Goal: Task Accomplishment & Management: Manage account settings

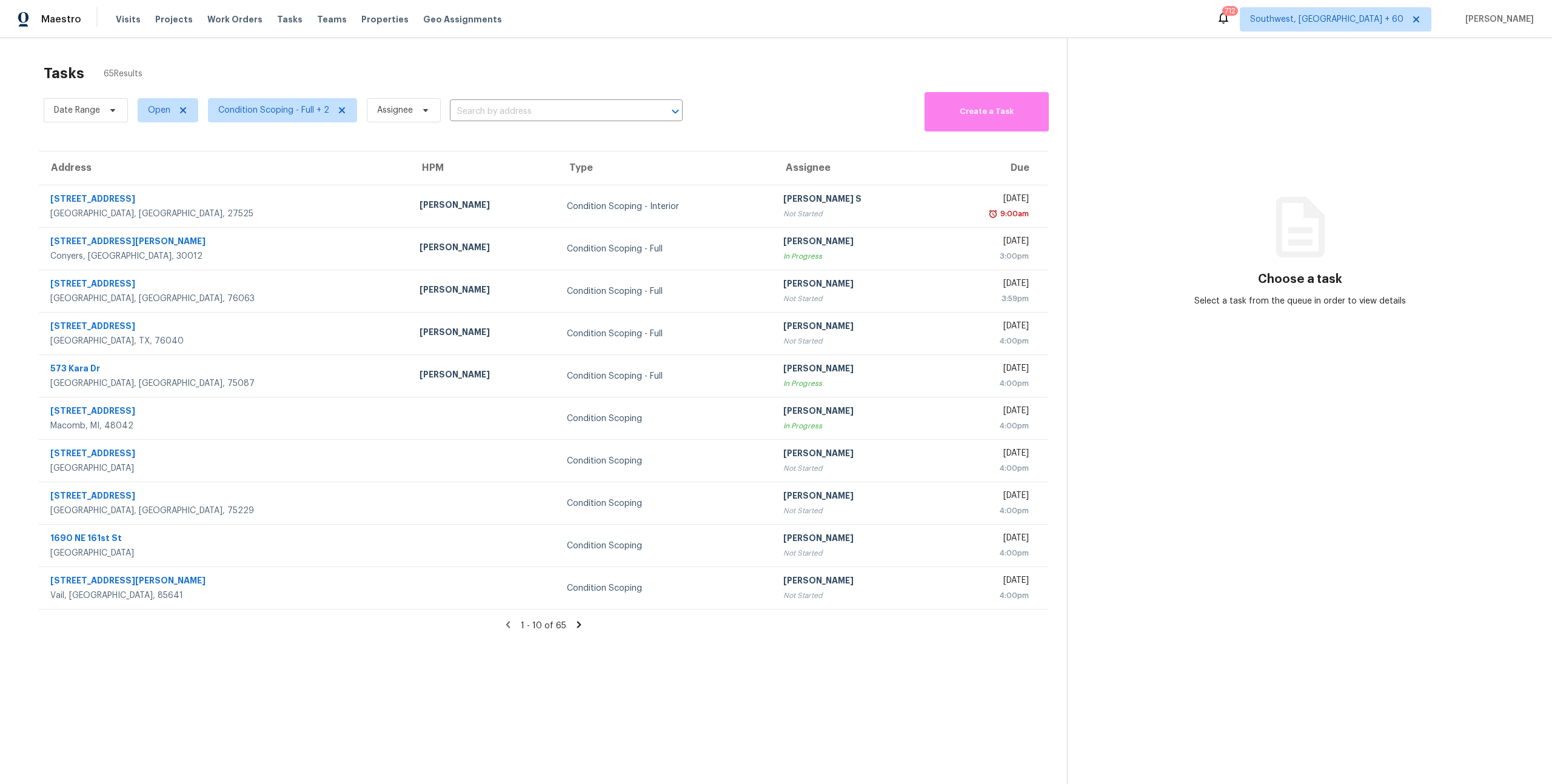
click at [156, 47] on div "Tasks 65 Results Date Range Open Condition Scoping - Full + 2 Assignee ​ Create…" at bounding box center [776, 430] width 1552 height 784
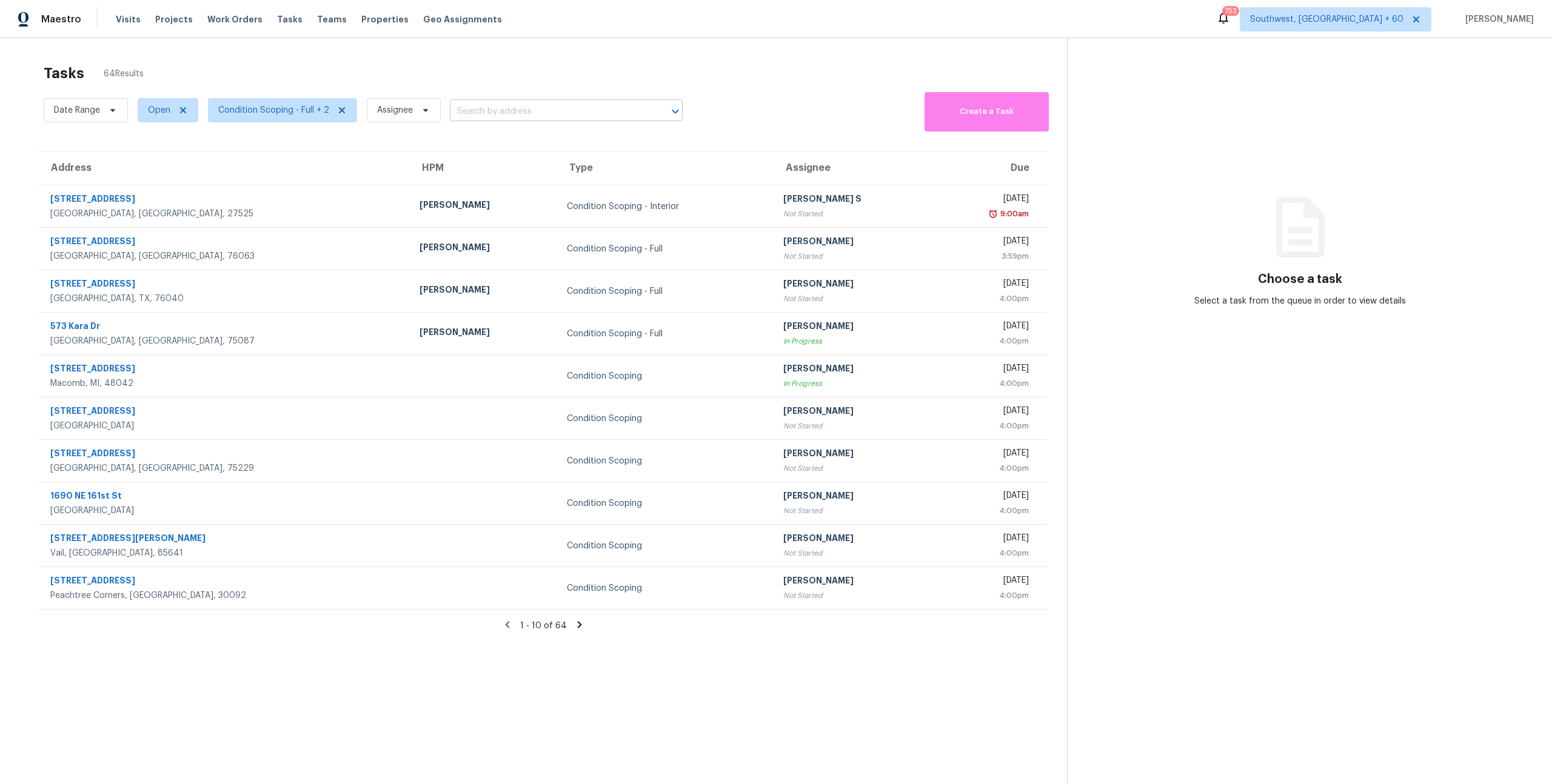
click at [518, 110] on input "text" at bounding box center [549, 111] width 199 height 19
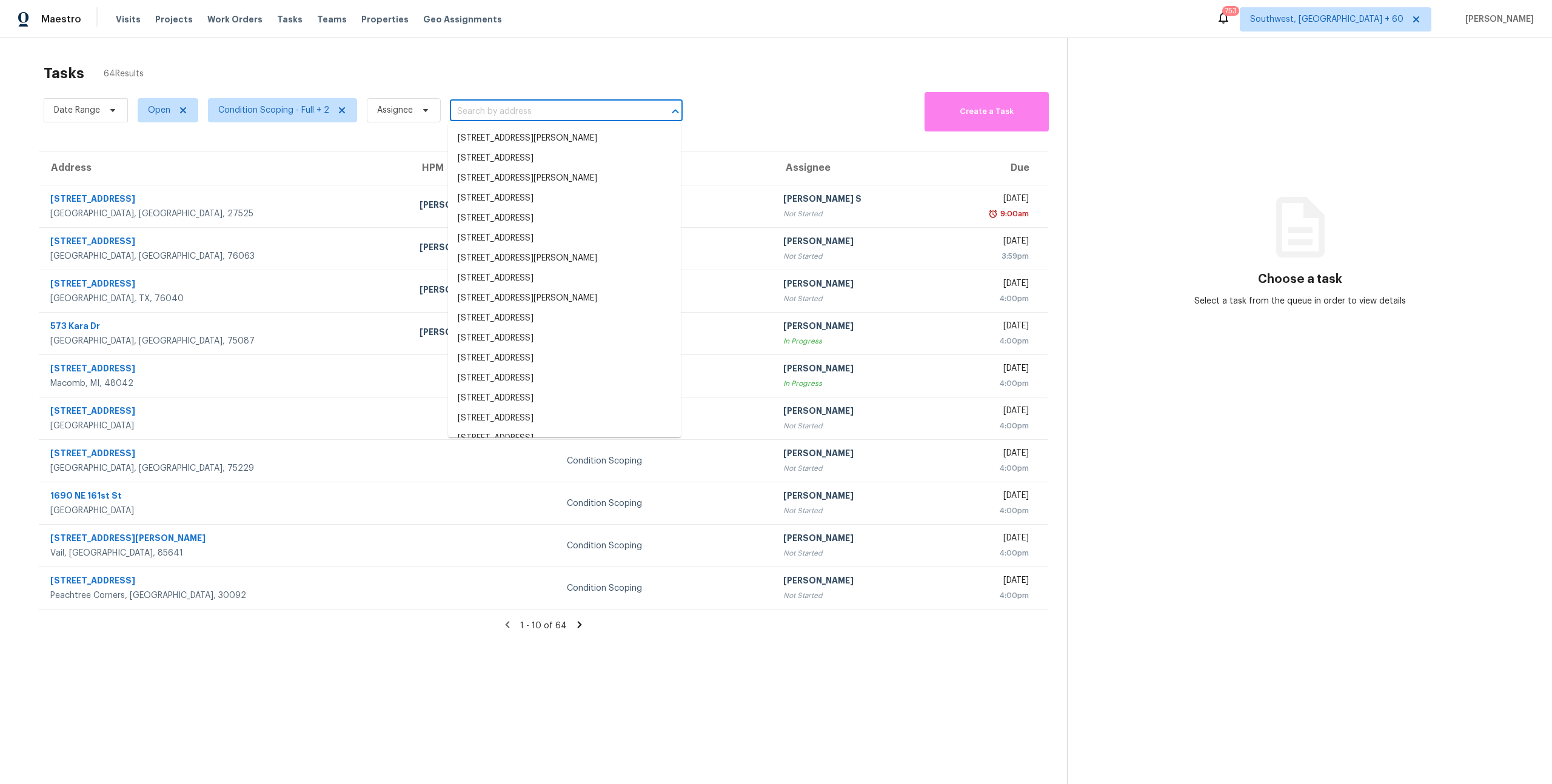
paste input "125 Trumpet Vine Dr, Summerville, SC 29483"
type input "125 Trumpet Vine Dr, Summerville, SC 29483"
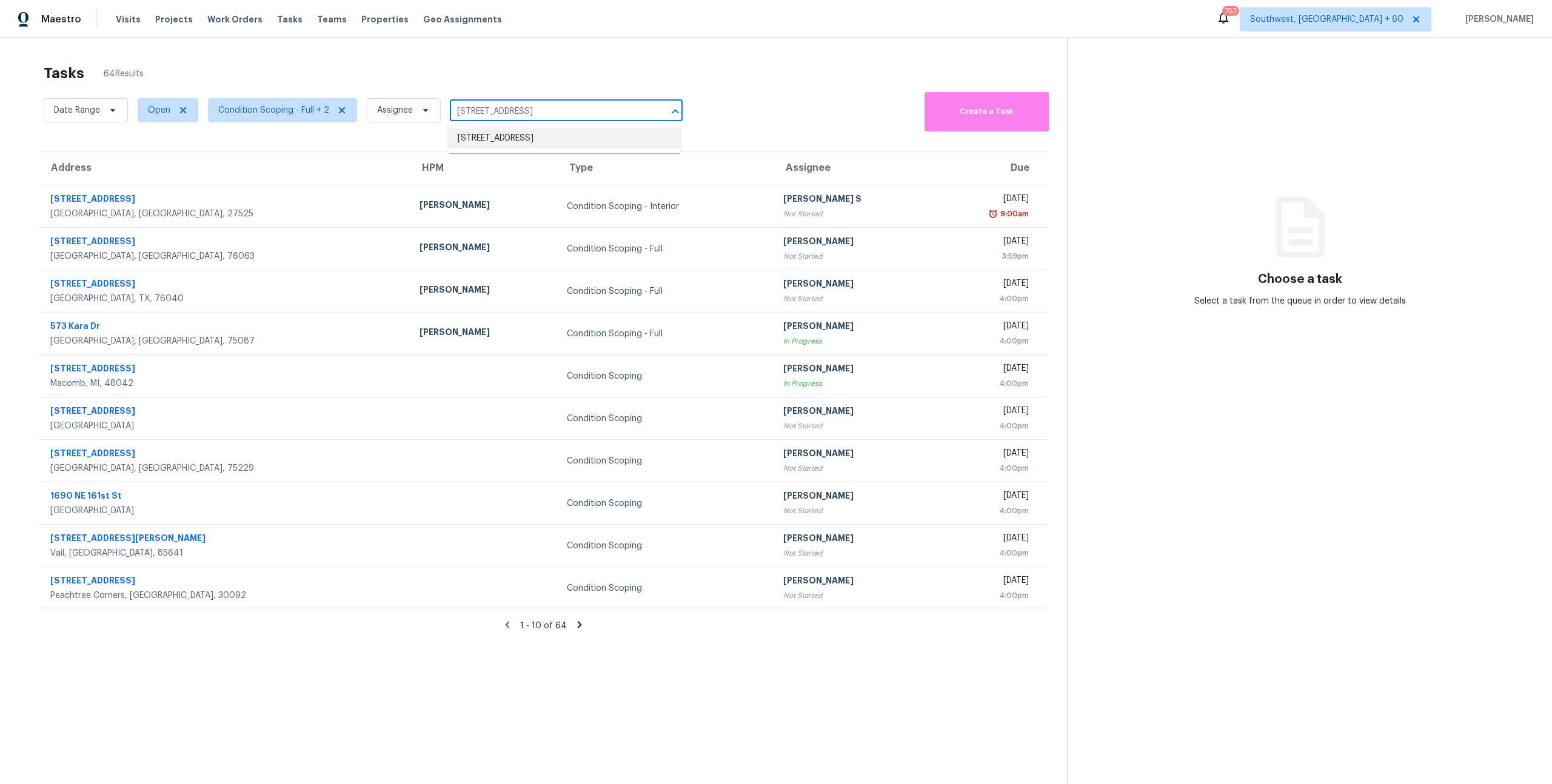
click at [509, 137] on li "125 Trumpet Vine Dr, Summerville, SC 29483" at bounding box center [564, 138] width 233 height 20
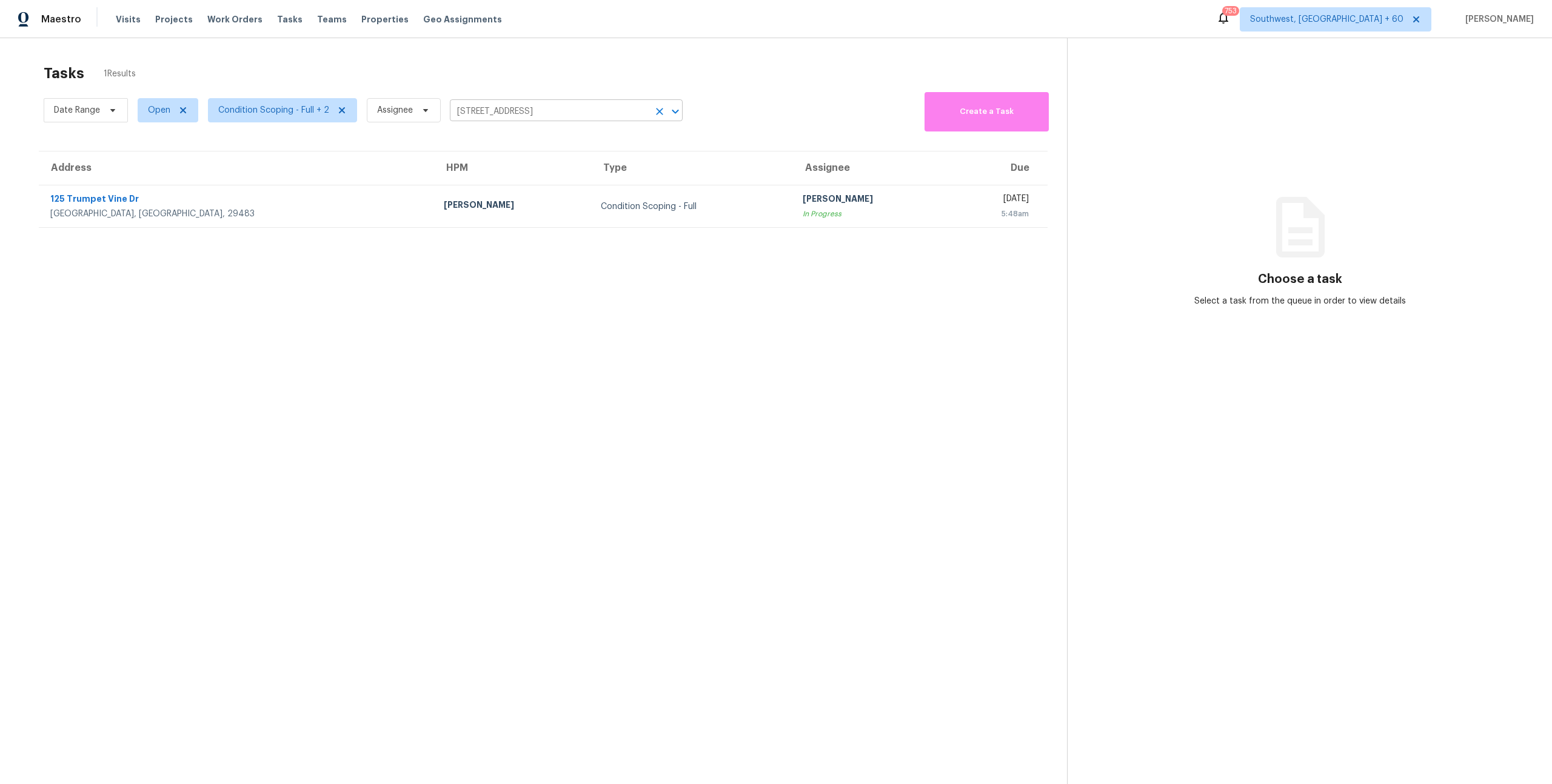
click at [657, 112] on icon "Clear" at bounding box center [660, 112] width 8 height 8
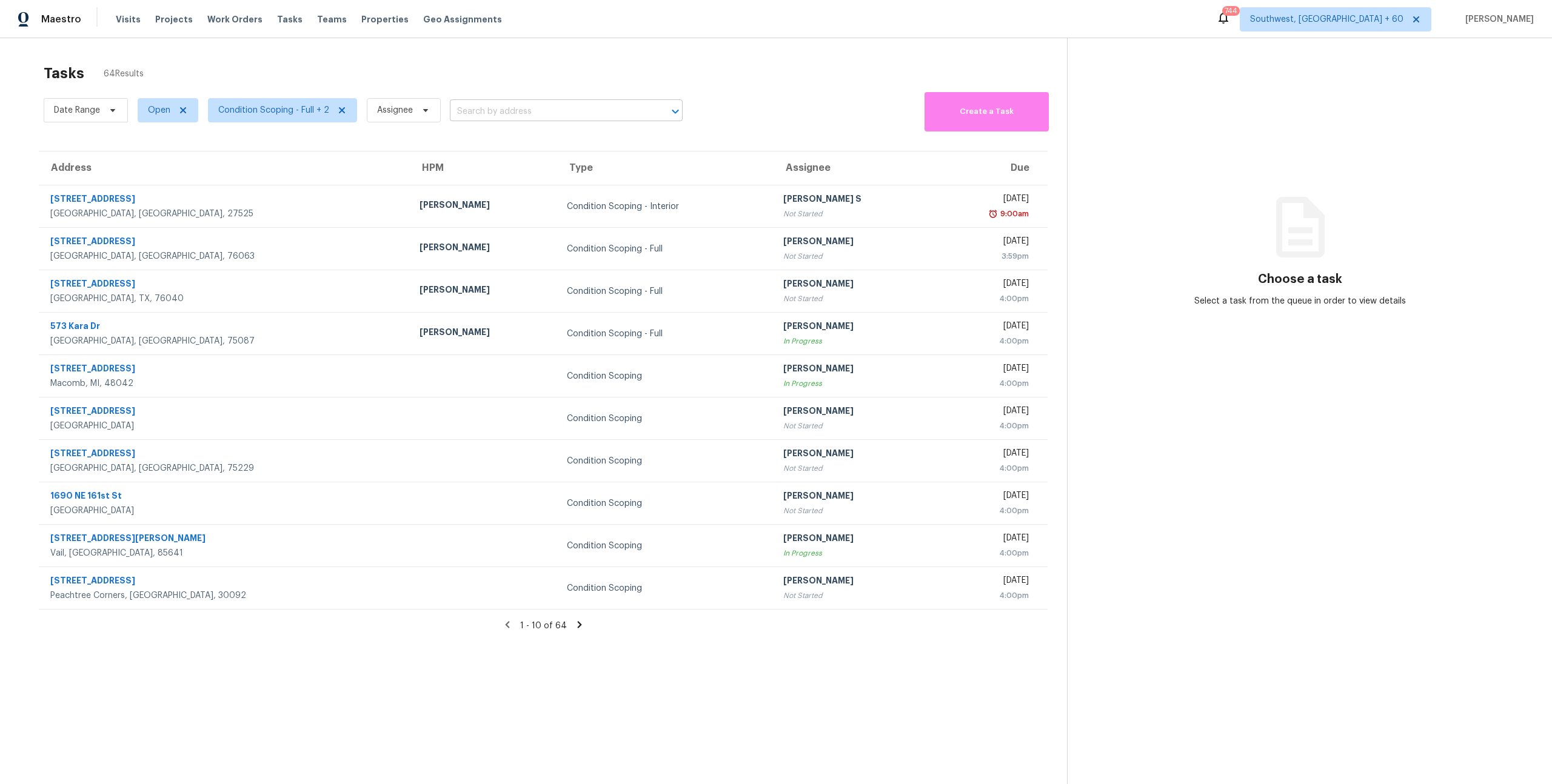
click at [537, 107] on input "text" at bounding box center [549, 111] width 199 height 19
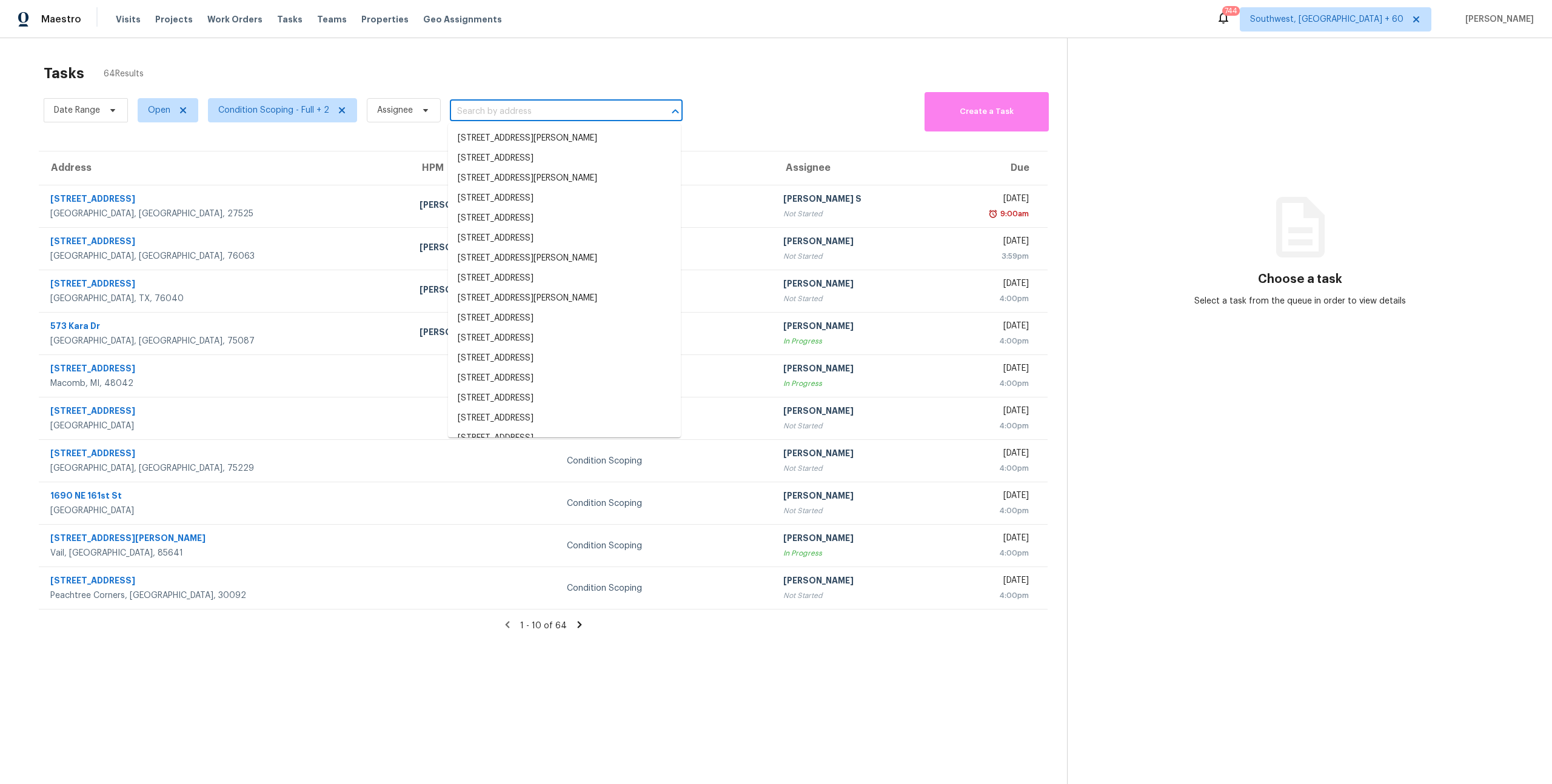
paste input "1203 Curtis St, Greensboro, NC 27406"
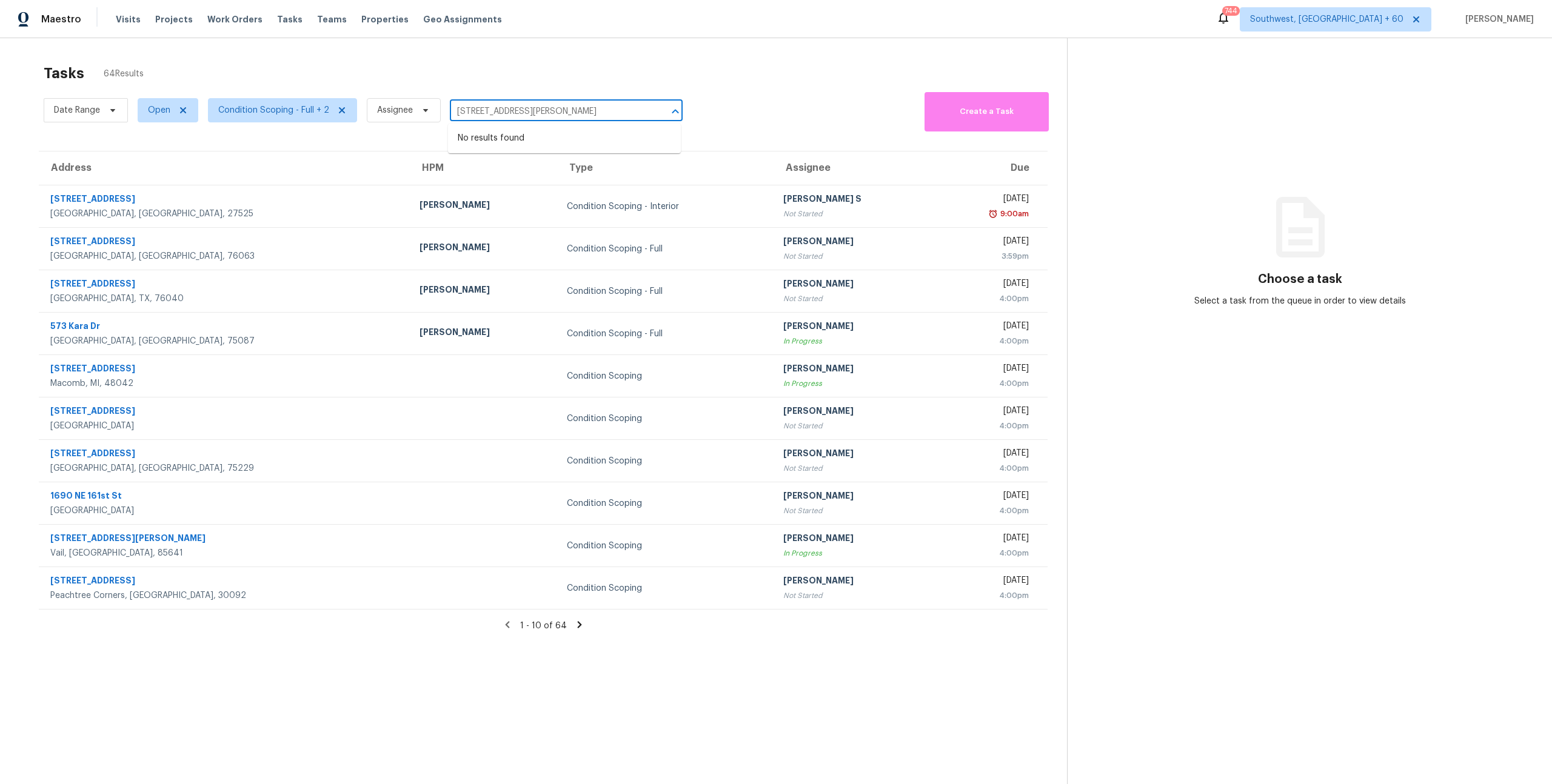
type input "1203 Curtis St, Greensboro, NC 27406"
click at [471, 104] on input "text" at bounding box center [549, 111] width 199 height 19
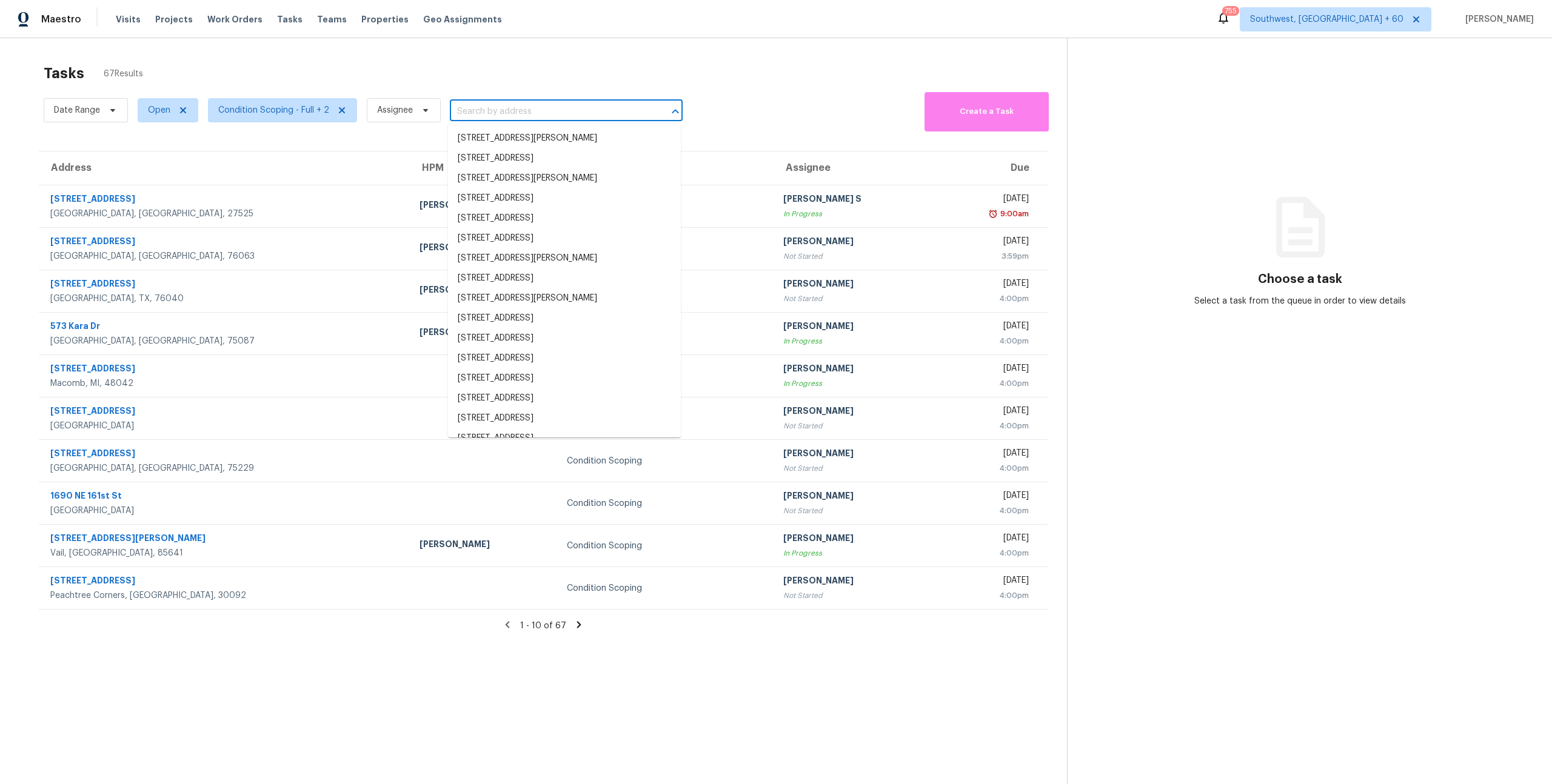
paste input "1203 Curtis St, Greensboro, NC 27406"
type input "1203 Curtis St, Greensboro, NC 27406"
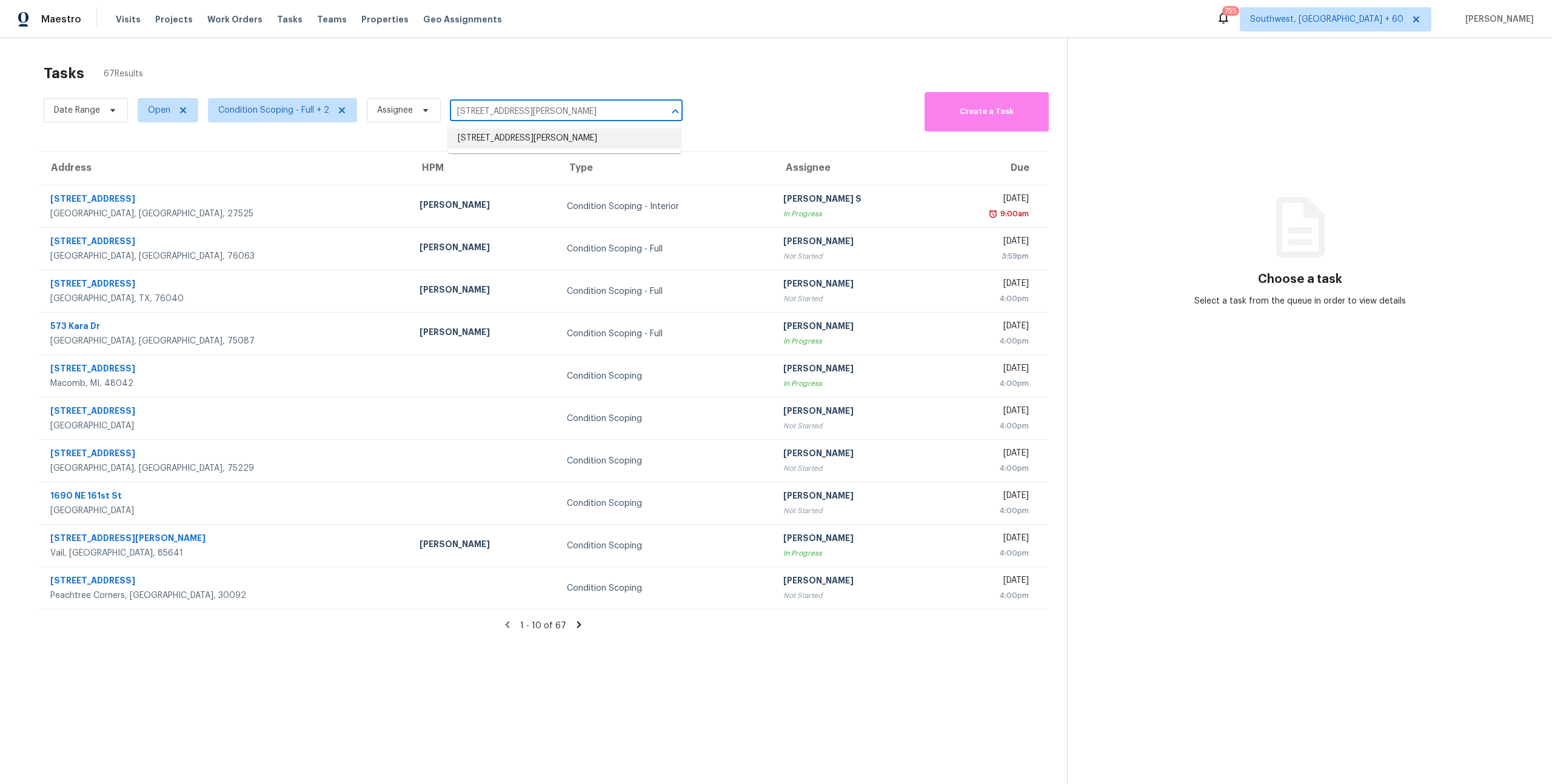
click at [488, 138] on li "1203 Curtis St, Greensboro, NC 27406" at bounding box center [564, 138] width 233 height 20
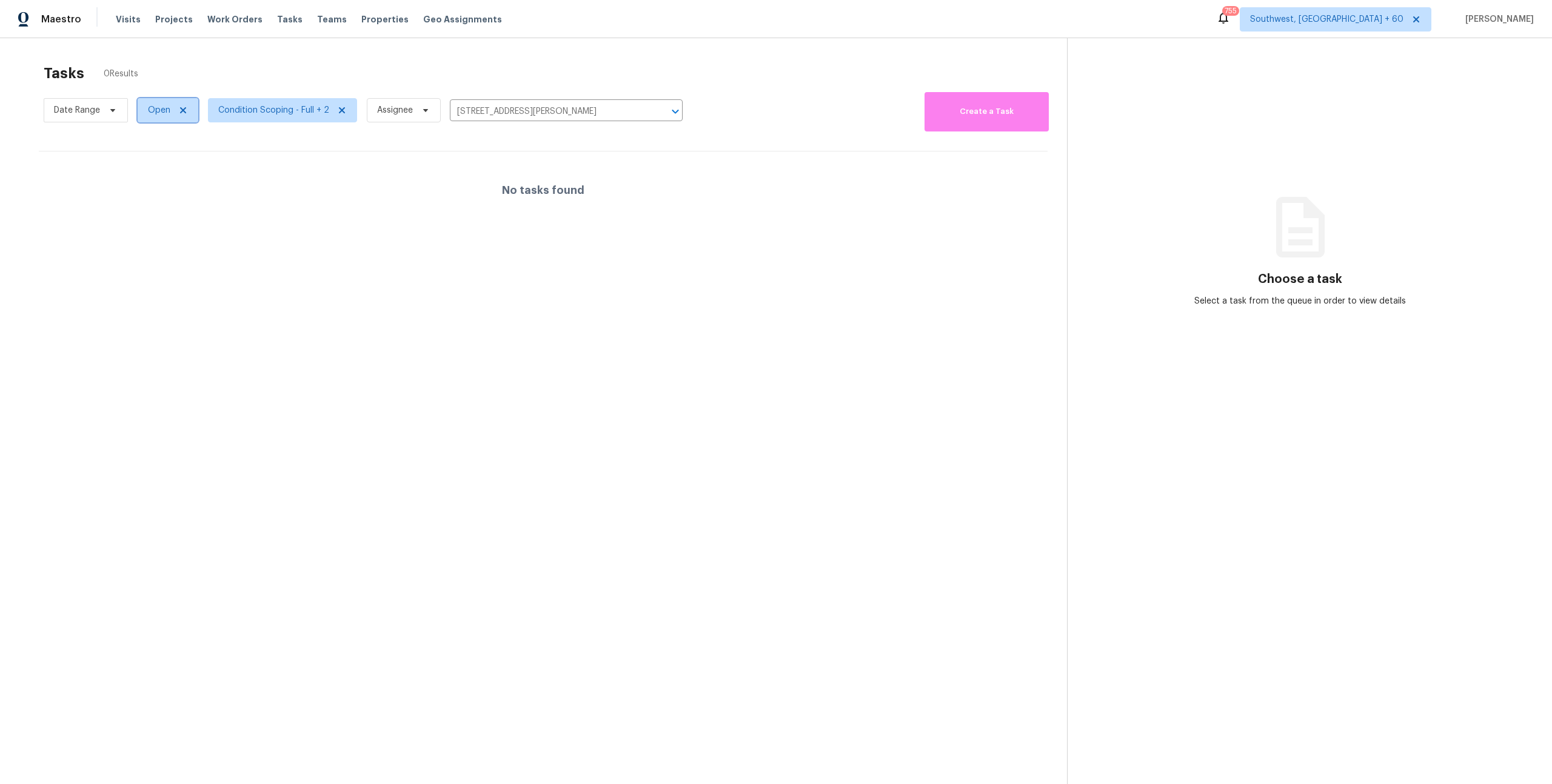
click at [164, 109] on span "Open" at bounding box center [159, 110] width 23 height 12
click at [169, 178] on label "Blocked" at bounding box center [168, 179] width 48 height 12
click at [152, 178] on input "Blocked" at bounding box center [148, 176] width 8 height 8
checkbox input "true"
click at [171, 156] on label "Closed" at bounding box center [166, 162] width 44 height 12
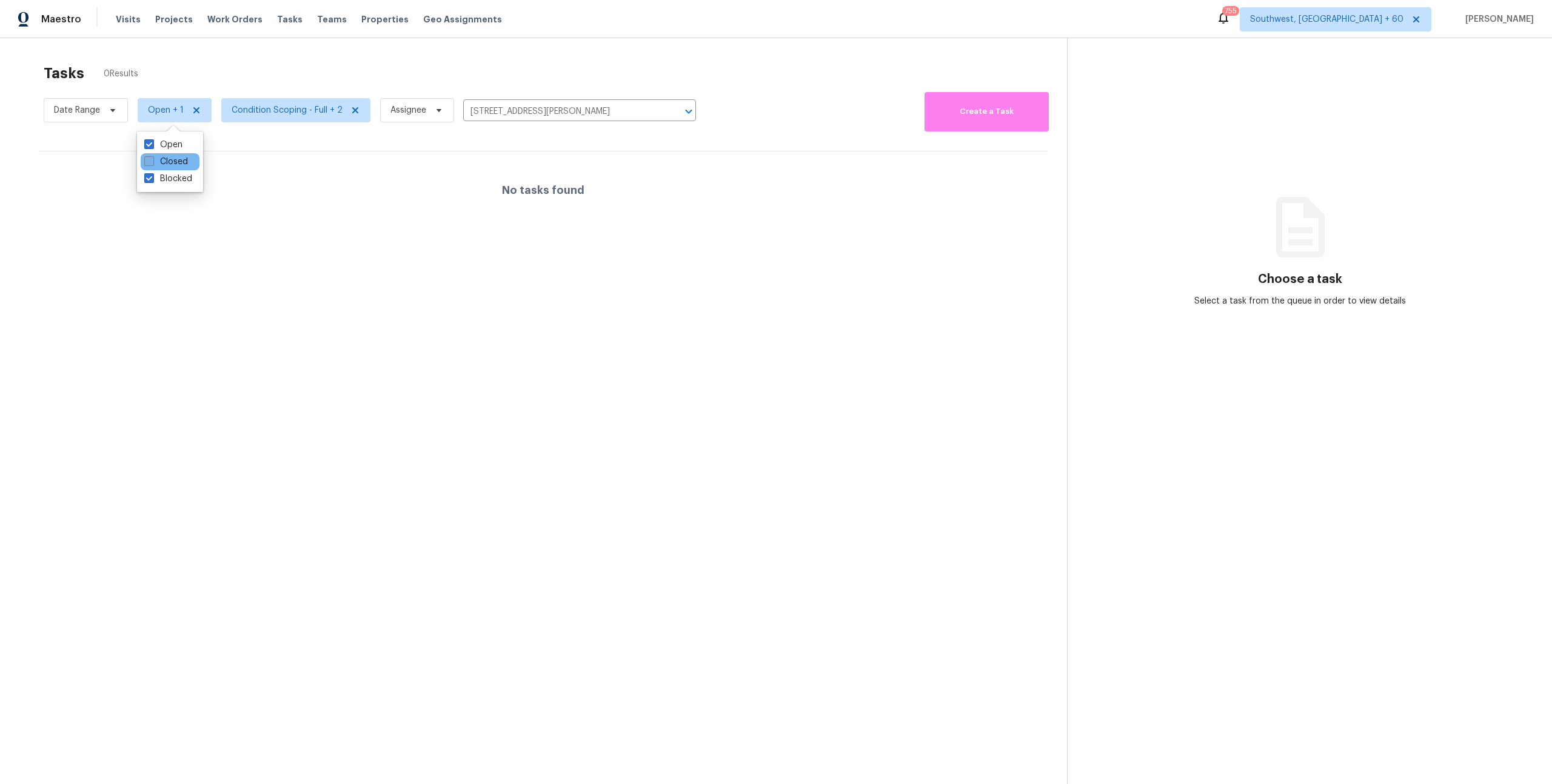
click at [152, 156] on input "Closed" at bounding box center [148, 159] width 8 height 8
checkbox input "true"
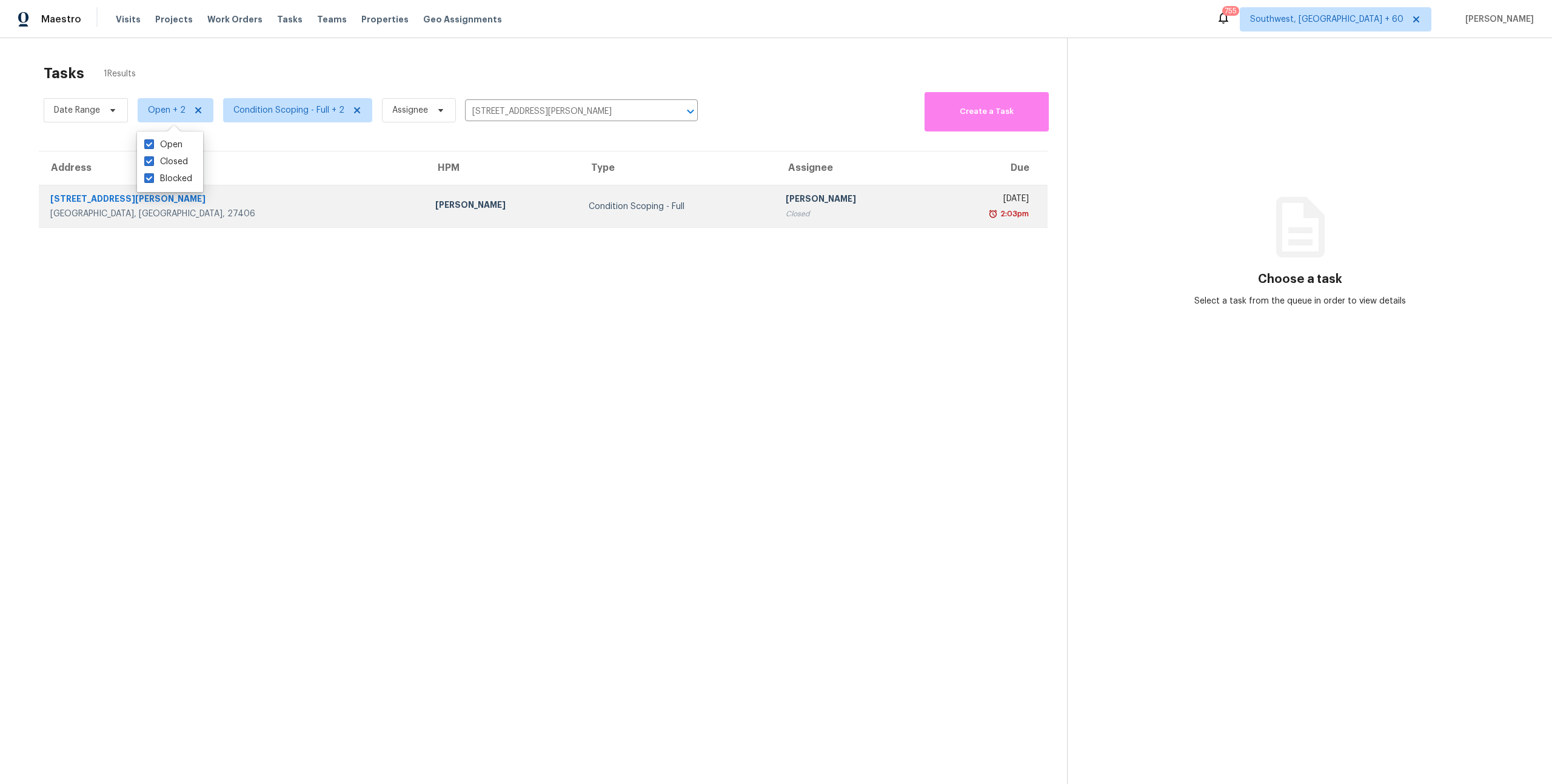
click at [579, 214] on td "Condition Scoping - Full" at bounding box center [677, 207] width 197 height 42
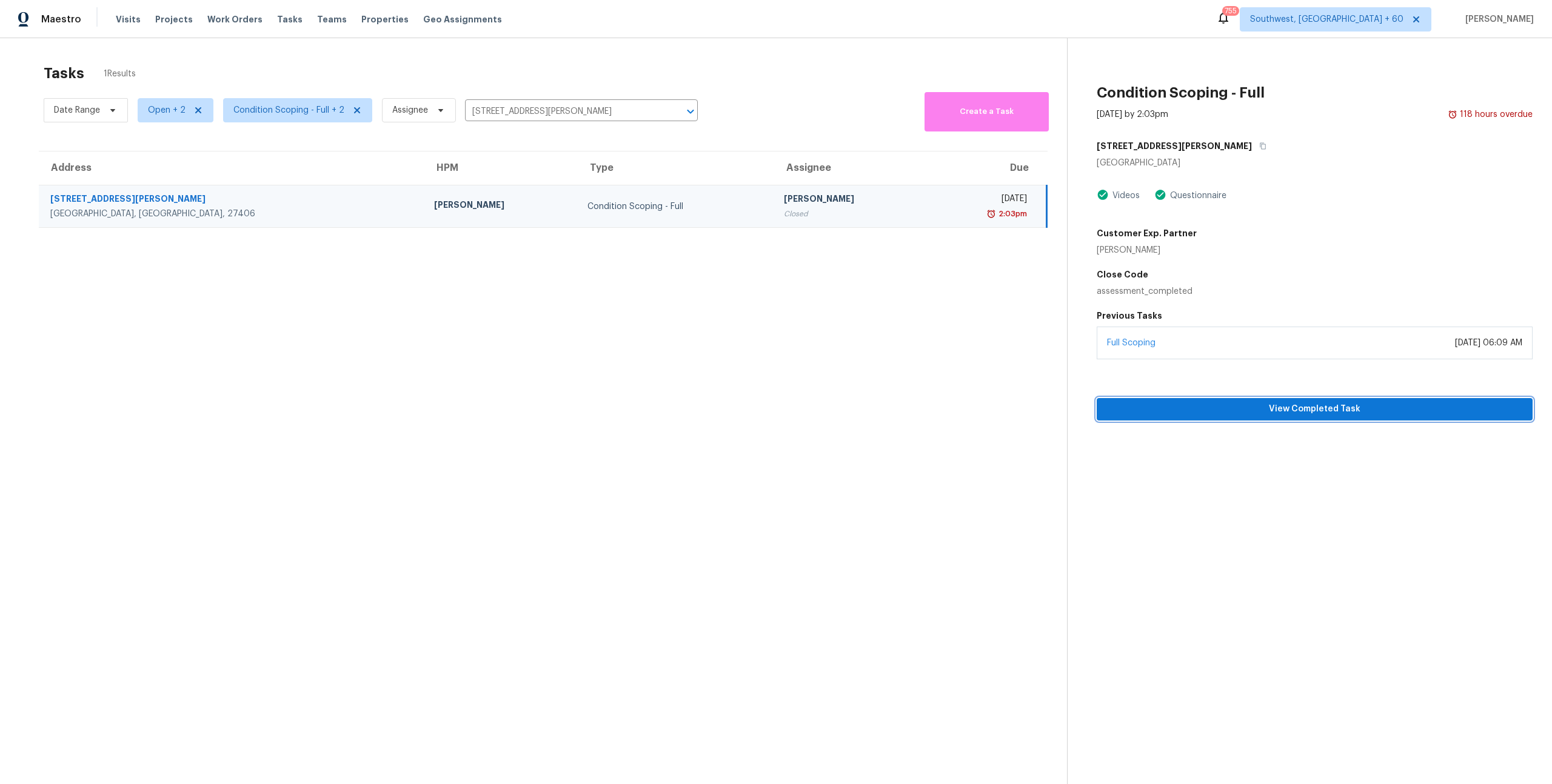
click at [1199, 414] on span "View Completed Task" at bounding box center [1315, 409] width 417 height 15
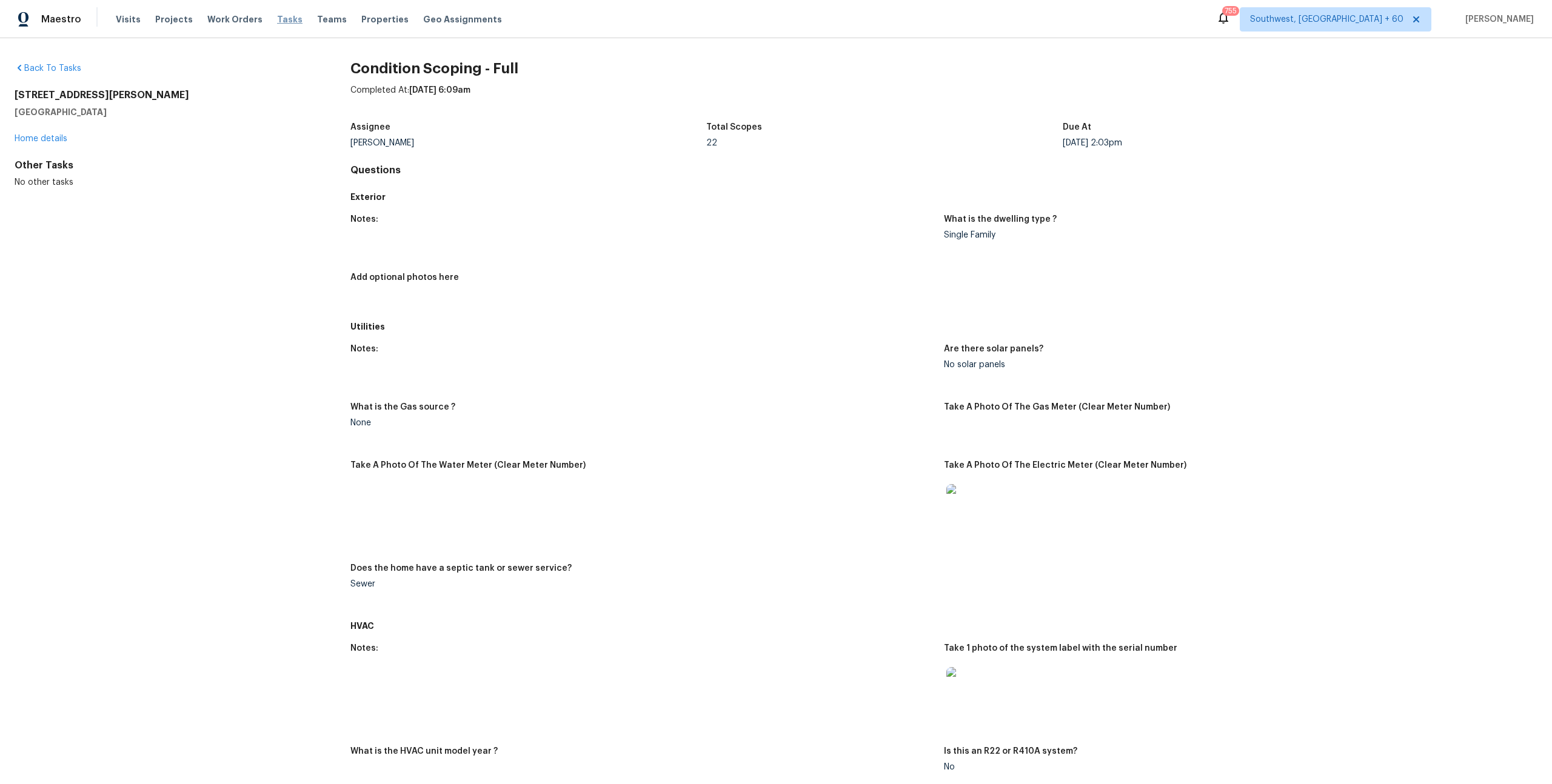
click at [279, 20] on span "Tasks" at bounding box center [289, 19] width 25 height 8
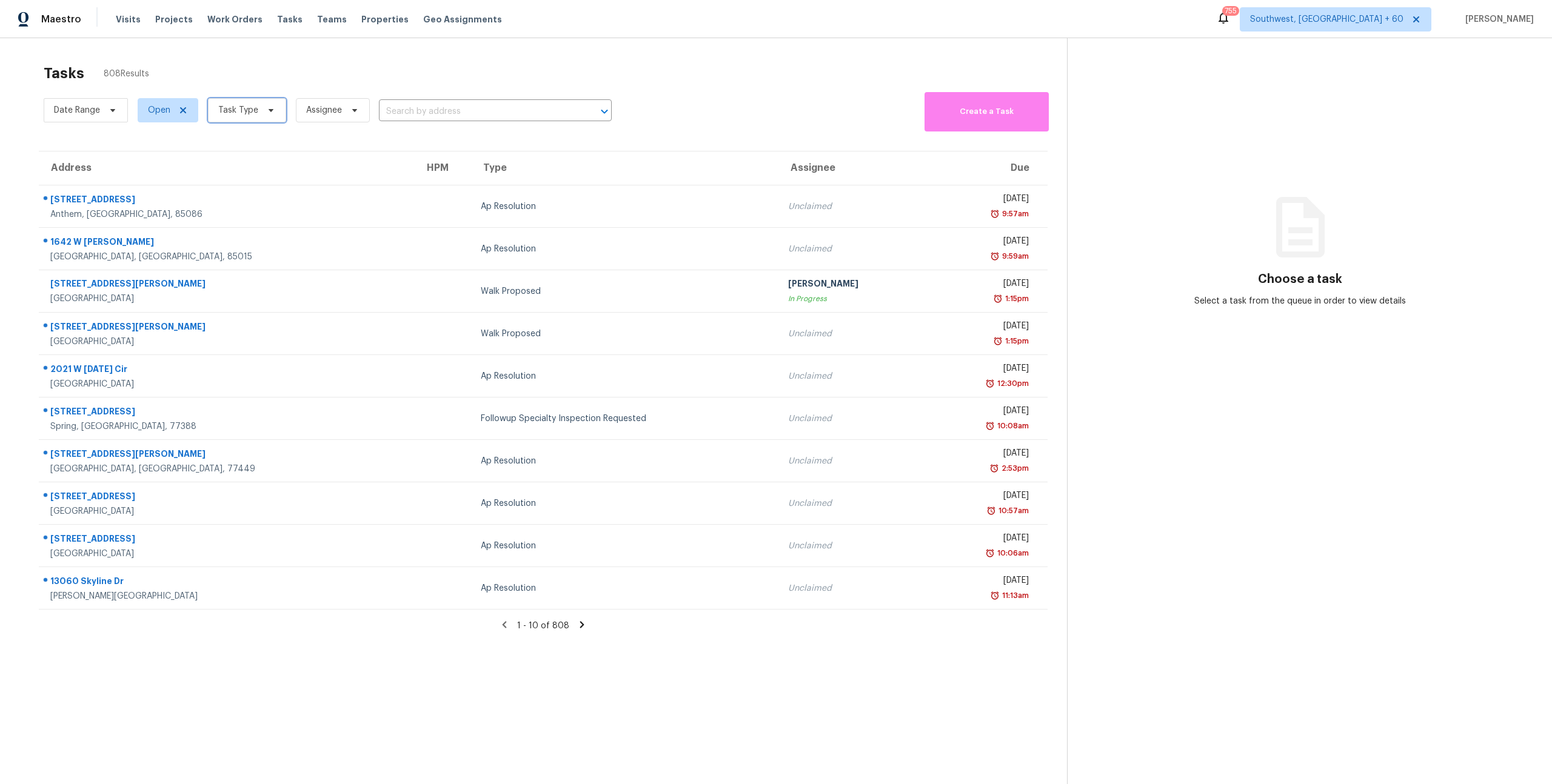
click at [251, 114] on span "Task Type" at bounding box center [238, 110] width 40 height 12
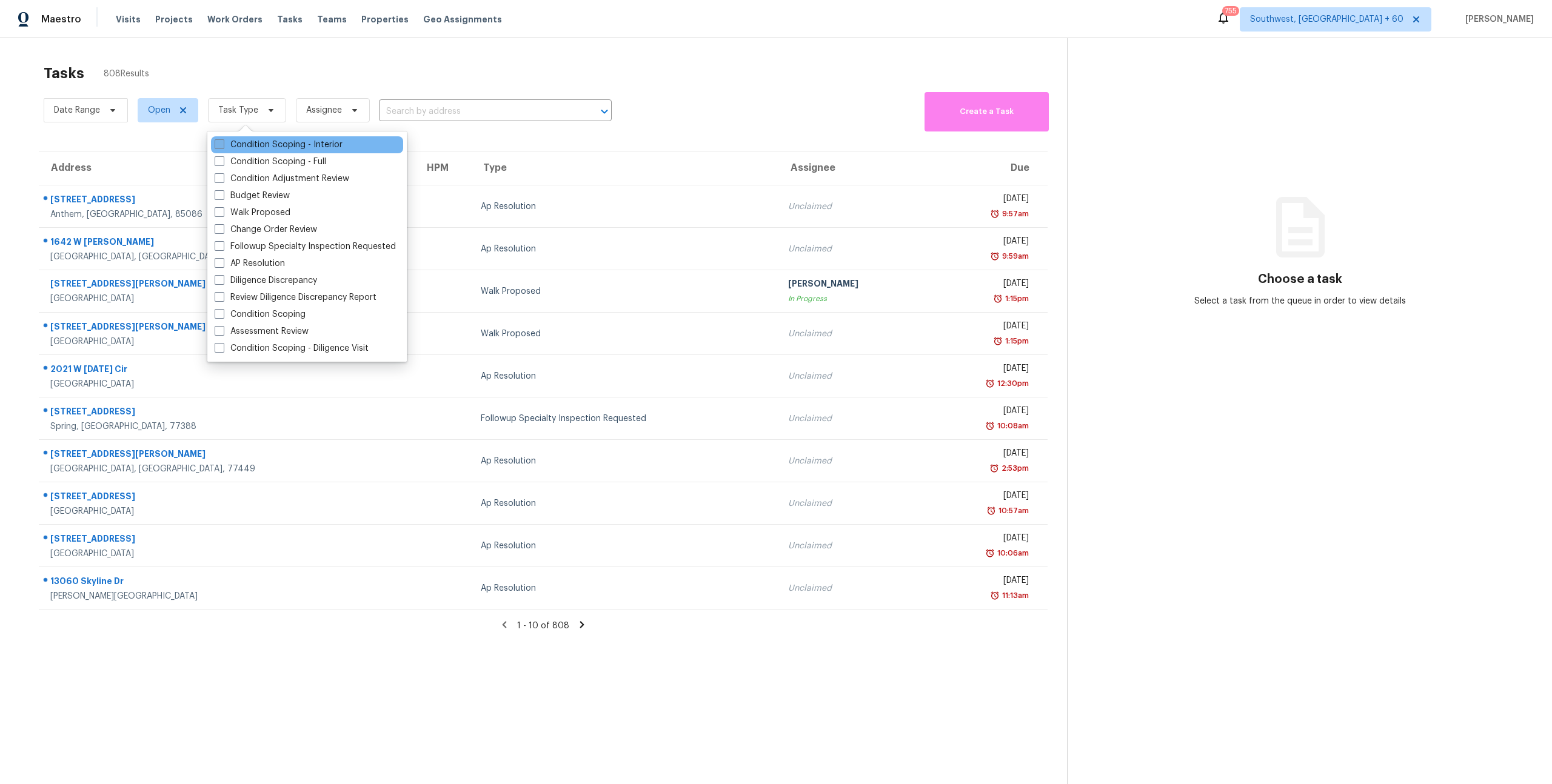
click at [245, 145] on label "Condition Scoping - Interior" at bounding box center [278, 145] width 128 height 12
click at [223, 145] on input "Condition Scoping - Interior" at bounding box center [218, 142] width 8 height 8
checkbox input "true"
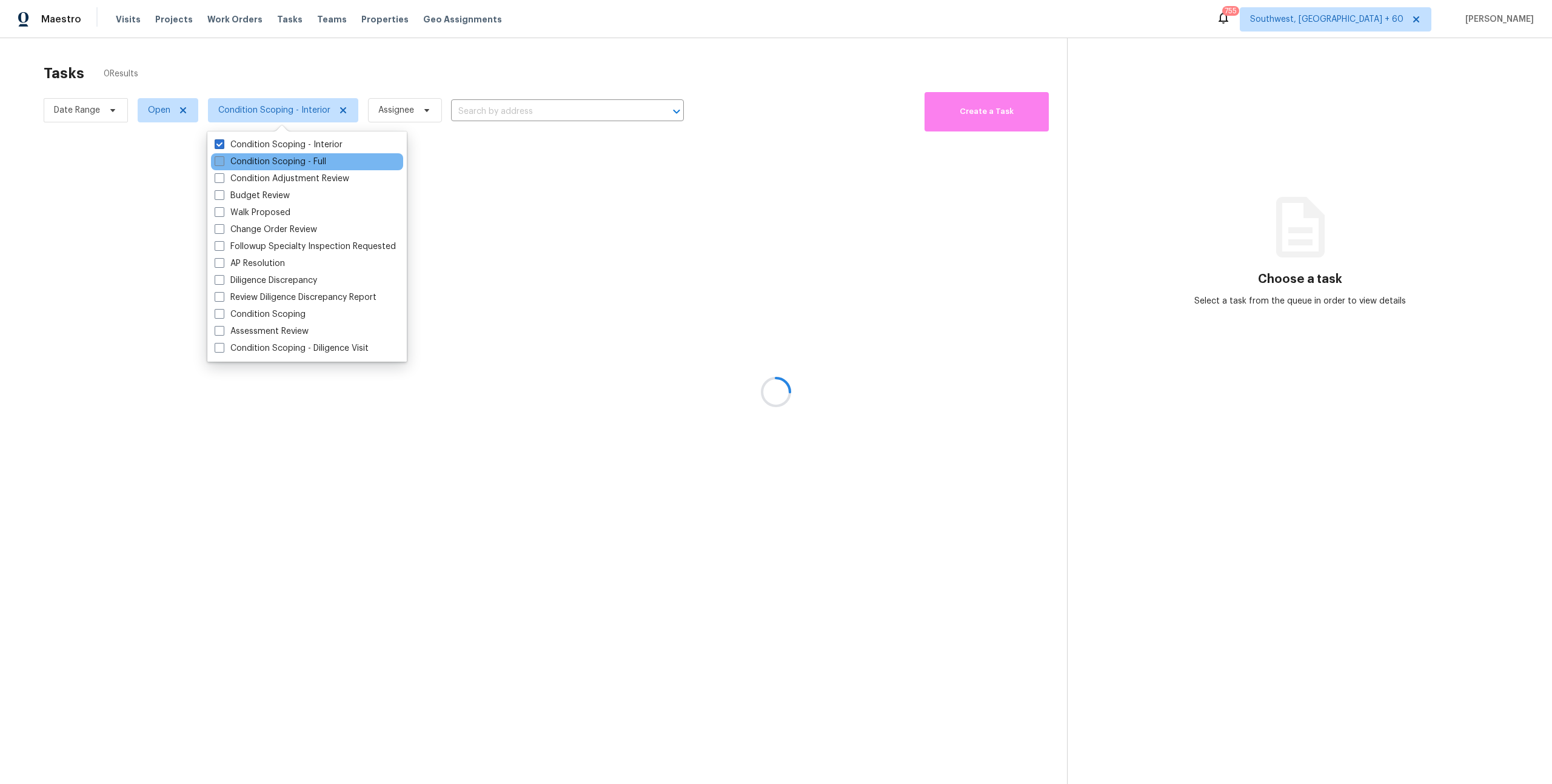
click at [245, 162] on label "Condition Scoping - Full" at bounding box center [270, 162] width 111 height 12
click at [223, 162] on input "Condition Scoping - Full" at bounding box center [218, 159] width 8 height 8
checkbox input "true"
click at [264, 313] on label "Condition Scoping" at bounding box center [260, 314] width 91 height 12
click at [223, 313] on input "Condition Scoping" at bounding box center [218, 312] width 8 height 8
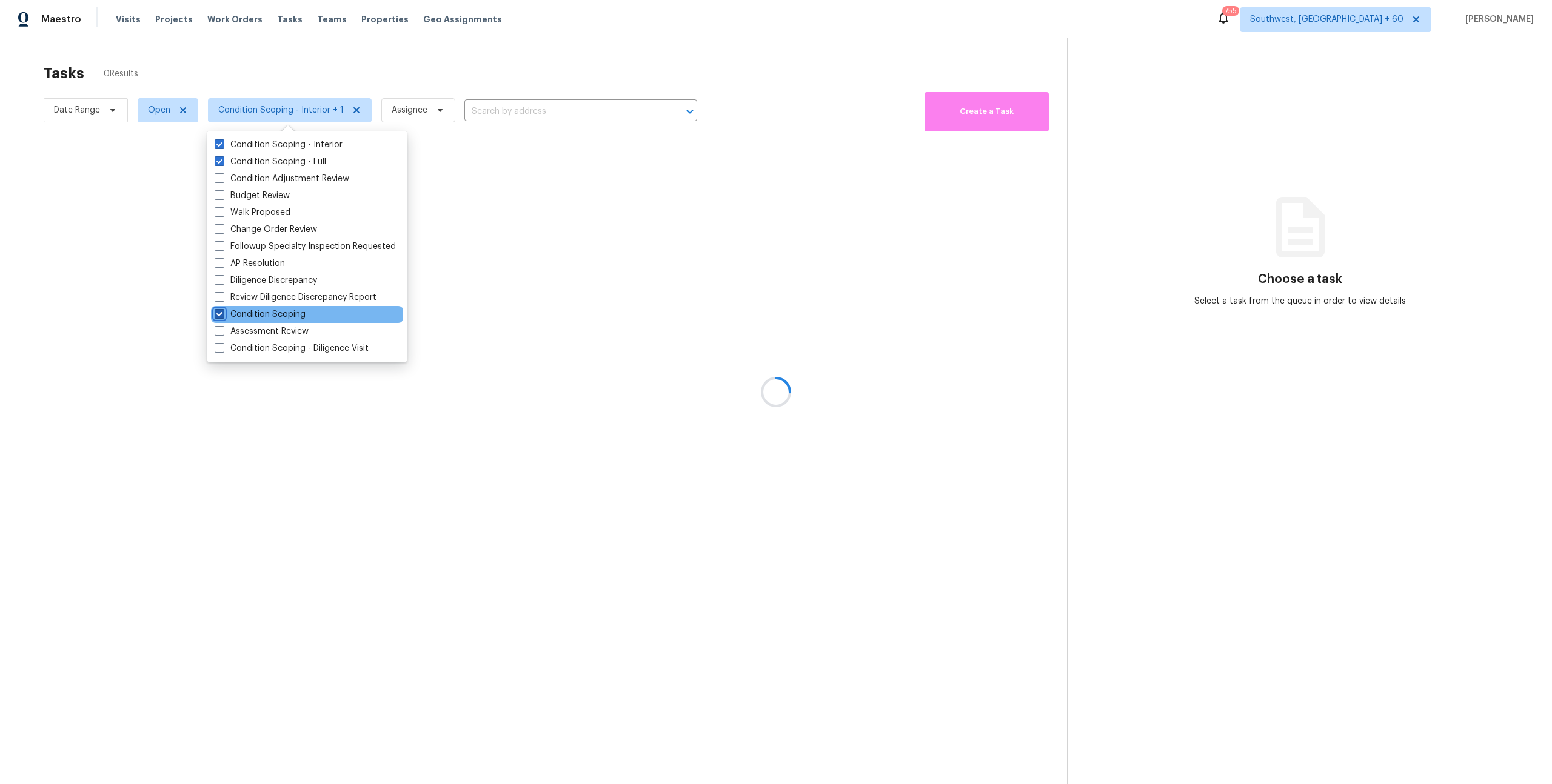
checkbox input "true"
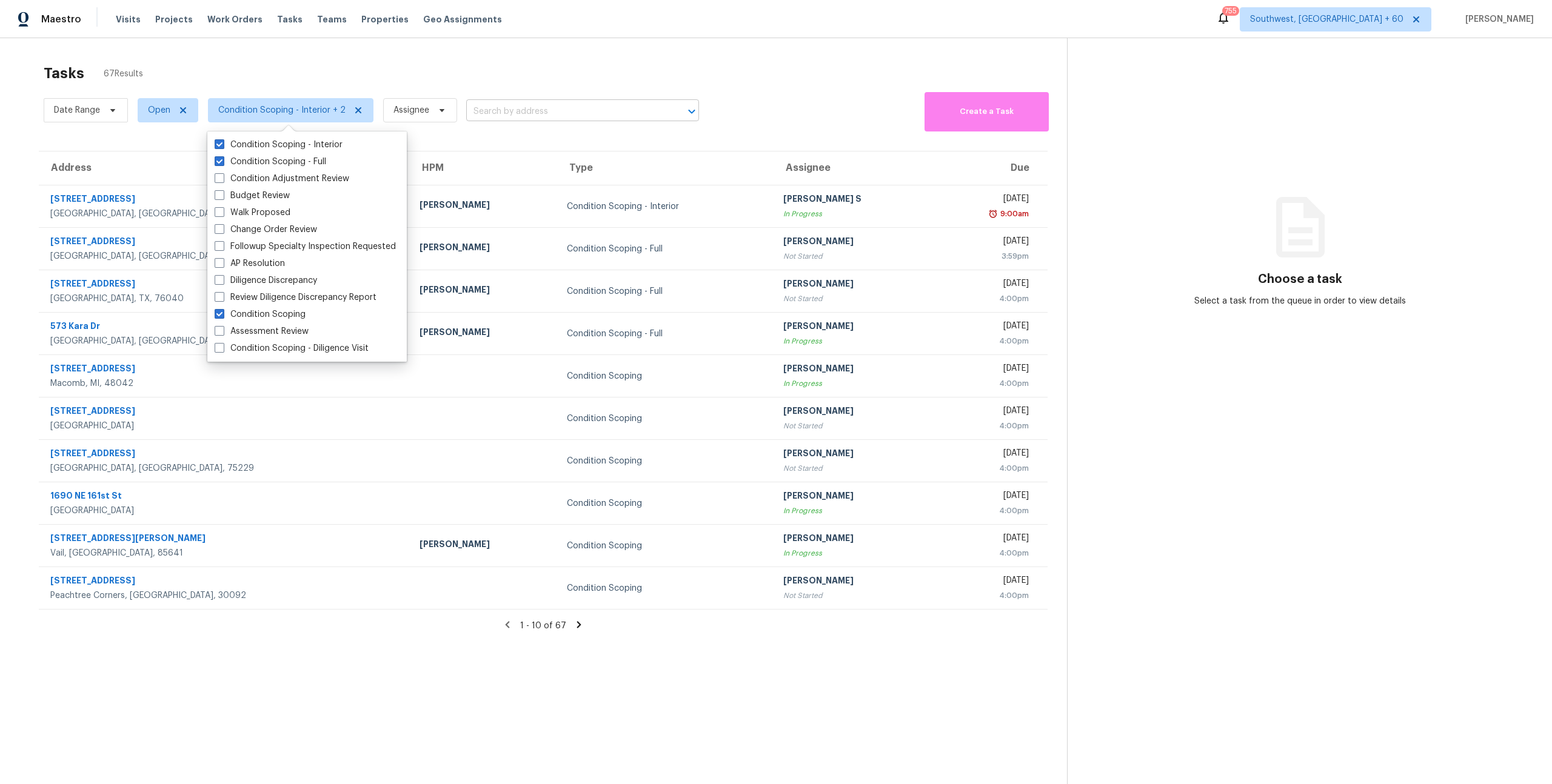
click at [487, 110] on input "text" at bounding box center [566, 111] width 199 height 19
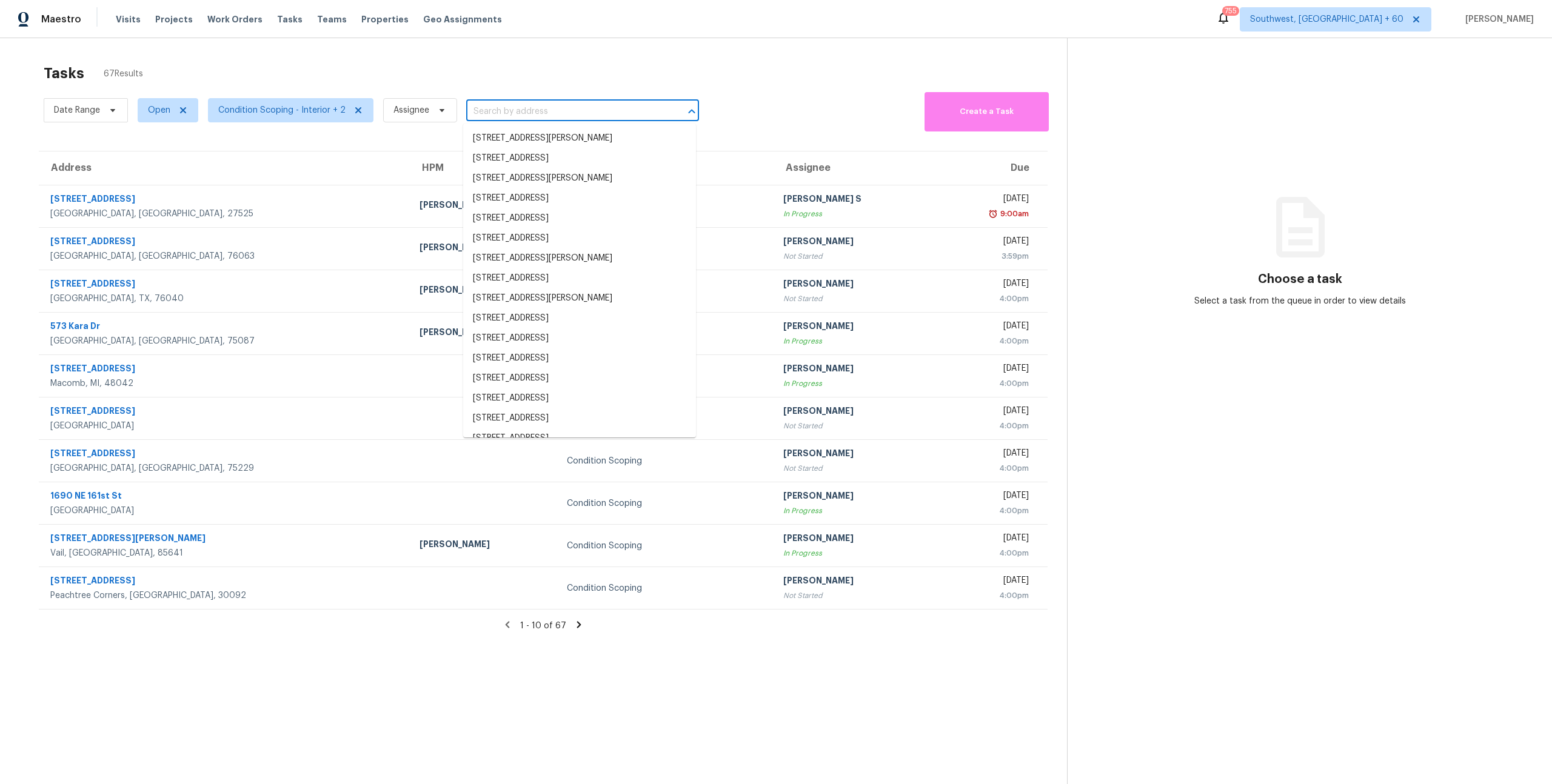
paste input "1203 Curtis St, Greensboro, NC 27406"
type input "1203 Curtis St, Greensboro, NC 27406"
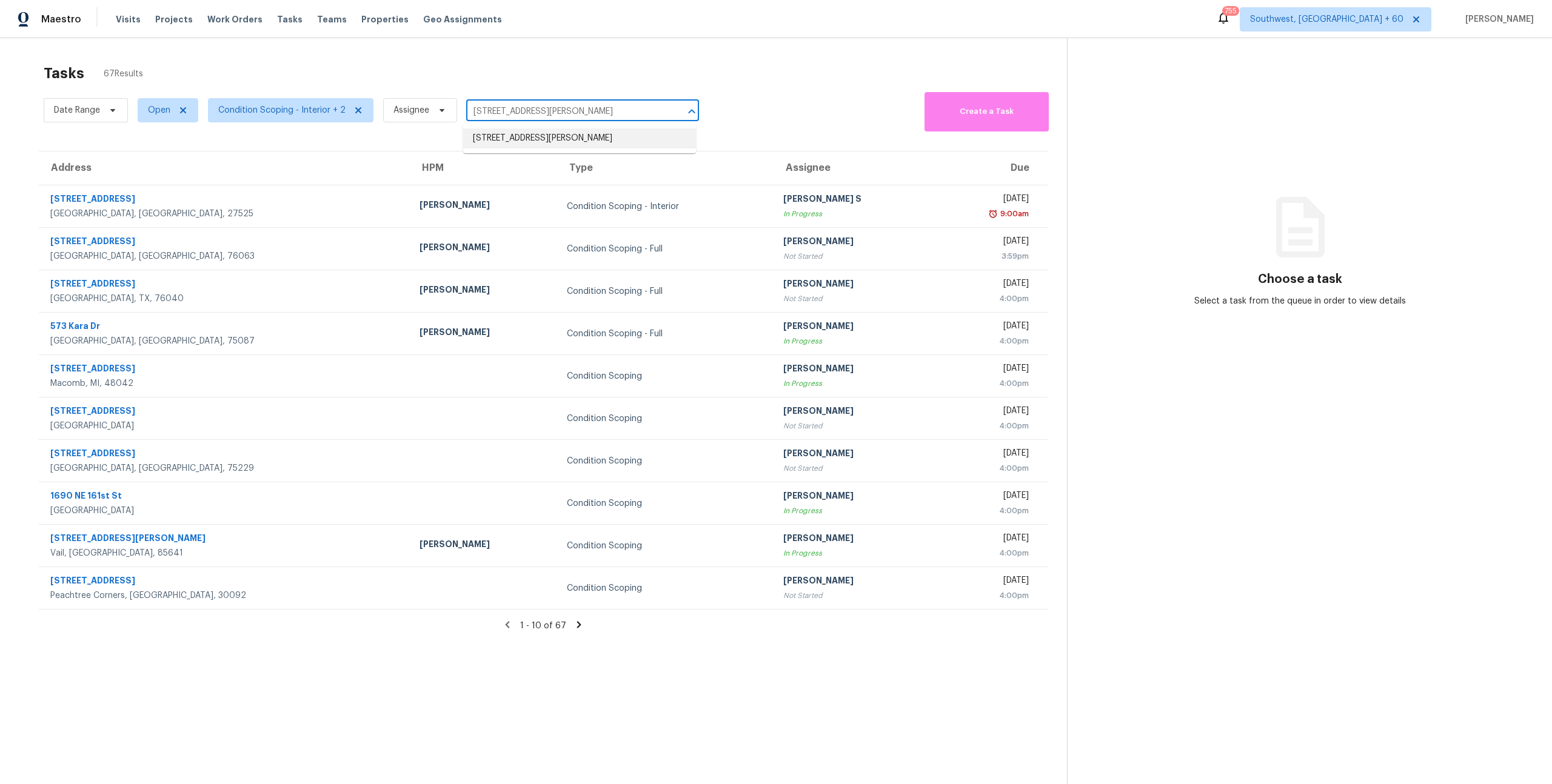
click at [504, 137] on li "1203 Curtis St, Greensboro, NC 27406" at bounding box center [579, 138] width 233 height 20
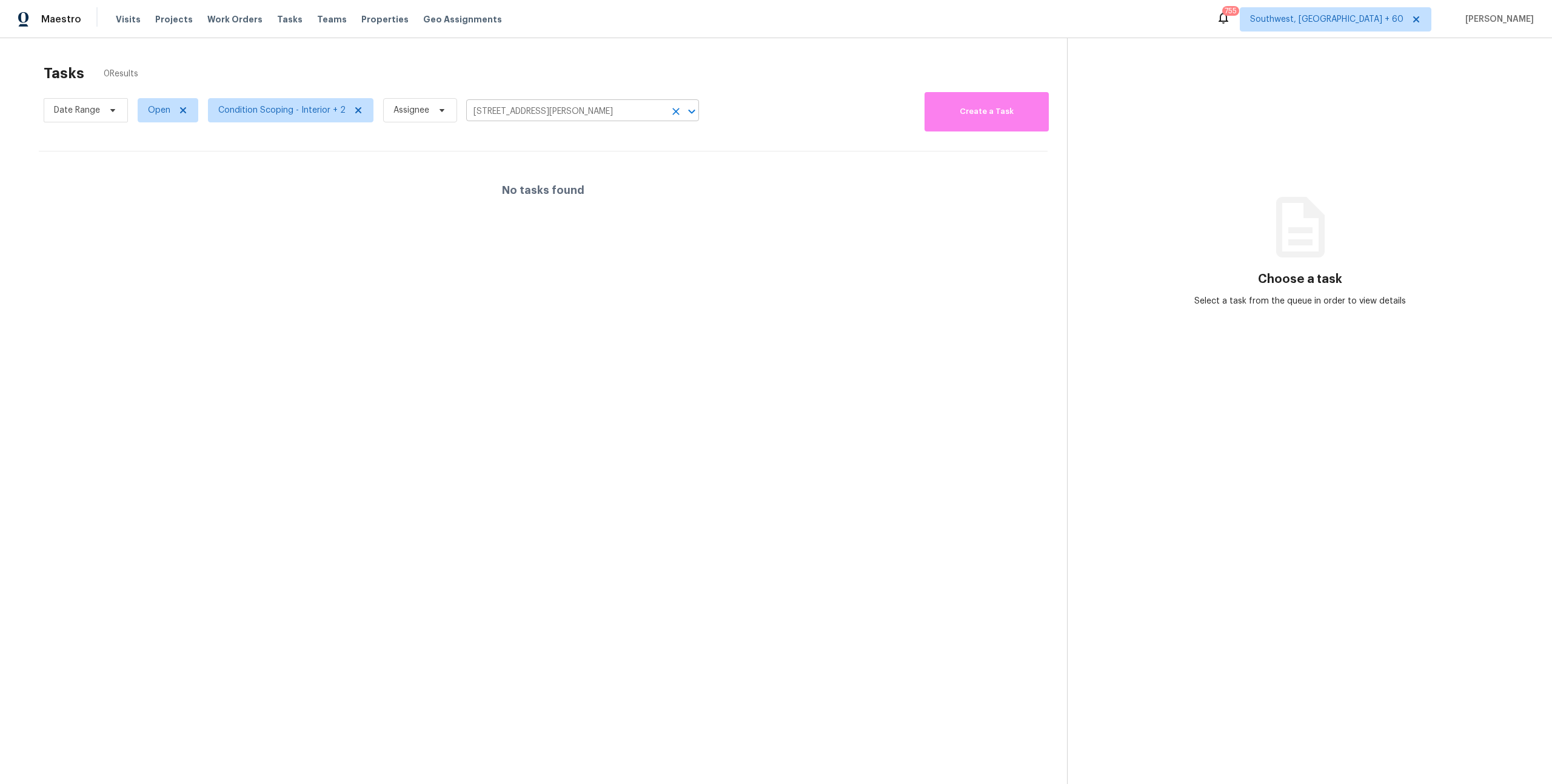
click at [672, 110] on icon "Clear" at bounding box center [676, 112] width 8 height 8
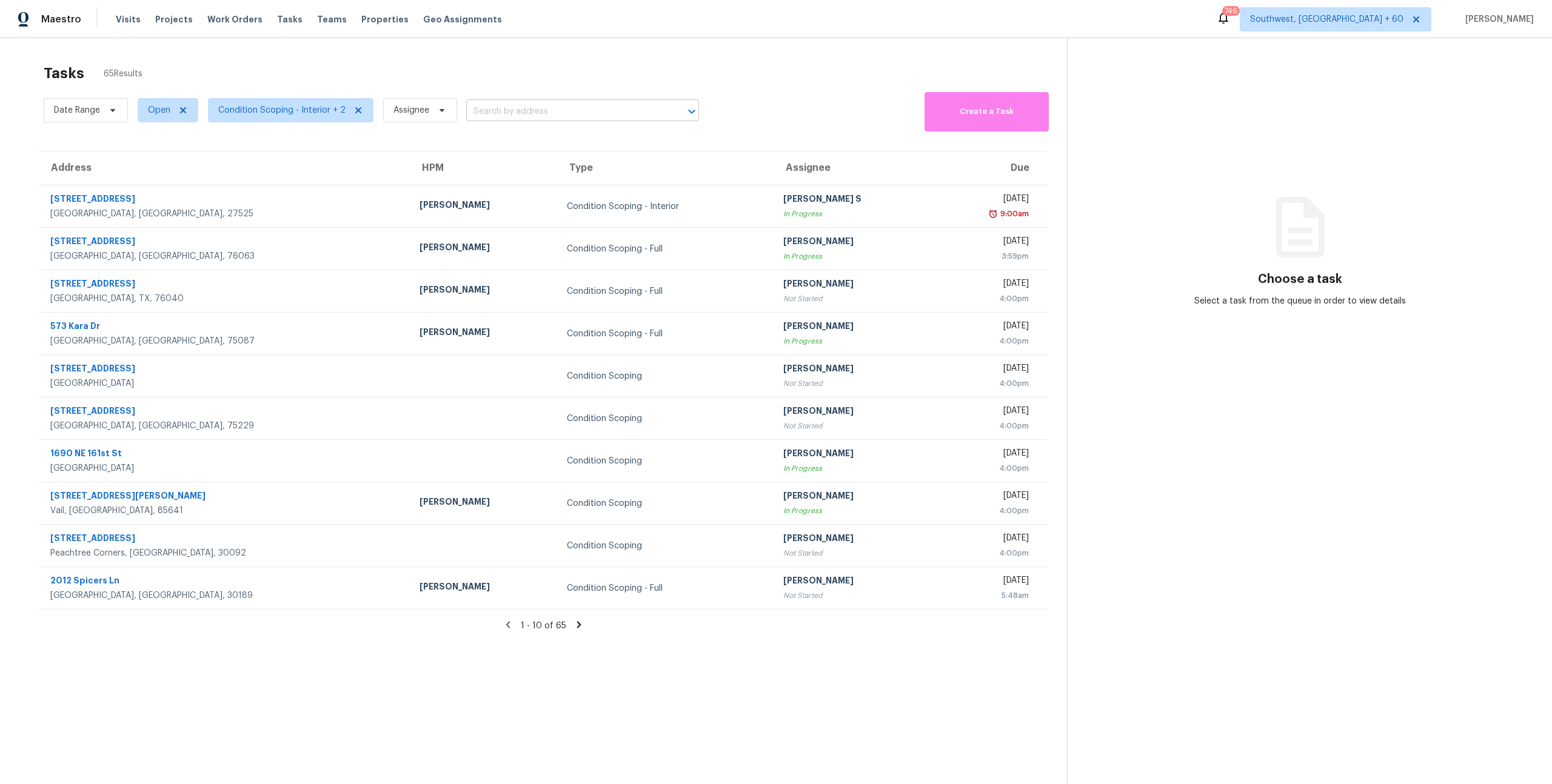
click at [581, 112] on input "text" at bounding box center [566, 111] width 199 height 19
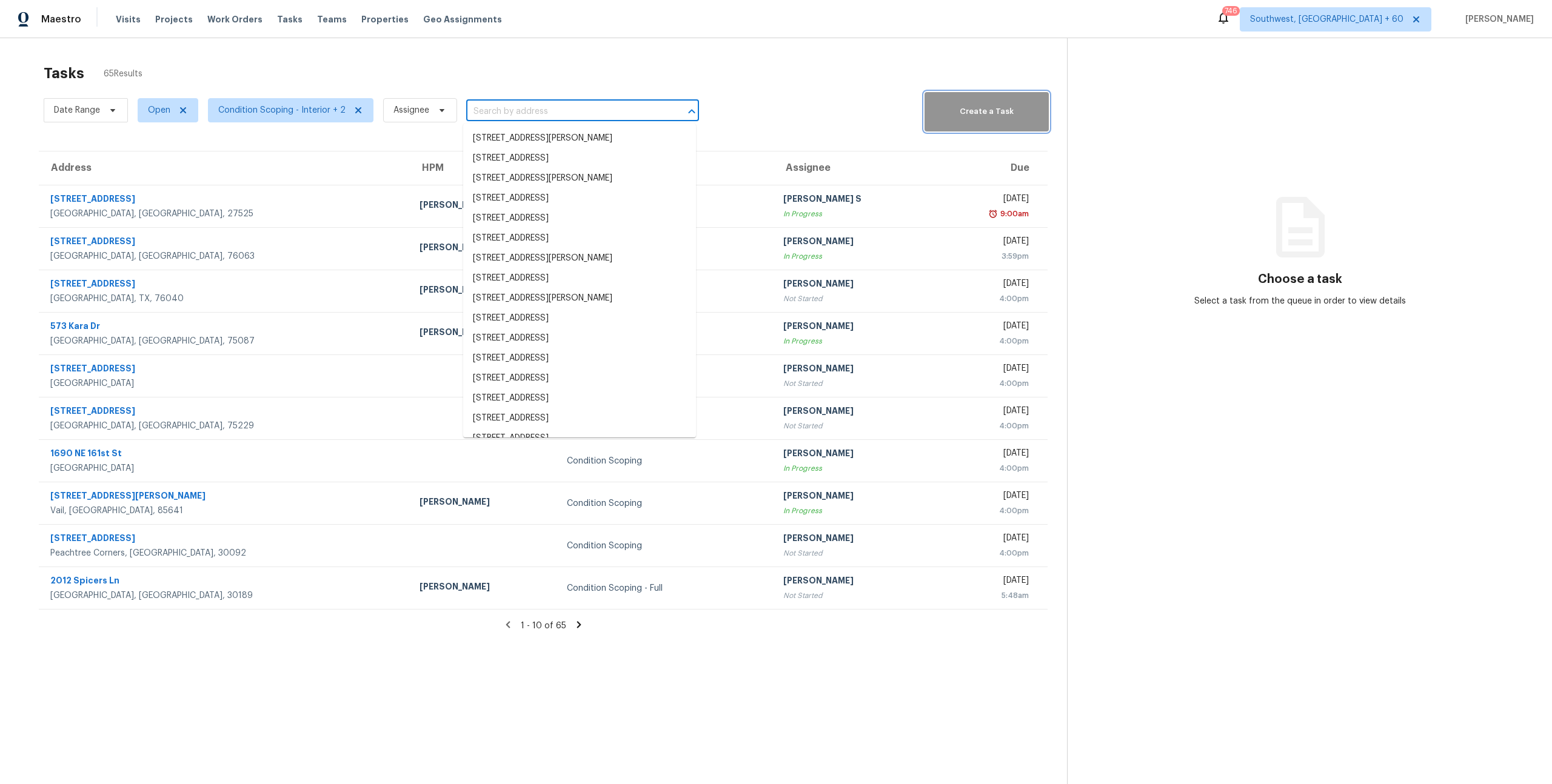
click at [984, 110] on span "Create a Task" at bounding box center [986, 111] width 112 height 14
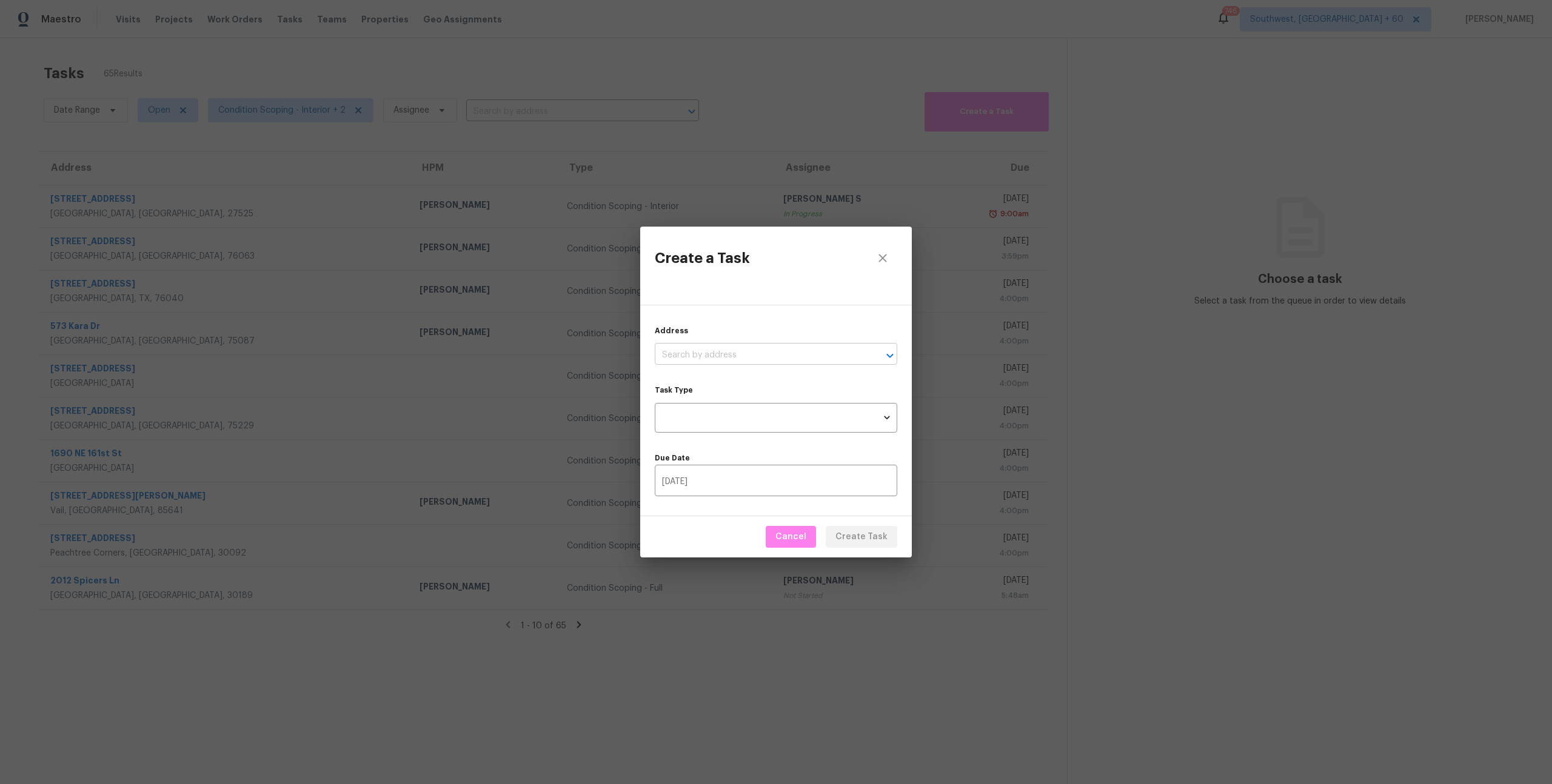
click at [710, 354] on input "text" at bounding box center [758, 355] width 208 height 19
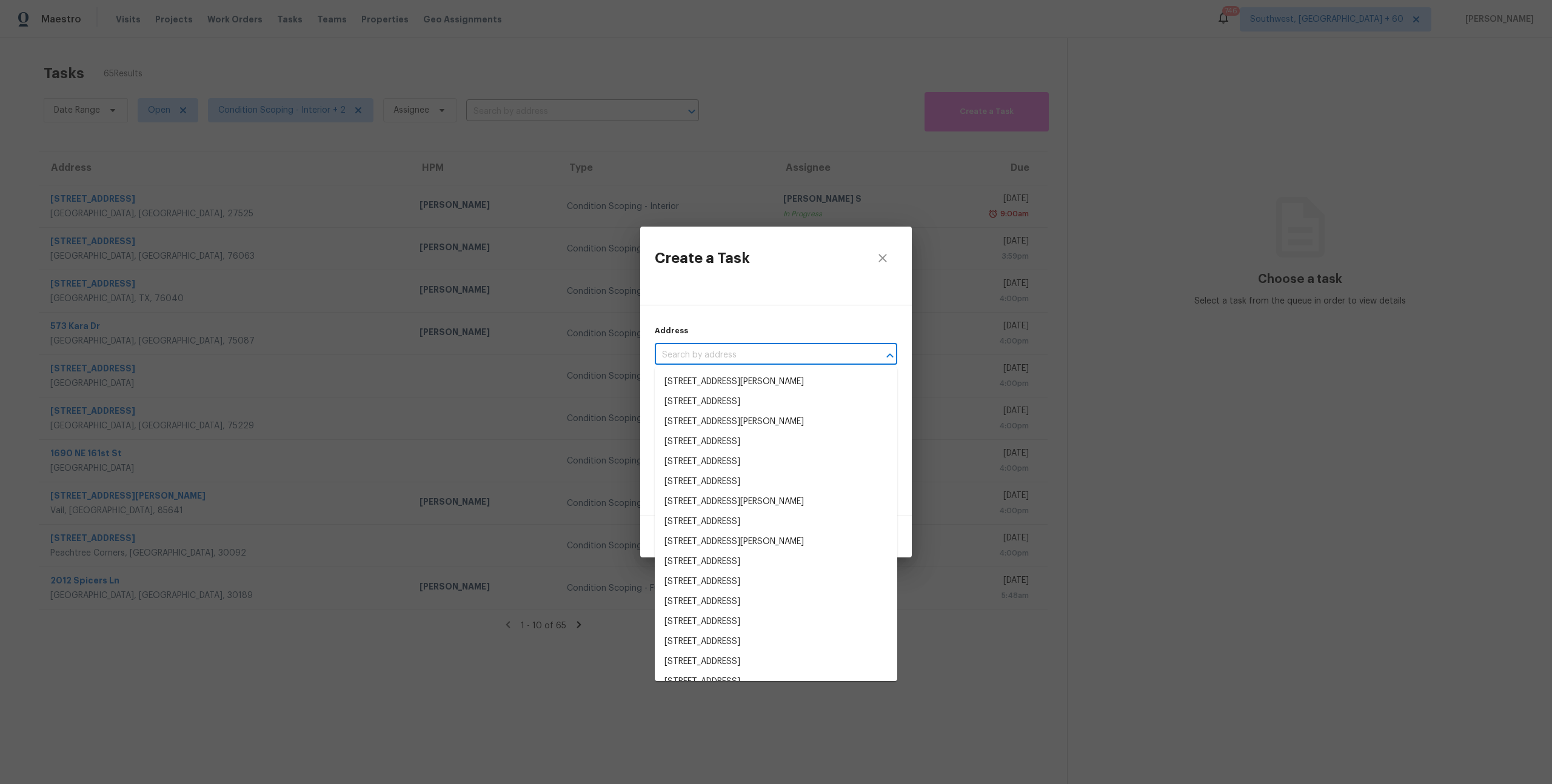
paste input "1940 Ives Way, Choctaw, OK 73020"
type input "1940 Ives Way, Choctaw, OK 73020"
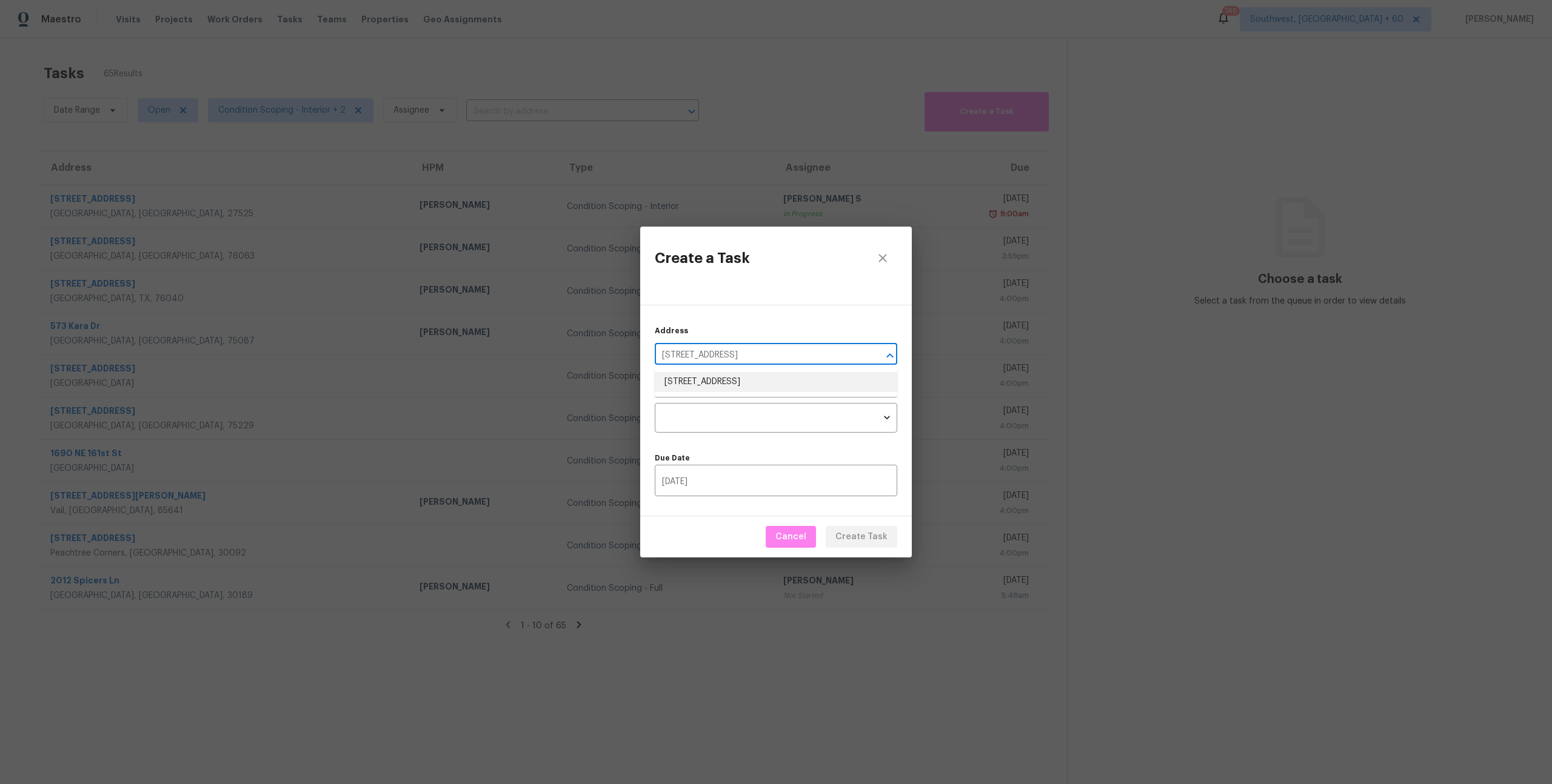
click at [719, 379] on li "1940 Ives Way, Choctaw, OK 73020" at bounding box center [775, 382] width 242 height 20
click at [717, 421] on body "Maestro Visits Projects Work Orders Tasks Teams Properties Geo Assignments 746 …" at bounding box center [776, 392] width 1552 height 784
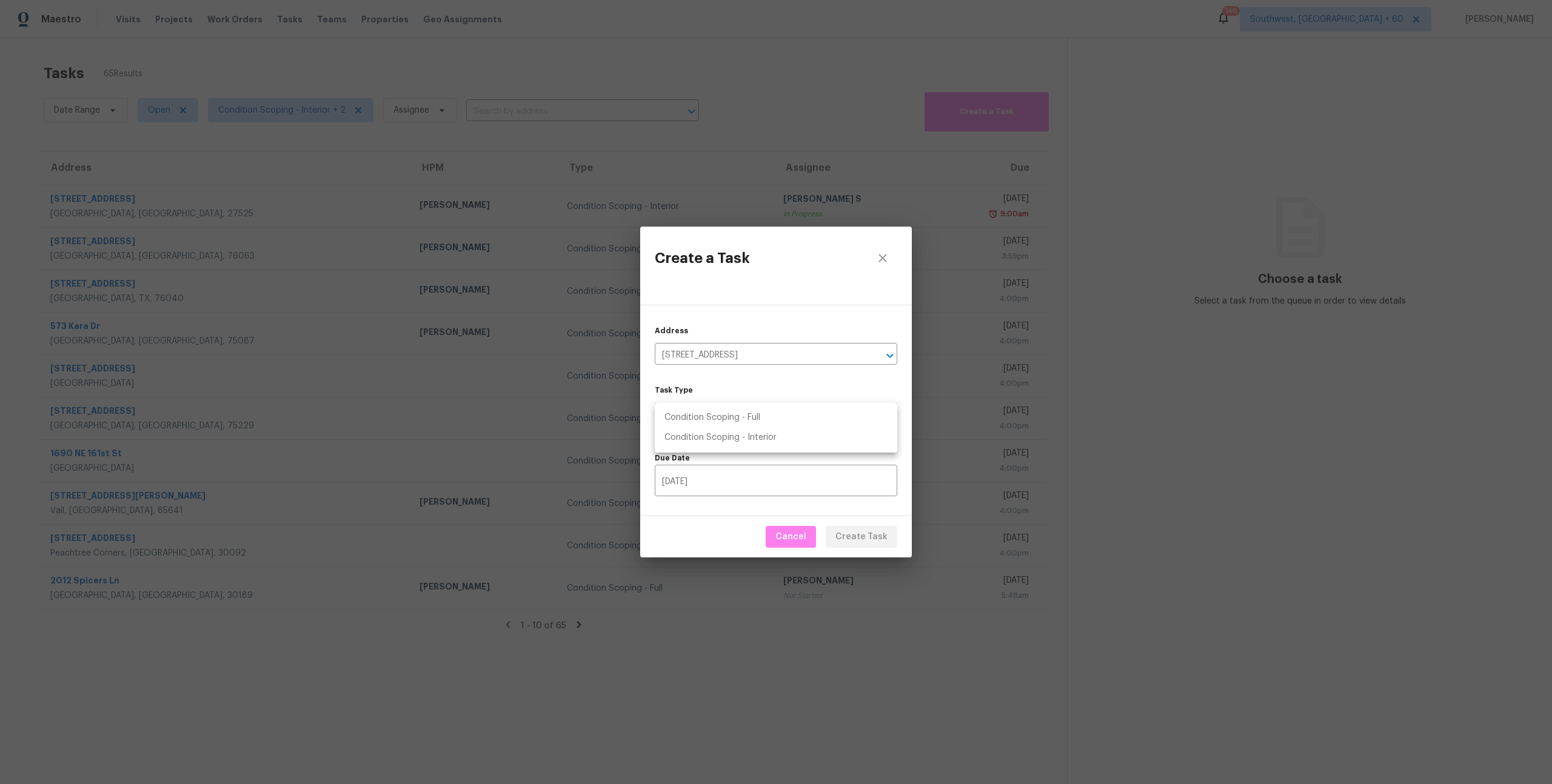
click at [710, 421] on li "Condition Scoping - Full" at bounding box center [775, 418] width 242 height 20
type input "virtual_full_assessment"
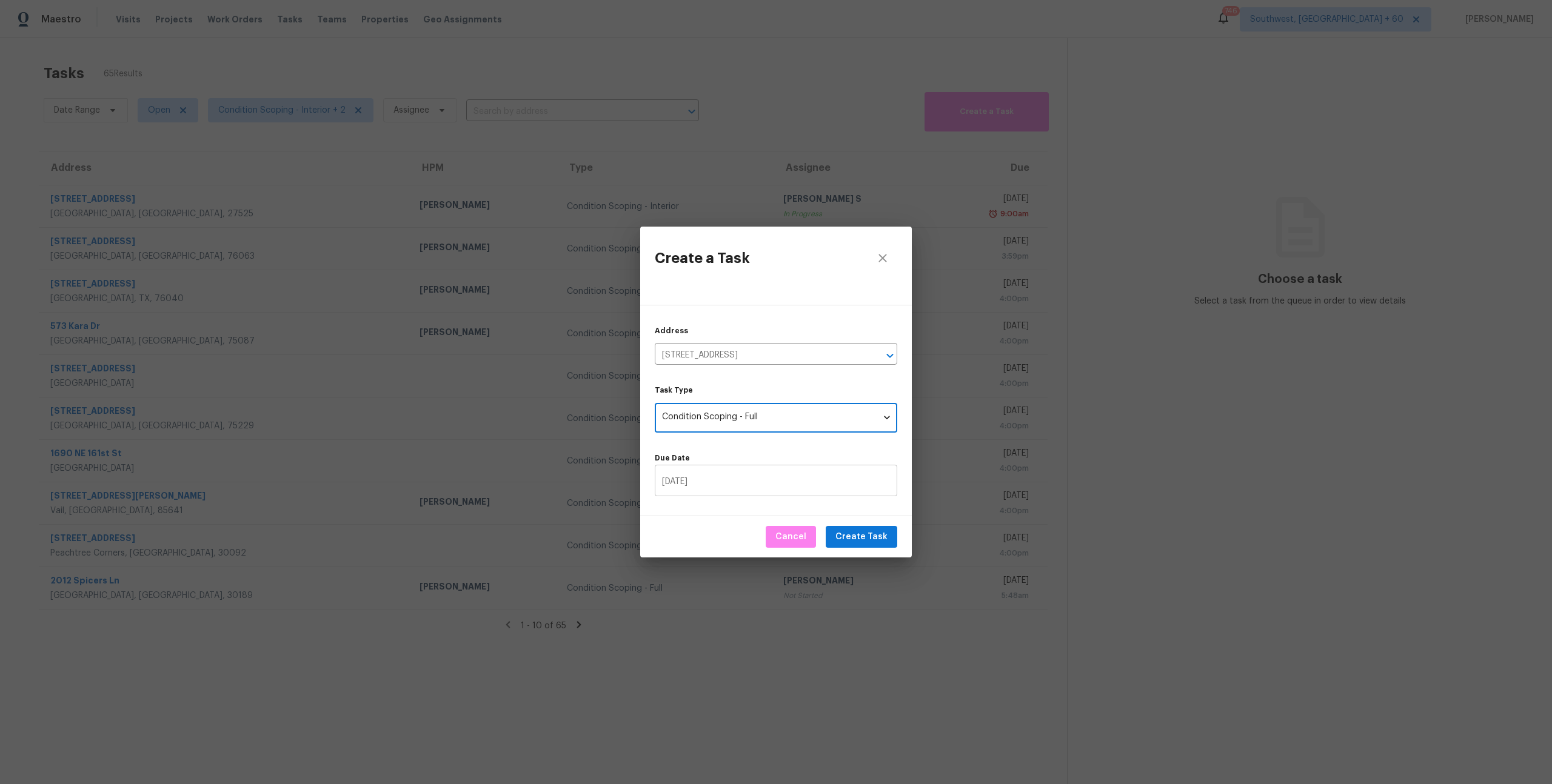
click at [719, 481] on input "10/15/2025" at bounding box center [775, 482] width 242 height 29
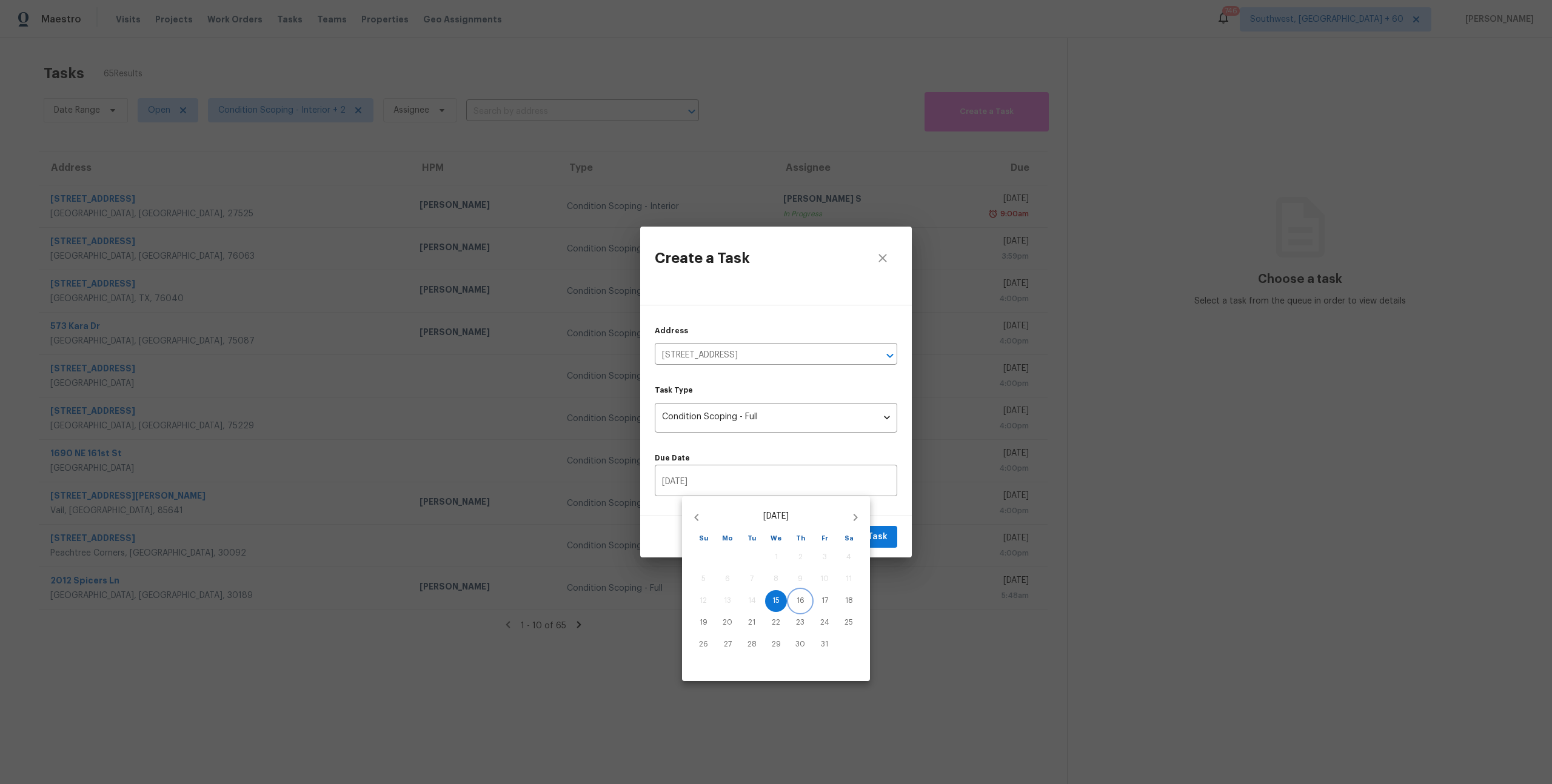
click at [800, 599] on p "16" at bounding box center [800, 600] width 8 height 10
type input "10/16/2025"
click at [901, 506] on div at bounding box center [776, 392] width 1552 height 784
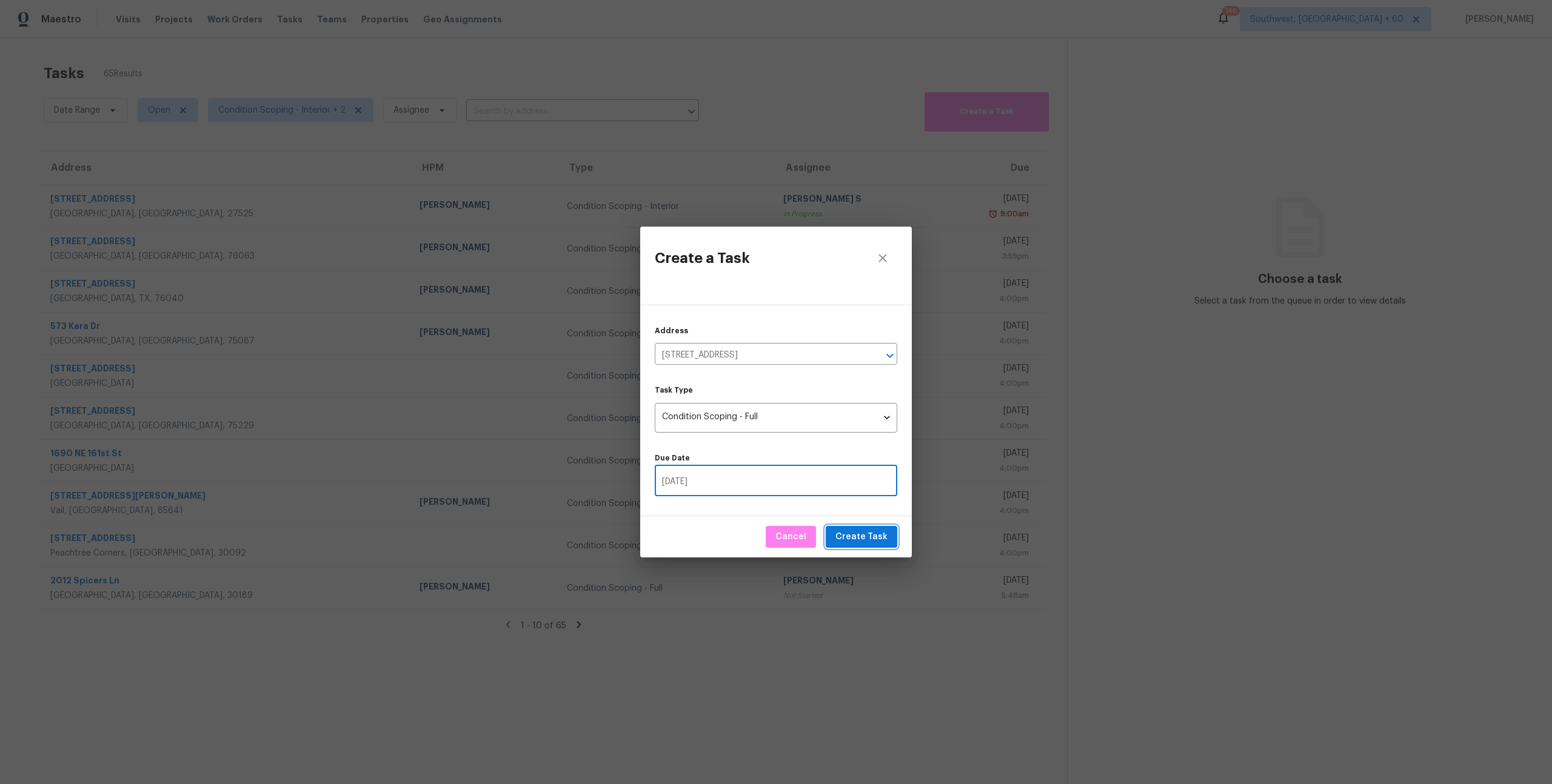
click at [863, 537] on span "Create Task" at bounding box center [861, 537] width 52 height 15
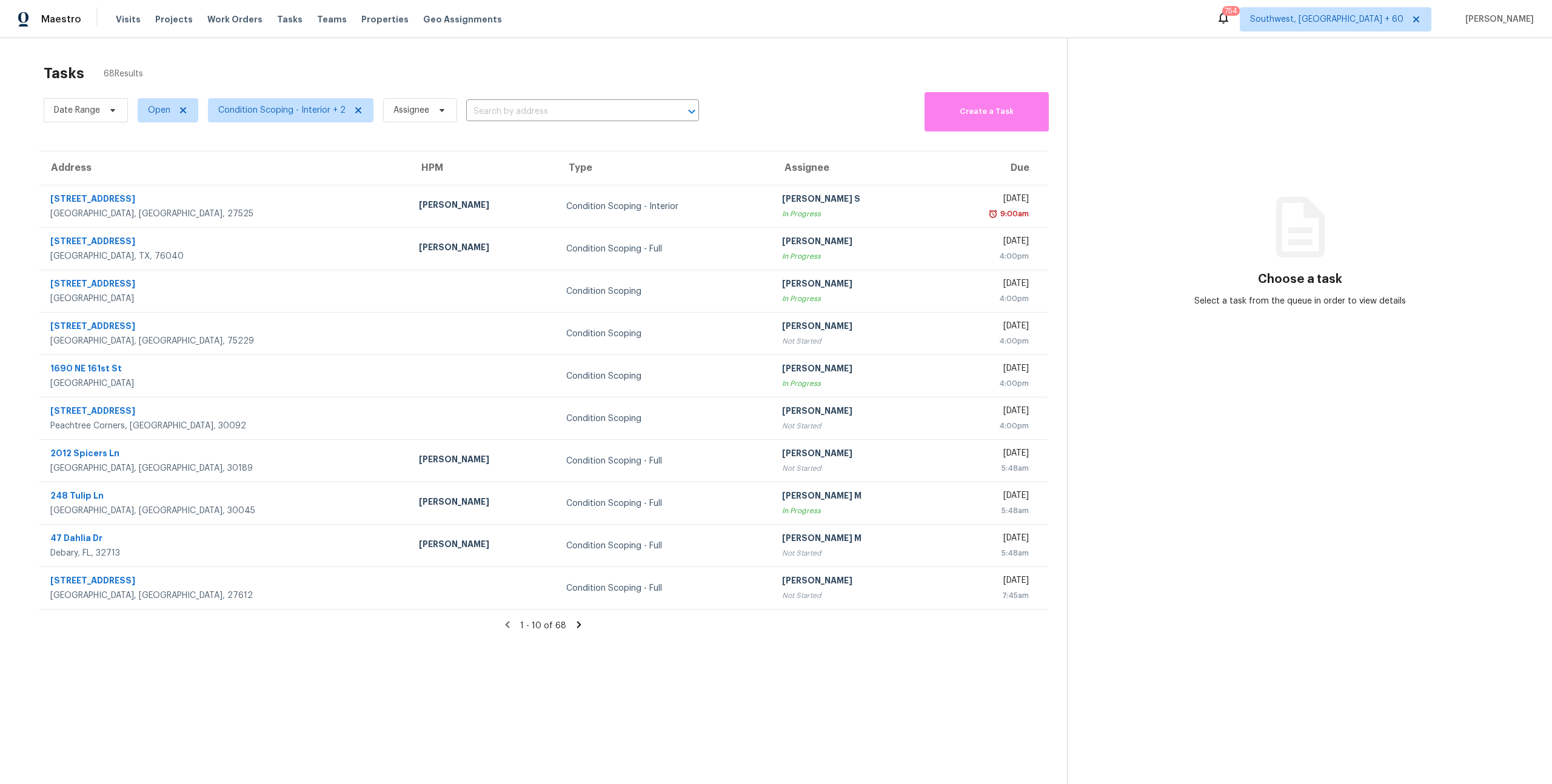
click at [130, 60] on div "Tasks 68 Results" at bounding box center [555, 72] width 1023 height 31
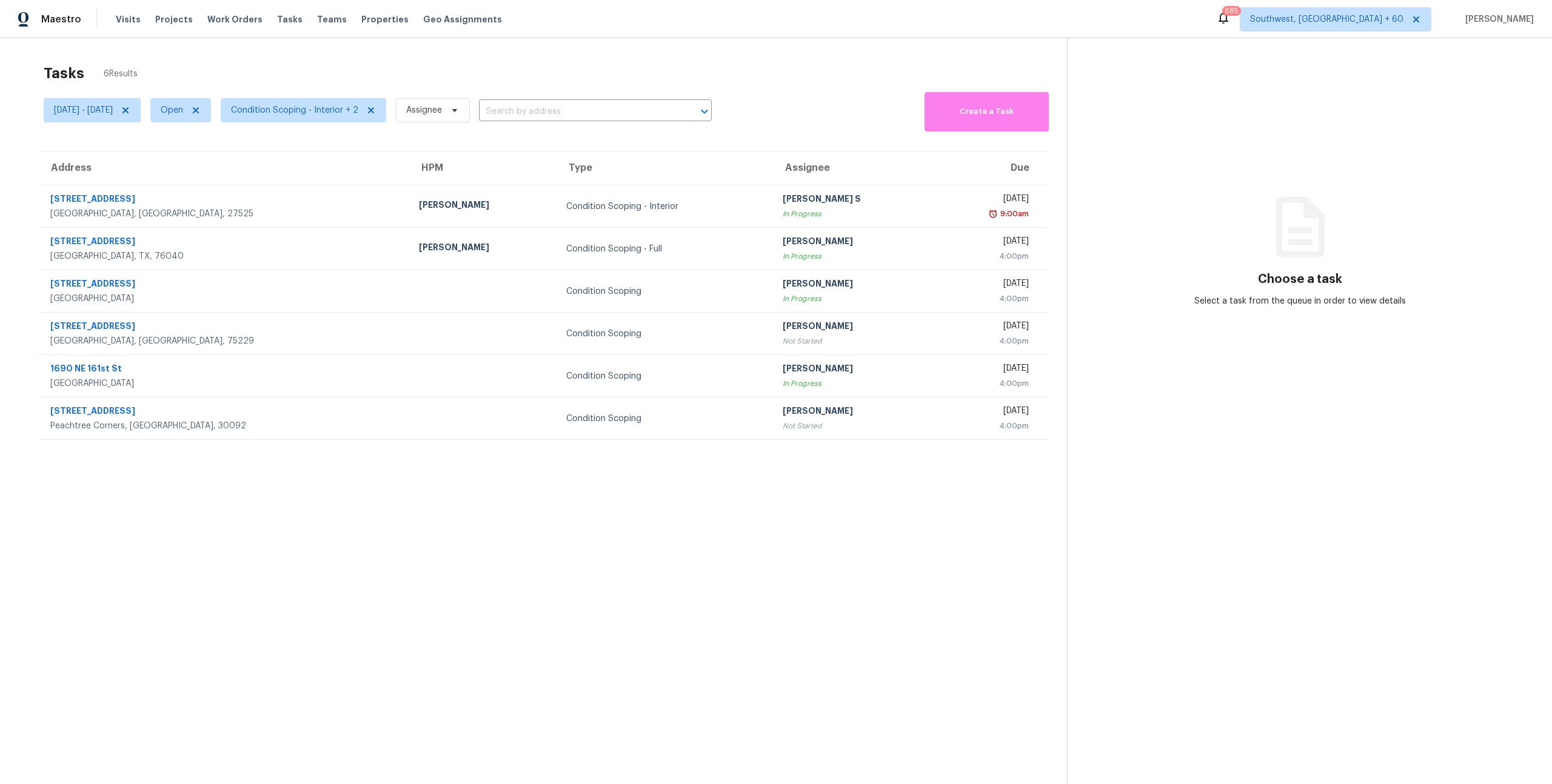
click at [277, 77] on div "Tasks 6 Results" at bounding box center [555, 72] width 1023 height 31
click at [271, 92] on div "Mon, Oct 13 - Wed, Oct 15 Open Condition Scoping - Interior + 2 Assignee ​" at bounding box center [378, 110] width 668 height 42
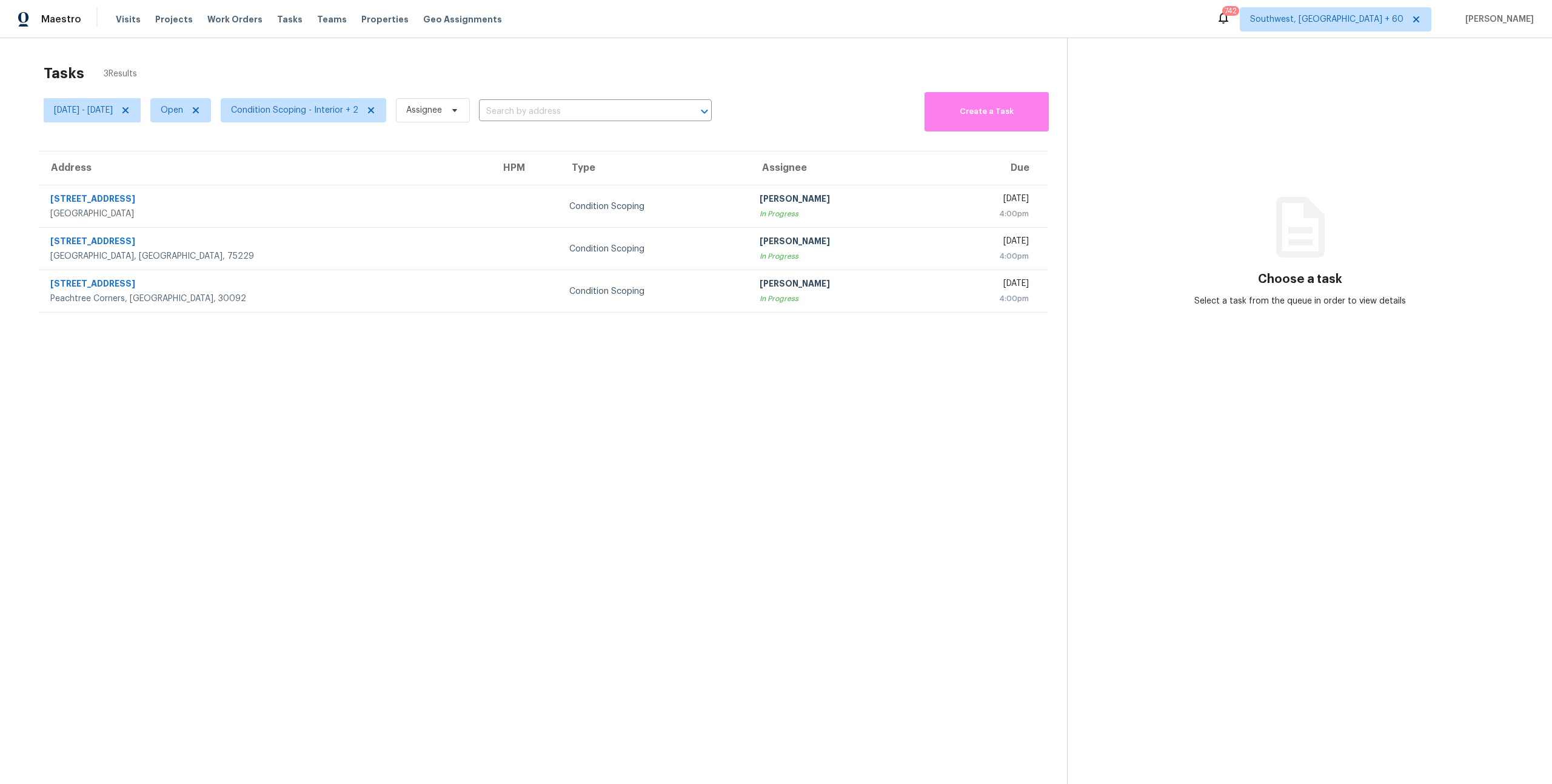
click at [245, 45] on div "Tasks 3 Results [DATE] - [DATE] Open Condition Scoping - Interior + 2 Assignee …" at bounding box center [776, 430] width 1552 height 784
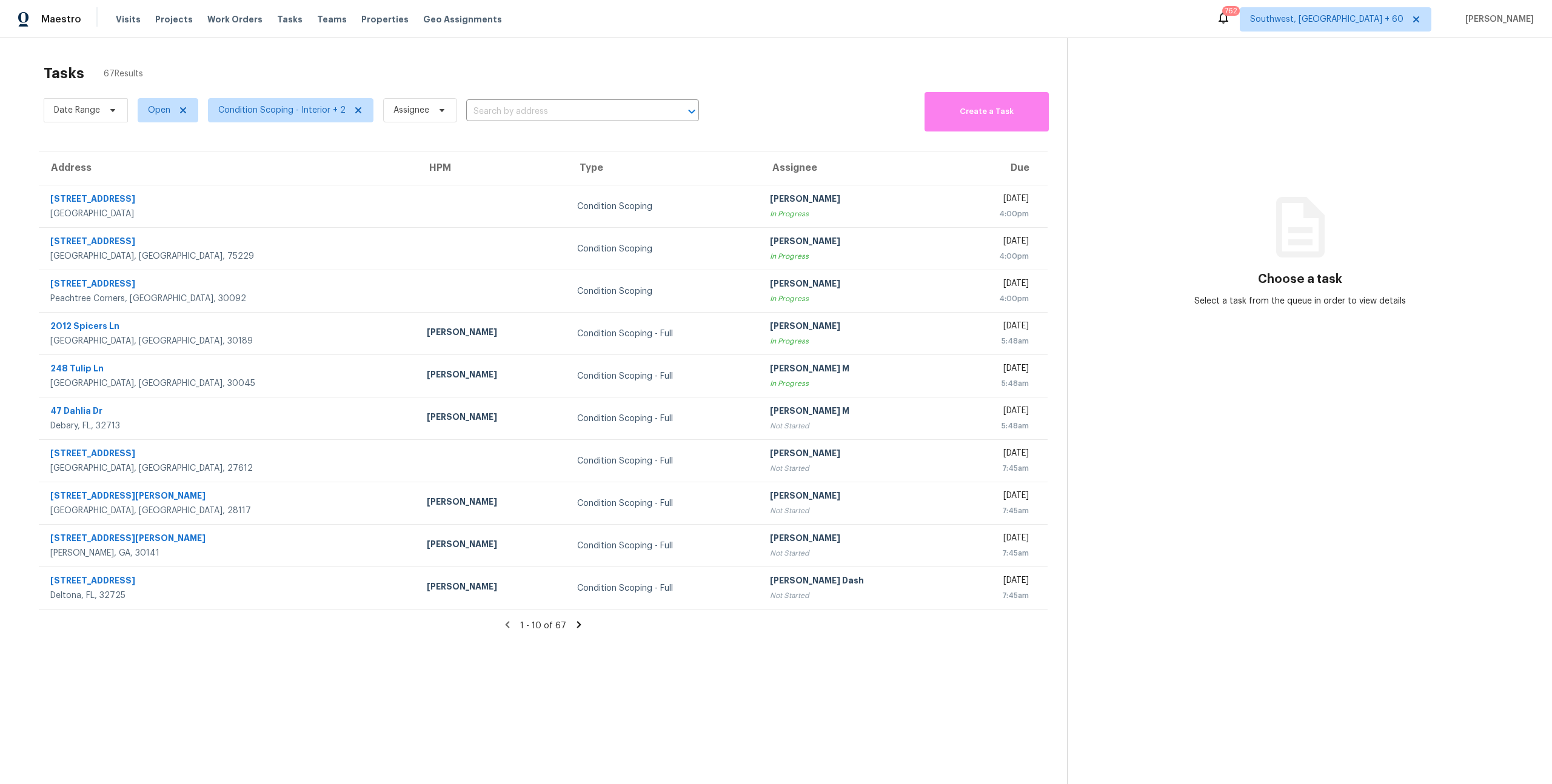
click at [407, 68] on div "Tasks 67 Results" at bounding box center [555, 72] width 1023 height 31
click at [221, 66] on div "Tasks 67 Results" at bounding box center [555, 72] width 1023 height 31
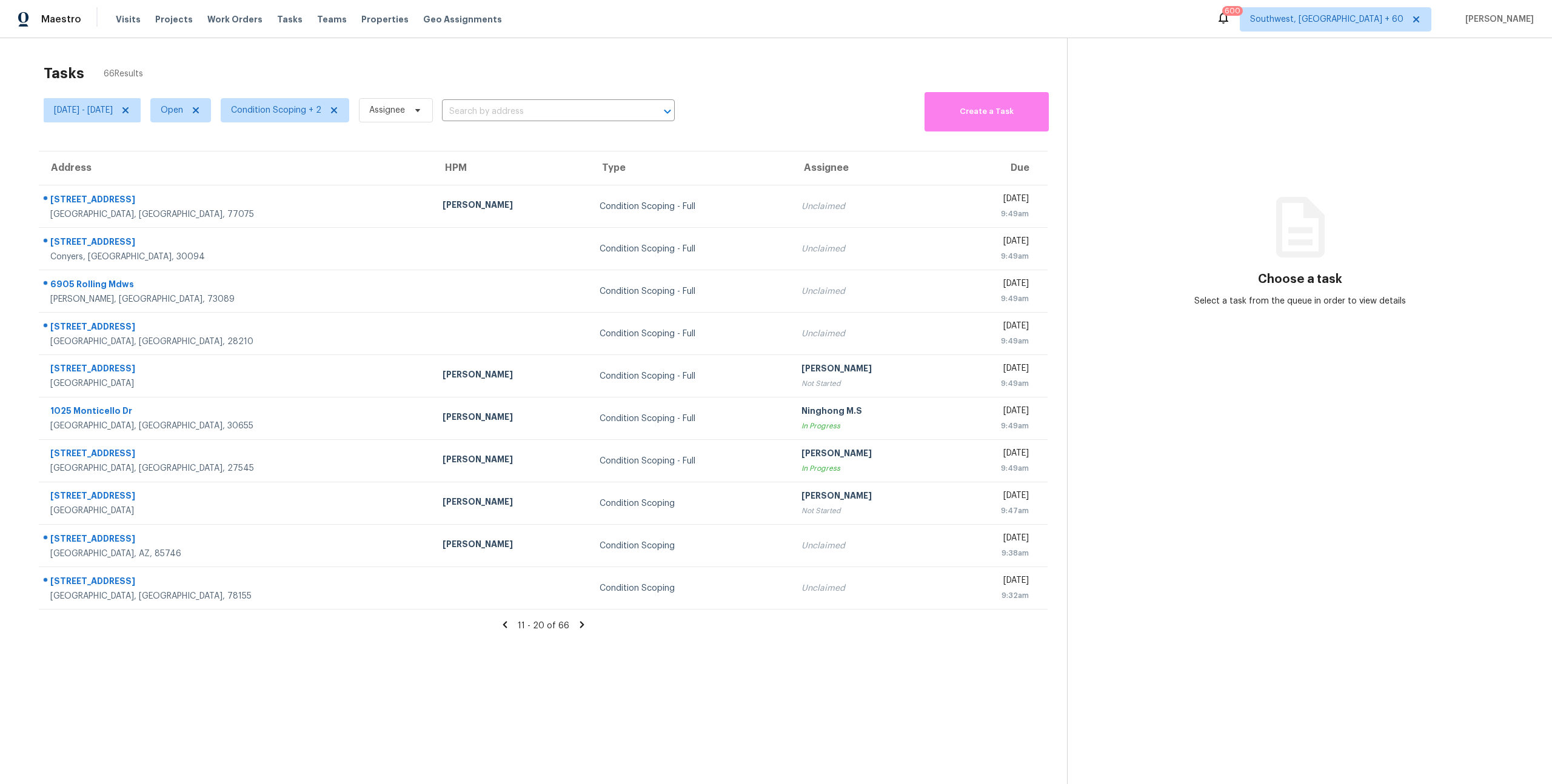
click at [581, 625] on icon at bounding box center [581, 625] width 4 height 7
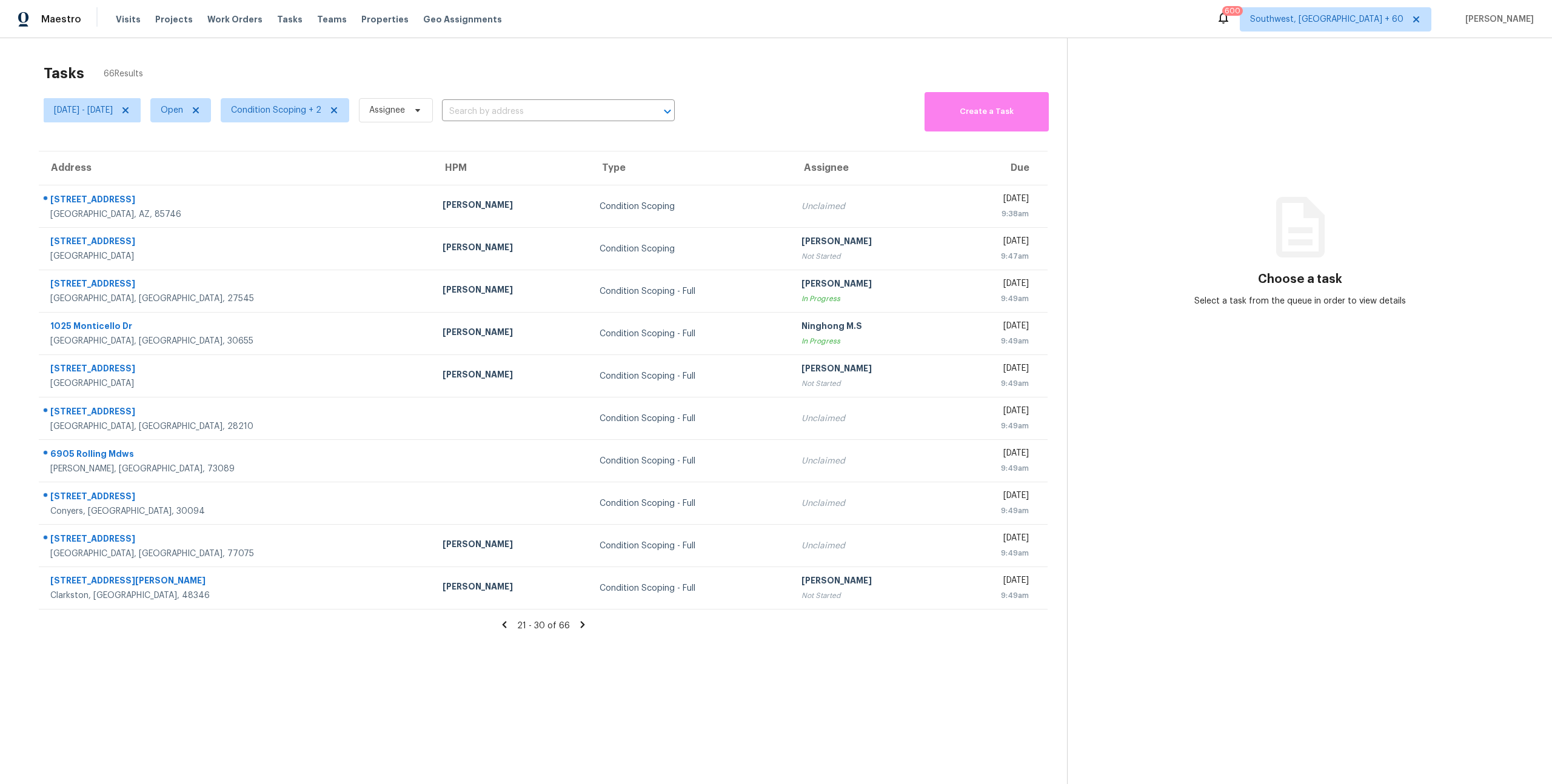
click at [581, 625] on icon at bounding box center [582, 625] width 4 height 7
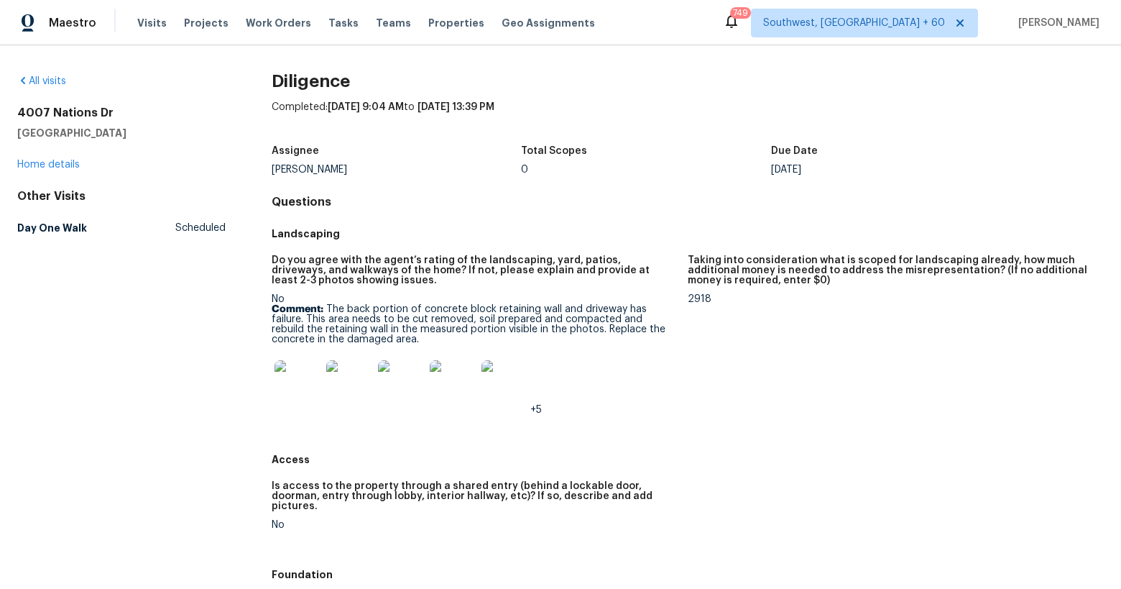
drag, startPoint x: 17, startPoint y: 111, endPoint x: 132, endPoint y: 131, distance: 115.9
click at [132, 131] on div "[STREET_ADDRESS][PERSON_NAME]" at bounding box center [121, 123] width 208 height 34
copy div "[STREET_ADDRESS][PERSON_NAME]"
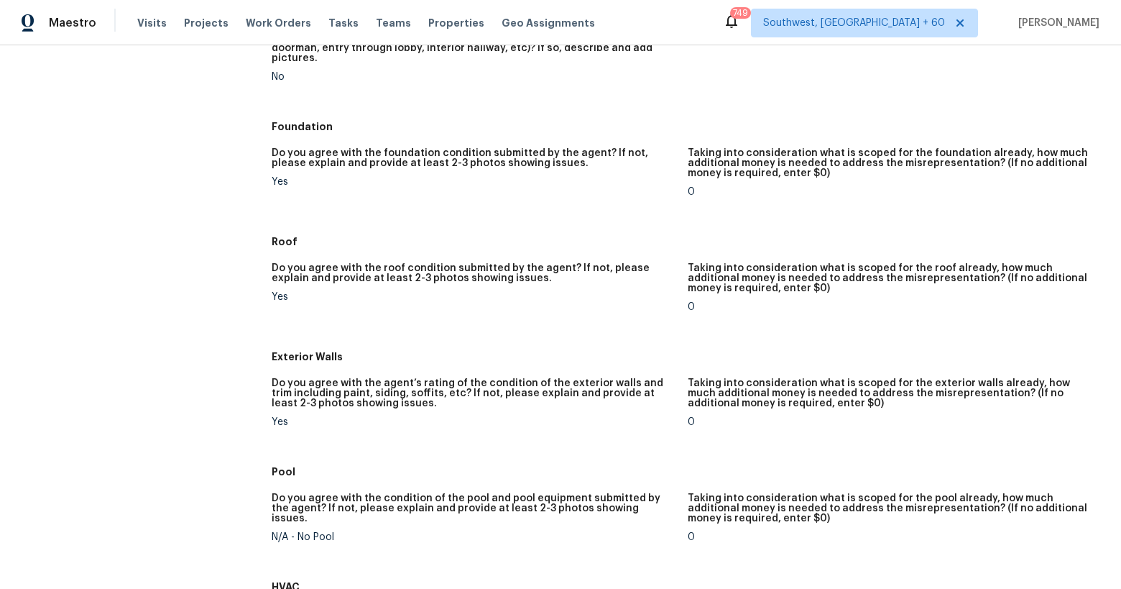
scroll to position [466, 0]
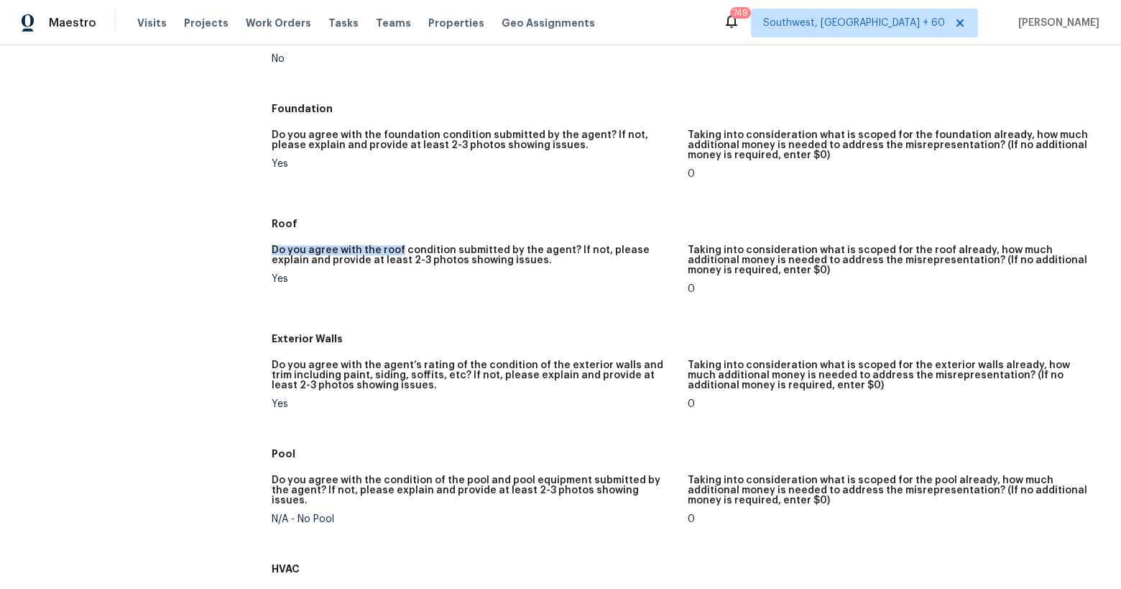
drag, startPoint x: 293, startPoint y: 232, endPoint x: 398, endPoint y: 242, distance: 106.1
click at [398, 242] on div "Do you agree with the roof condition submitted by the agent? If not, please exp…" at bounding box center [688, 280] width 832 height 89
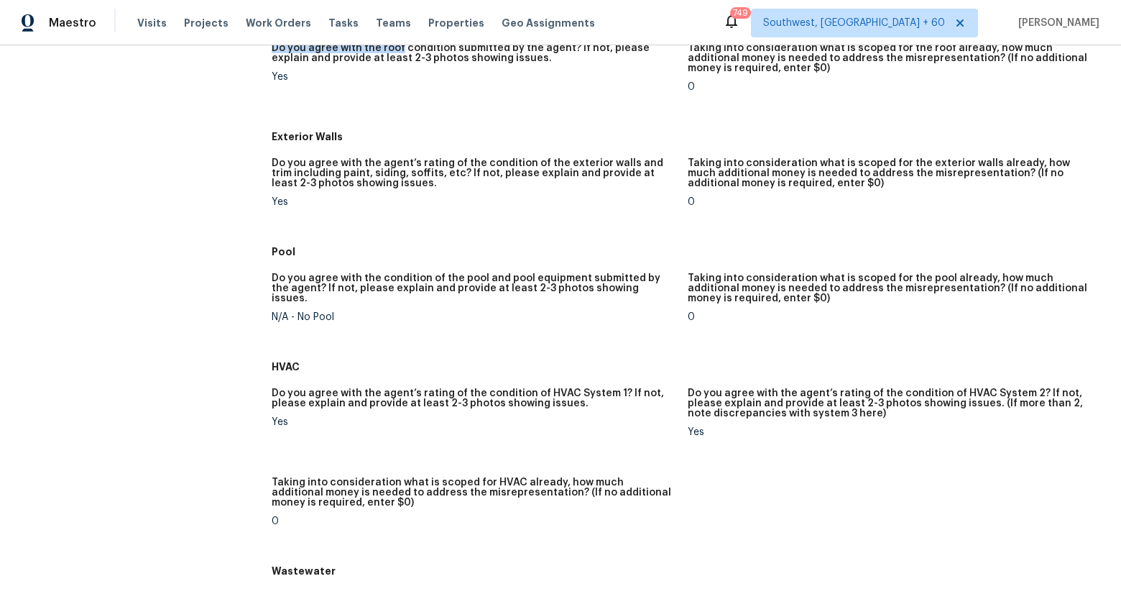
scroll to position [675, 0]
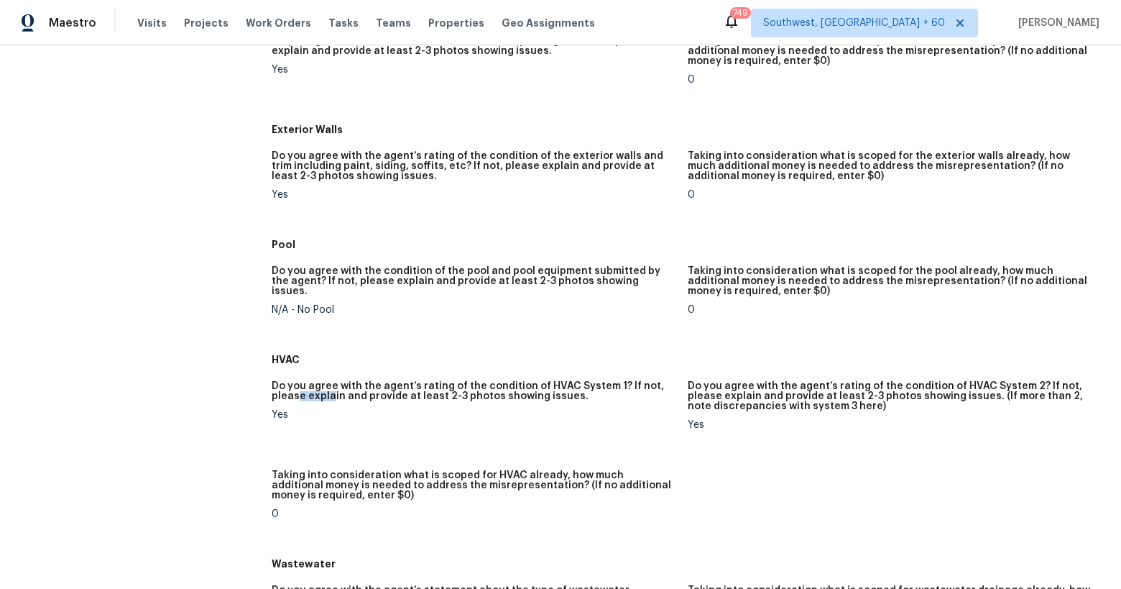
drag, startPoint x: 298, startPoint y: 382, endPoint x: 361, endPoint y: 390, distance: 63.7
click at [359, 389] on h5 "Do you agree with the agent’s rating of the condition of HVAC System 1? If not,…" at bounding box center [474, 391] width 405 height 20
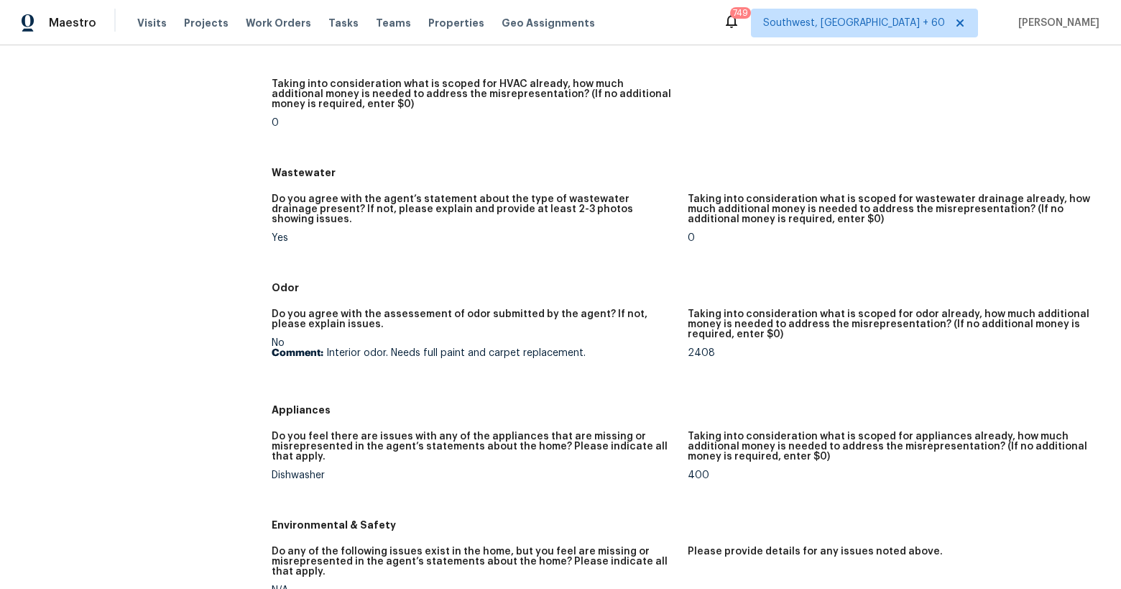
scroll to position [1069, 0]
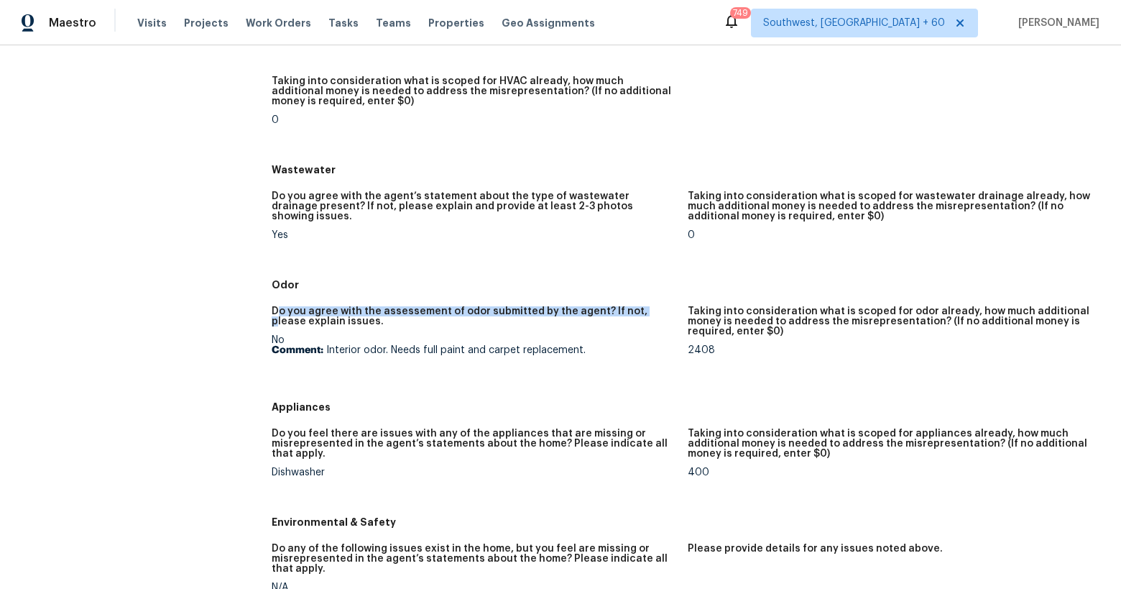
drag, startPoint x: 277, startPoint y: 296, endPoint x: 636, endPoint y: 305, distance: 359.4
click at [636, 306] on h5 "Do you agree with the assessement of odor submitted by the agent? If not, pleas…" at bounding box center [474, 316] width 405 height 20
drag, startPoint x: 284, startPoint y: 331, endPoint x: 264, endPoint y: 331, distance: 20.1
click at [264, 331] on div "All visits [STREET_ADDRESS][PERSON_NAME] Home details Other Visits Day One Walk…" at bounding box center [560, 359] width 1087 height 2708
drag, startPoint x: 343, startPoint y: 340, endPoint x: 562, endPoint y: 341, distance: 219.2
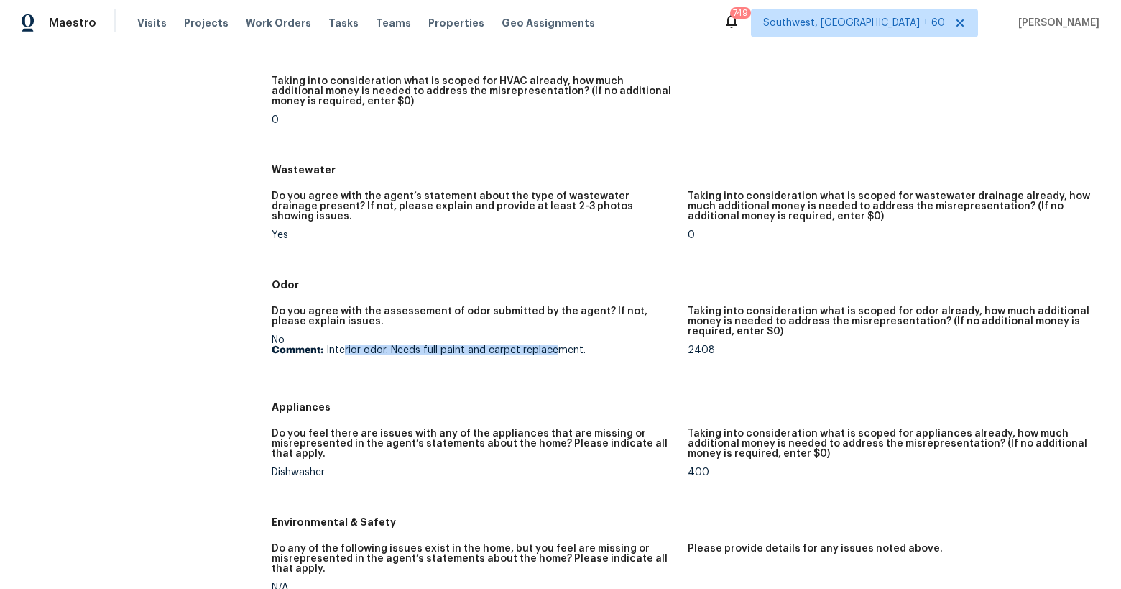
click at [562, 345] on p "Comment: Interior odor. Needs full paint and carpet replacement." at bounding box center [474, 350] width 405 height 10
drag, startPoint x: 712, startPoint y: 339, endPoint x: 690, endPoint y: 341, distance: 21.8
click at [690, 345] on div "2408" at bounding box center [890, 350] width 405 height 10
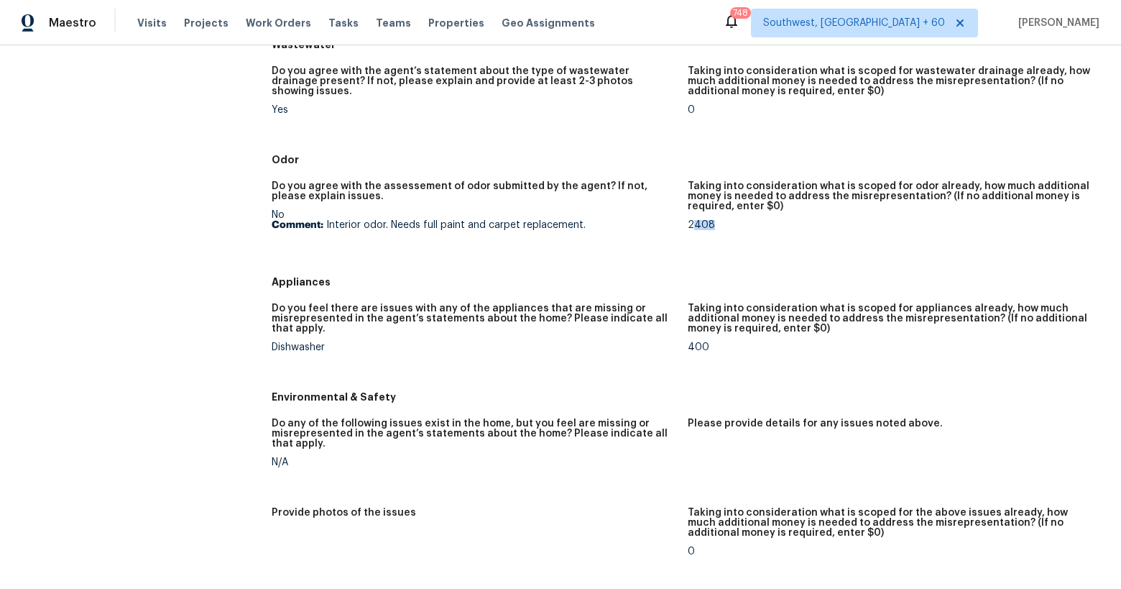
scroll to position [1208, 0]
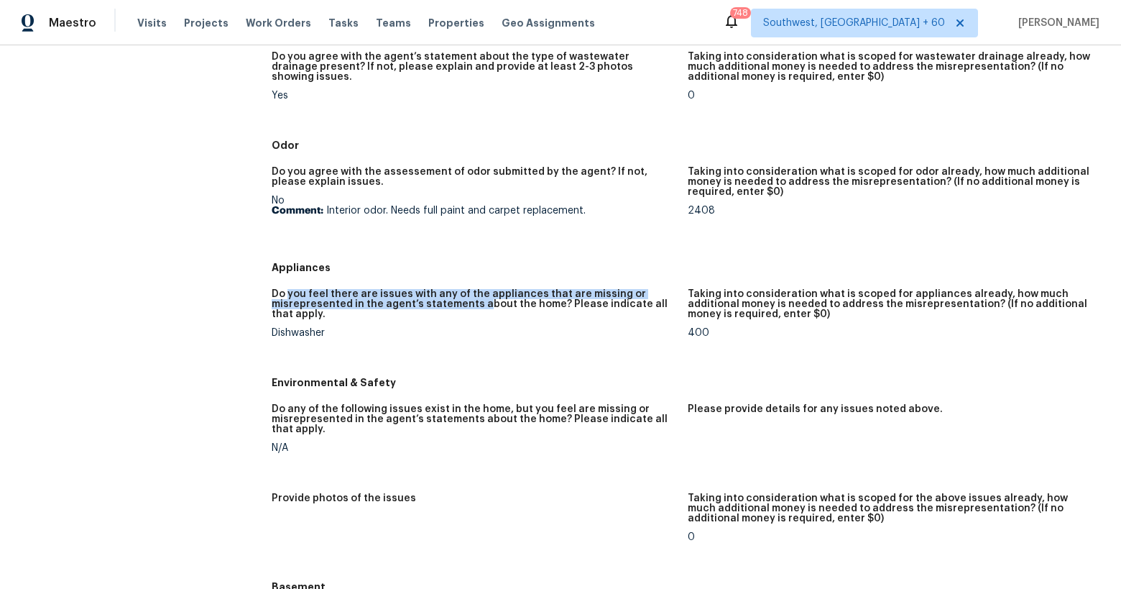
drag, startPoint x: 288, startPoint y: 285, endPoint x: 475, endPoint y: 296, distance: 187.2
click at [475, 296] on h5 "Do you feel there are issues with any of the appliances that are missing or mis…" at bounding box center [474, 304] width 405 height 30
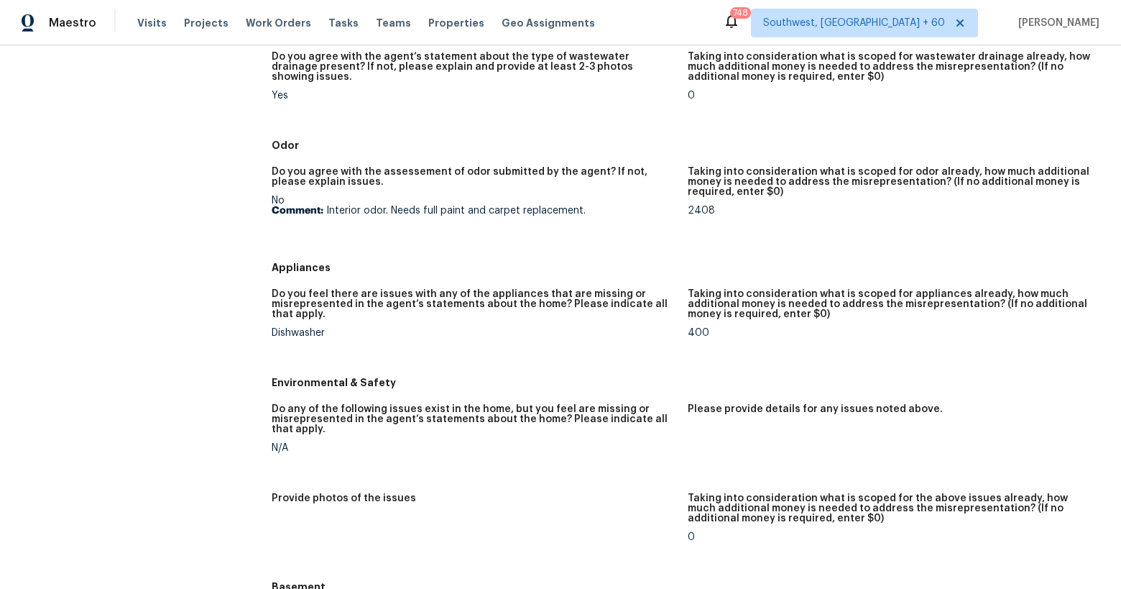
click at [303, 328] on div "Dishwasher" at bounding box center [474, 333] width 405 height 10
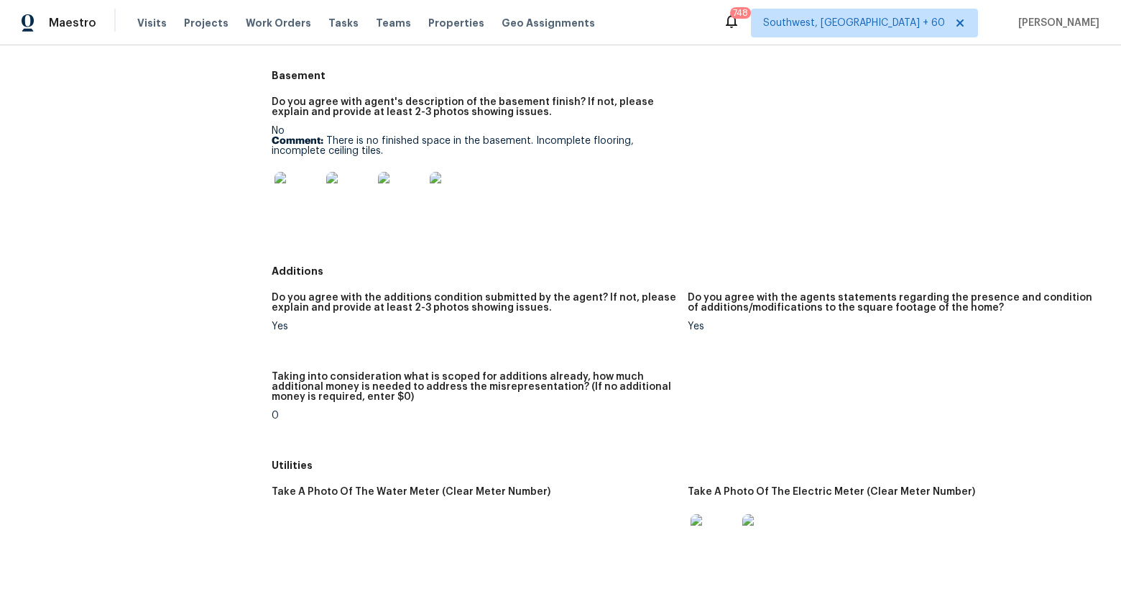
scroll to position [1726, 0]
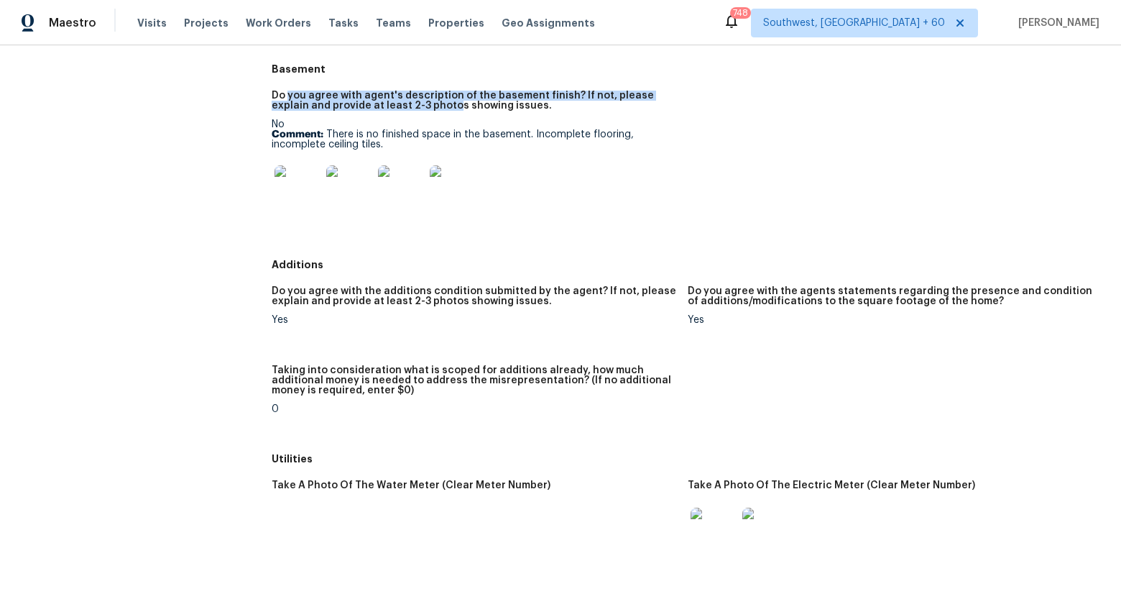
drag, startPoint x: 288, startPoint y: 82, endPoint x: 415, endPoint y: 96, distance: 127.3
click at [415, 96] on h5 "Do you agree with agent's description of the basement finish? If not, please ex…" at bounding box center [474, 101] width 405 height 20
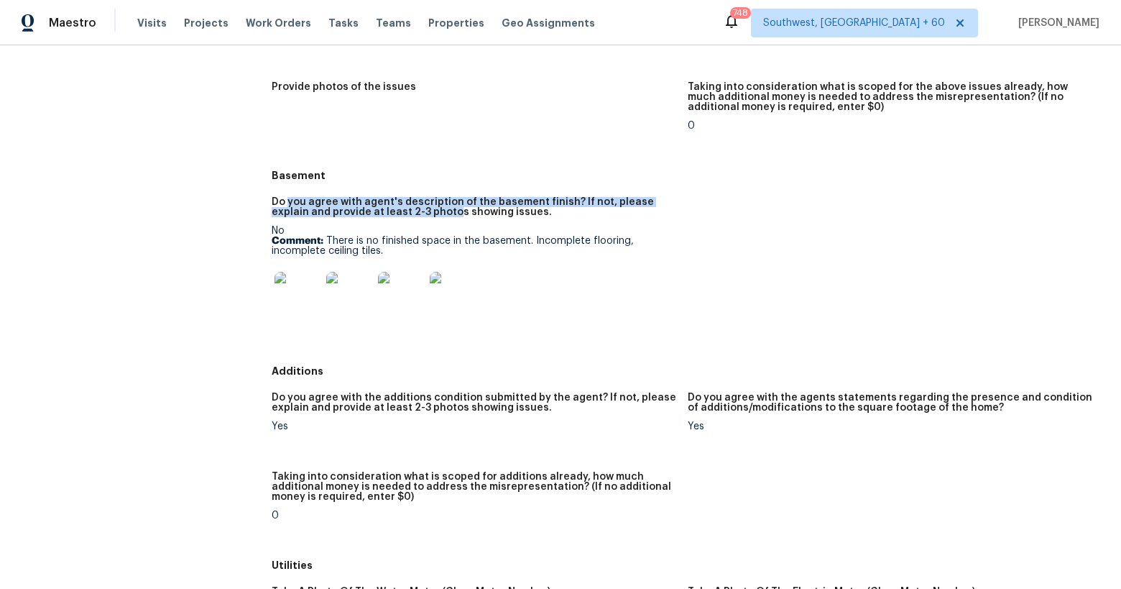
scroll to position [1616, 0]
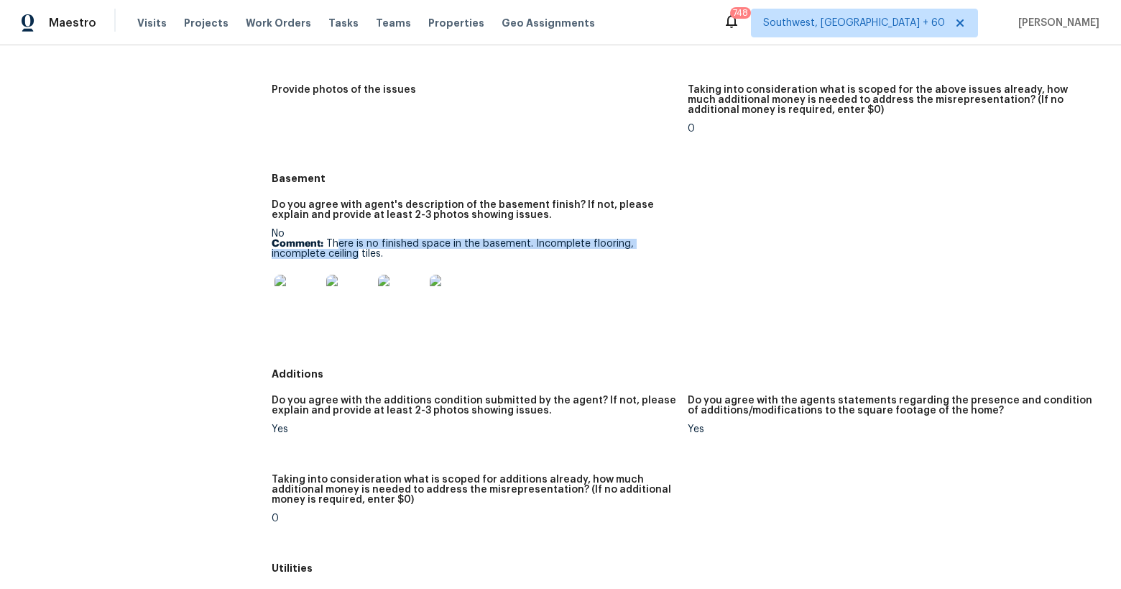
drag, startPoint x: 338, startPoint y: 229, endPoint x: 356, endPoint y: 241, distance: 22.3
click at [356, 241] on p "Comment: There is no finished space in the basement. Incomplete flooring, incom…" at bounding box center [474, 249] width 405 height 20
click at [289, 289] on img at bounding box center [298, 298] width 46 height 46
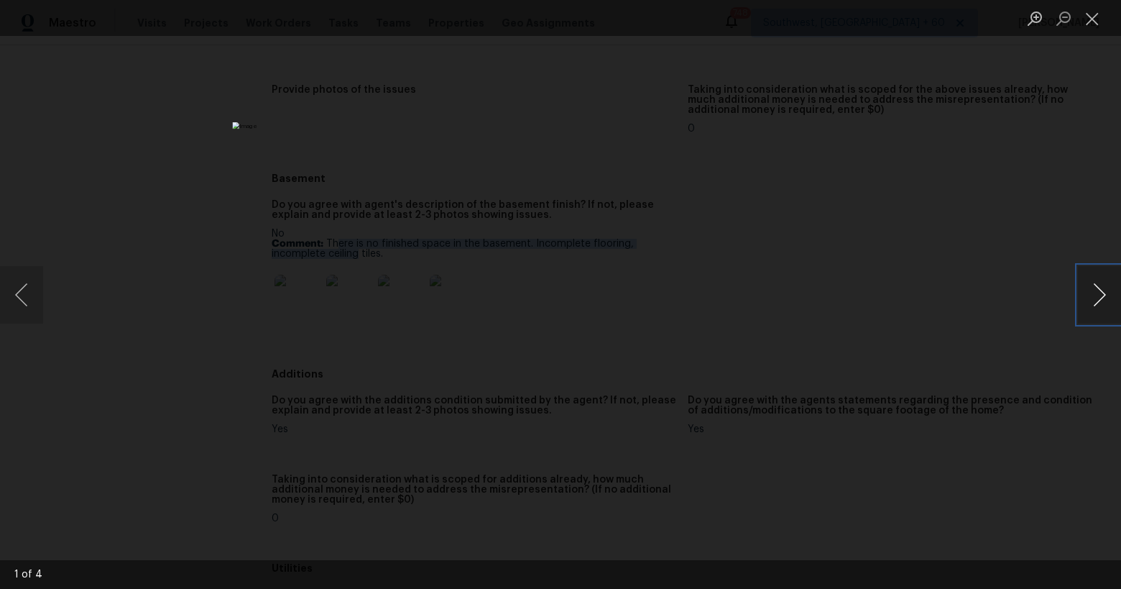
click at [1090, 301] on button "Next image" at bounding box center [1099, 294] width 43 height 57
click at [1095, 24] on button "Close lightbox" at bounding box center [1092, 18] width 29 height 25
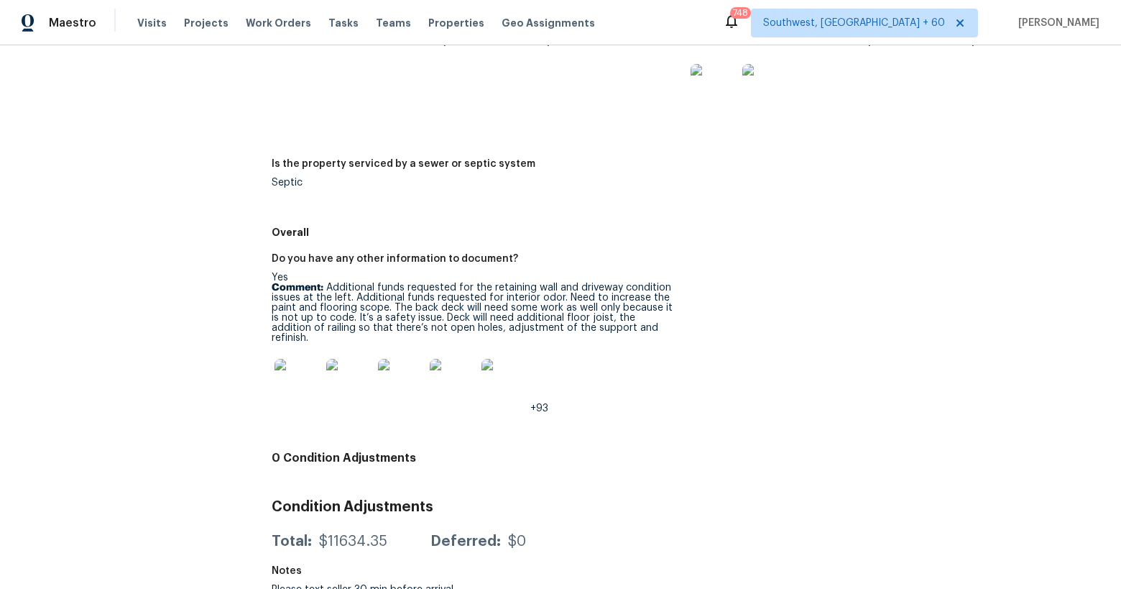
scroll to position [2175, 0]
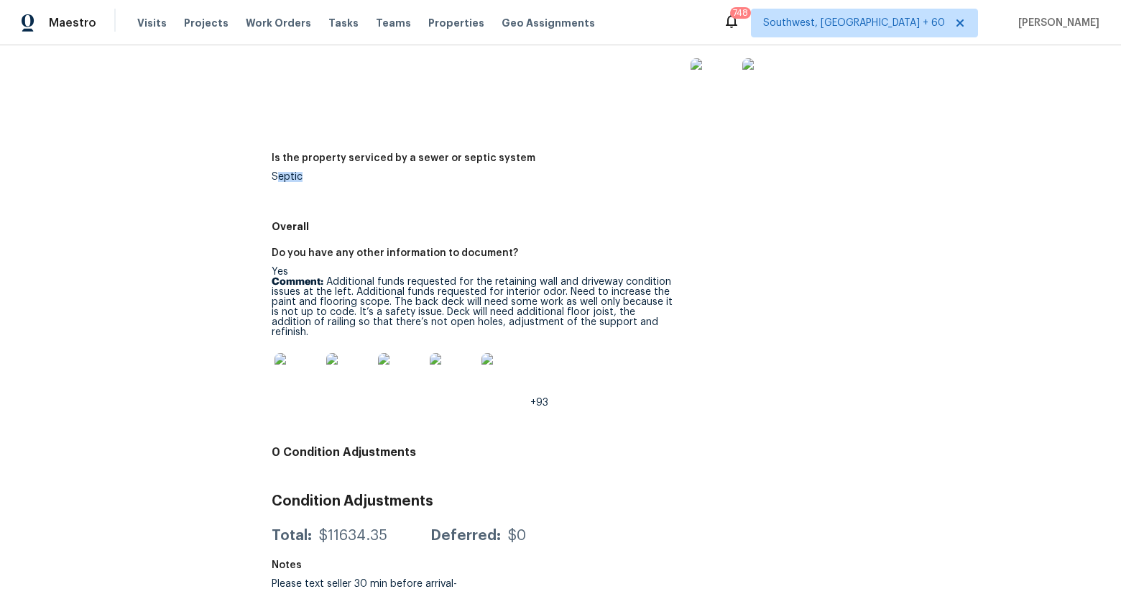
drag, startPoint x: 275, startPoint y: 167, endPoint x: 306, endPoint y: 167, distance: 31.6
click at [303, 172] on div "Septic" at bounding box center [474, 177] width 405 height 10
drag, startPoint x: 286, startPoint y: 240, endPoint x: 451, endPoint y: 252, distance: 165.0
click at [451, 252] on div "Do you have any other information to document?" at bounding box center [474, 257] width 405 height 19
drag, startPoint x: 317, startPoint y: 519, endPoint x: 385, endPoint y: 517, distance: 68.3
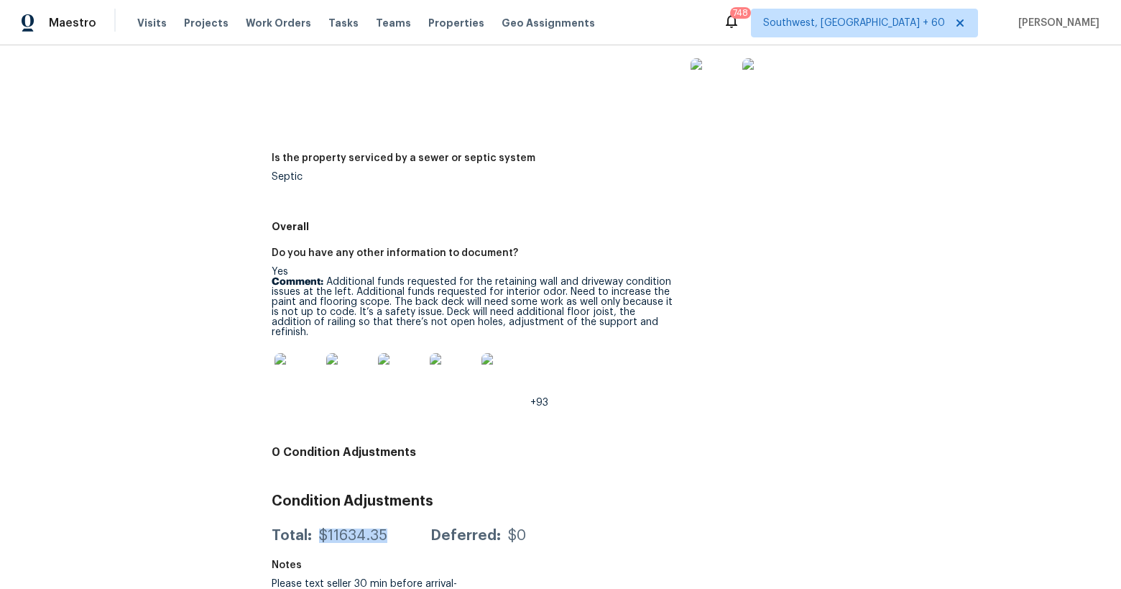
click at [385, 528] on div "Total: $11634.35 Deferred: $0" at bounding box center [399, 535] width 254 height 14
click at [288, 366] on img at bounding box center [298, 376] width 46 height 46
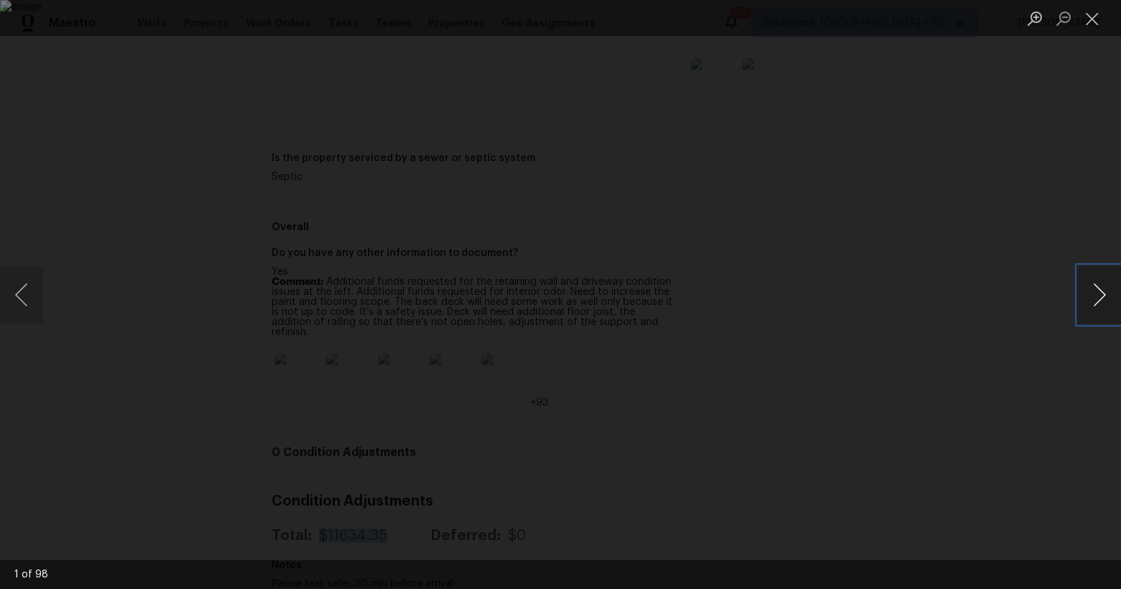
click at [1103, 288] on button "Next image" at bounding box center [1099, 294] width 43 height 57
click at [34, 290] on button "Previous image" at bounding box center [21, 294] width 43 height 57
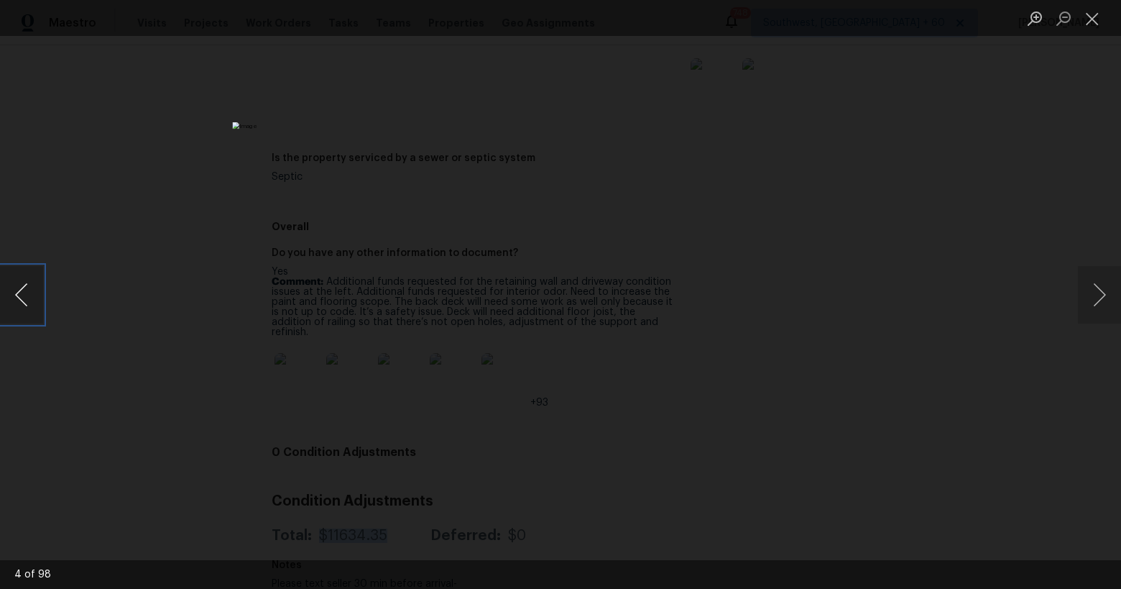
click at [34, 290] on button "Previous image" at bounding box center [21, 294] width 43 height 57
click at [1109, 291] on button "Next image" at bounding box center [1099, 294] width 43 height 57
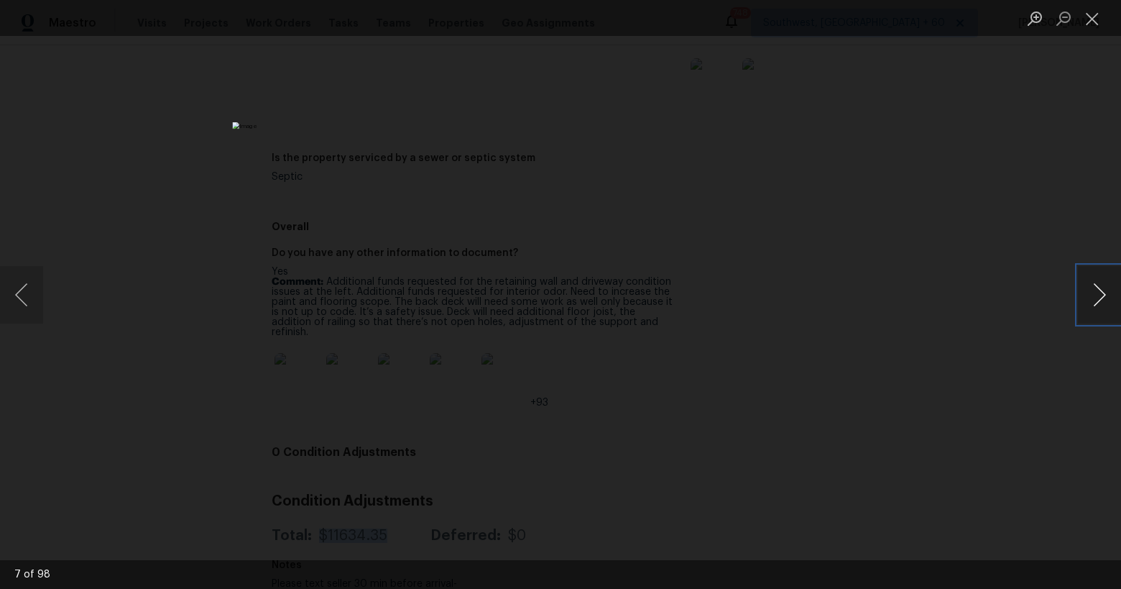
click at [1105, 298] on button "Next image" at bounding box center [1099, 294] width 43 height 57
click at [1090, 298] on button "Next image" at bounding box center [1099, 294] width 43 height 57
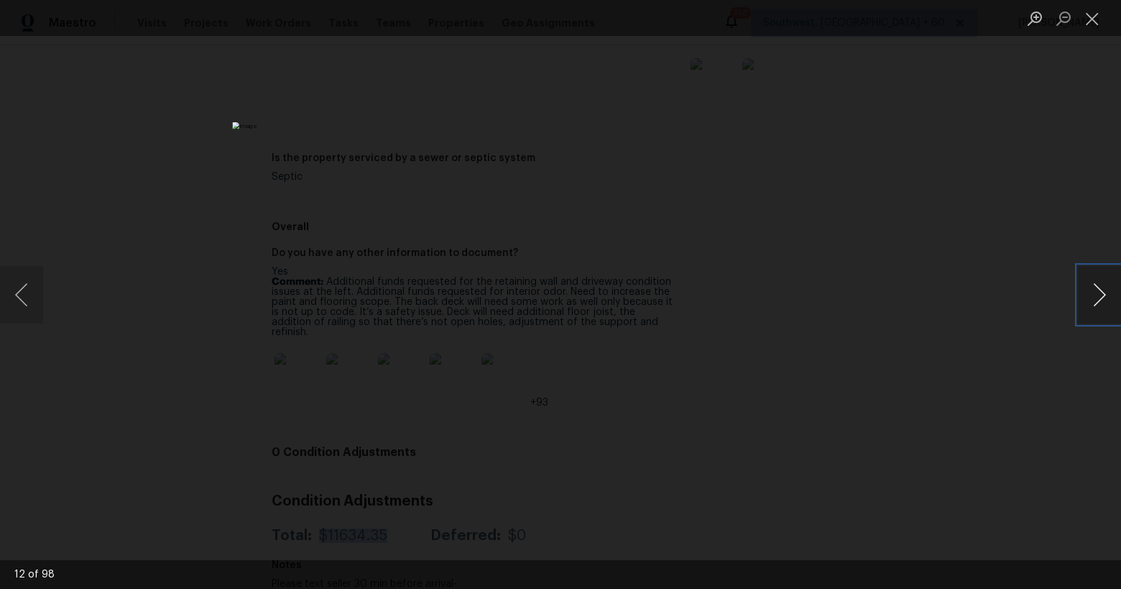
click at [1097, 297] on button "Next image" at bounding box center [1099, 294] width 43 height 57
click at [1095, 316] on button "Next image" at bounding box center [1099, 294] width 43 height 57
click at [1097, 303] on button "Next image" at bounding box center [1099, 294] width 43 height 57
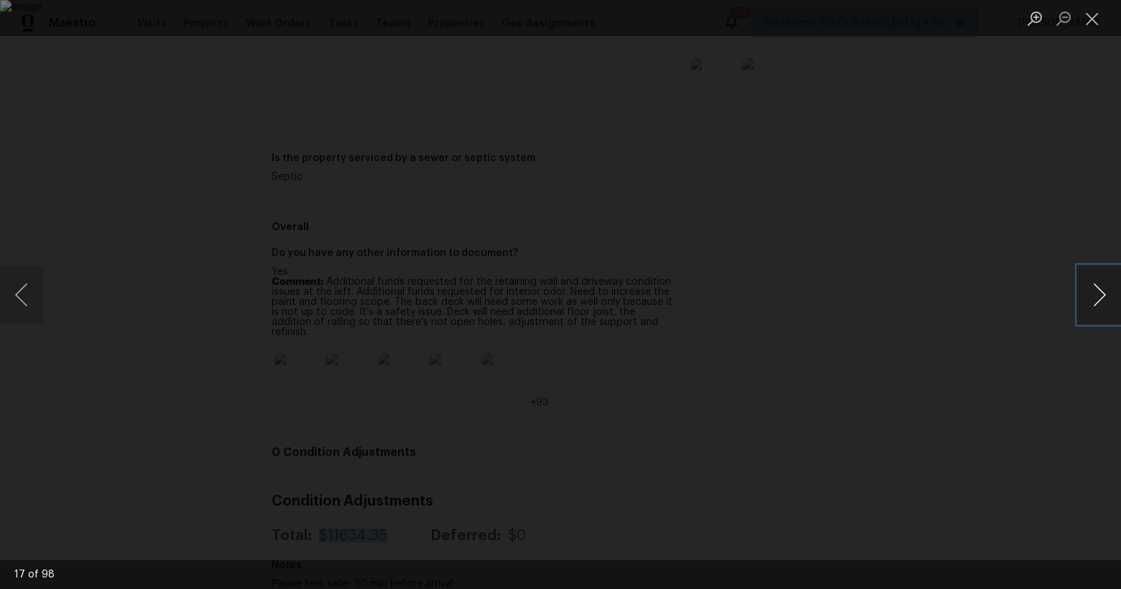
click at [1097, 303] on button "Next image" at bounding box center [1099, 294] width 43 height 57
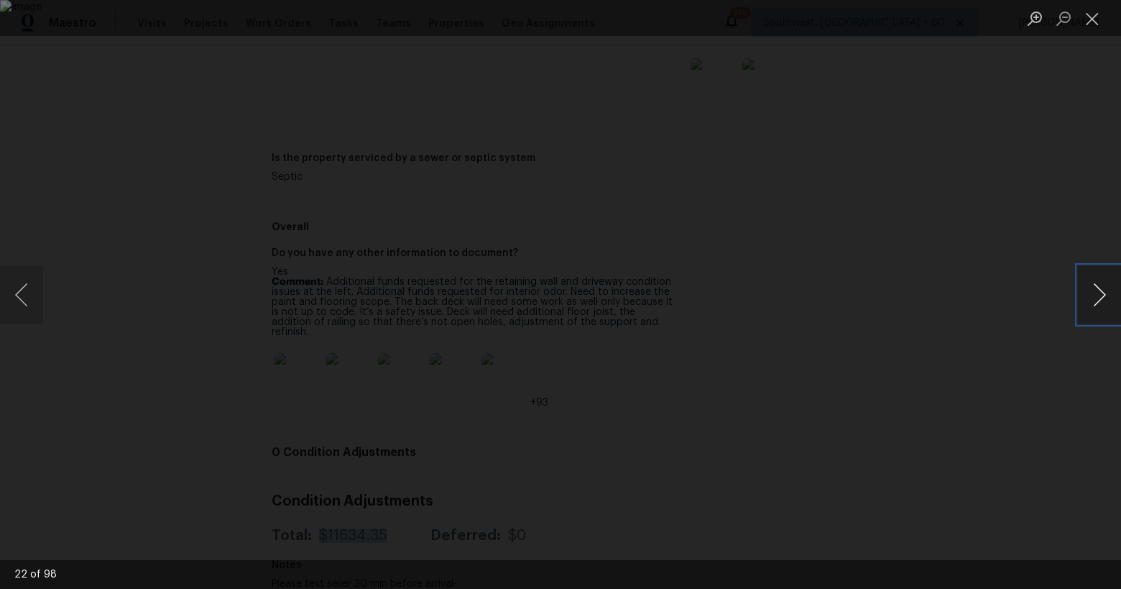
click at [1097, 303] on button "Next image" at bounding box center [1099, 294] width 43 height 57
click at [32, 294] on button "Previous image" at bounding box center [21, 294] width 43 height 57
click at [1097, 304] on button "Next image" at bounding box center [1099, 294] width 43 height 57
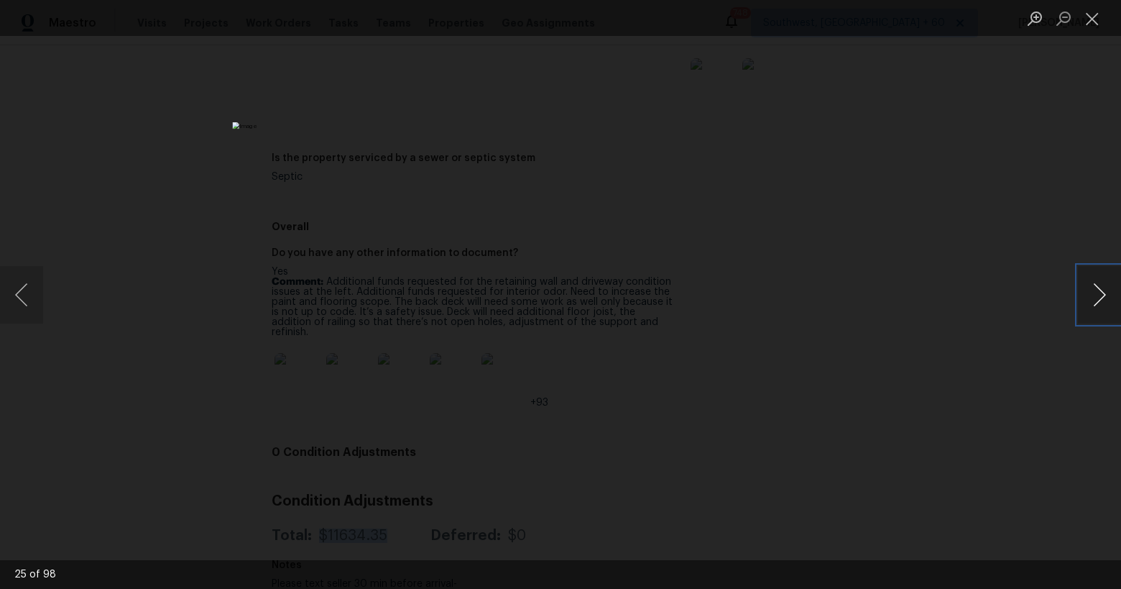
click at [1097, 304] on button "Next image" at bounding box center [1099, 294] width 43 height 57
click at [32, 303] on button "Previous image" at bounding box center [21, 294] width 43 height 57
click at [1102, 304] on button "Next image" at bounding box center [1099, 294] width 43 height 57
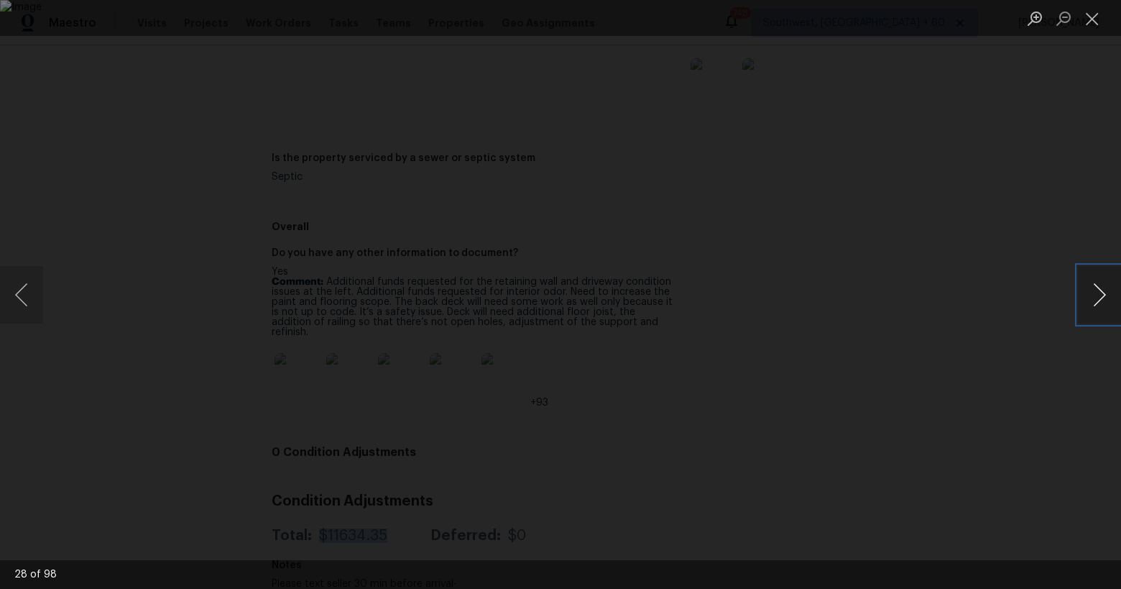
click at [1102, 304] on button "Next image" at bounding box center [1099, 294] width 43 height 57
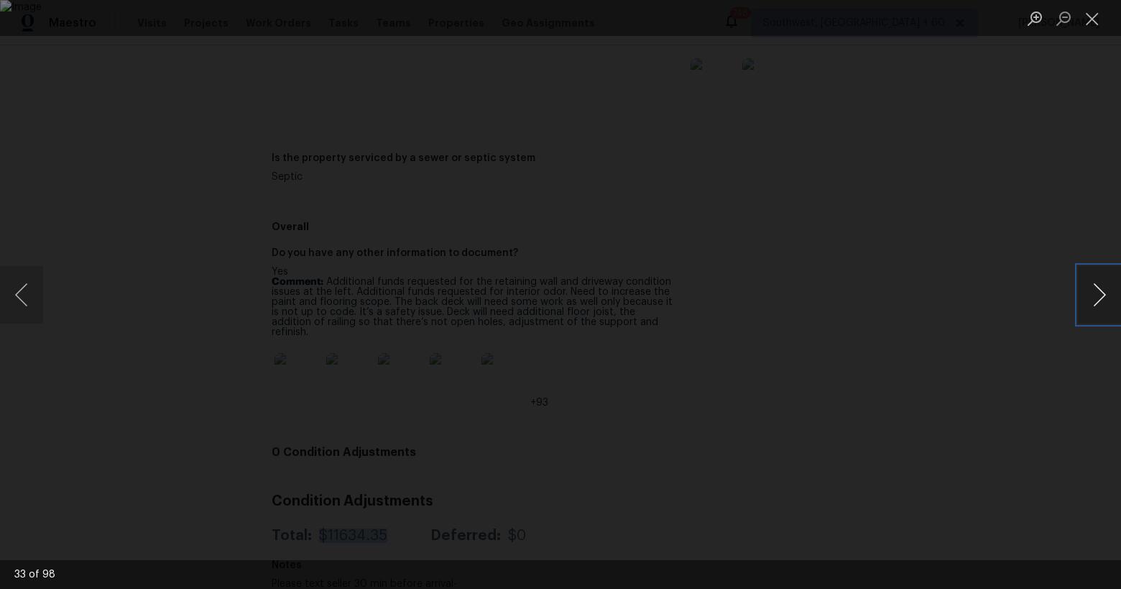
click at [1102, 304] on button "Next image" at bounding box center [1099, 294] width 43 height 57
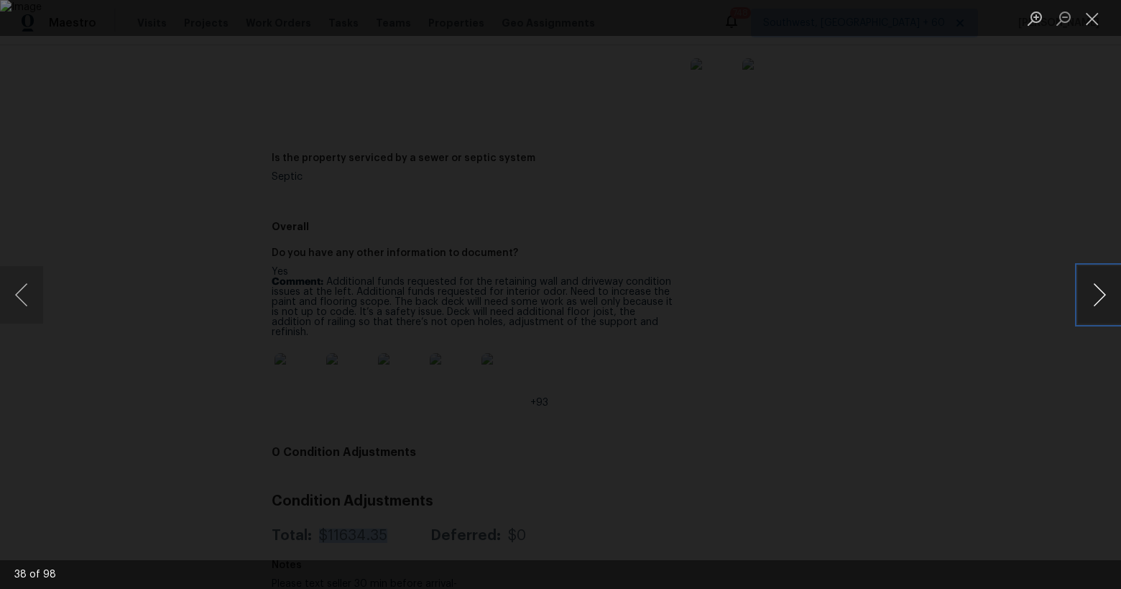
click at [1105, 303] on button "Next image" at bounding box center [1099, 294] width 43 height 57
click at [1093, 303] on button "Next image" at bounding box center [1099, 294] width 43 height 57
click at [1092, 289] on button "Next image" at bounding box center [1099, 294] width 43 height 57
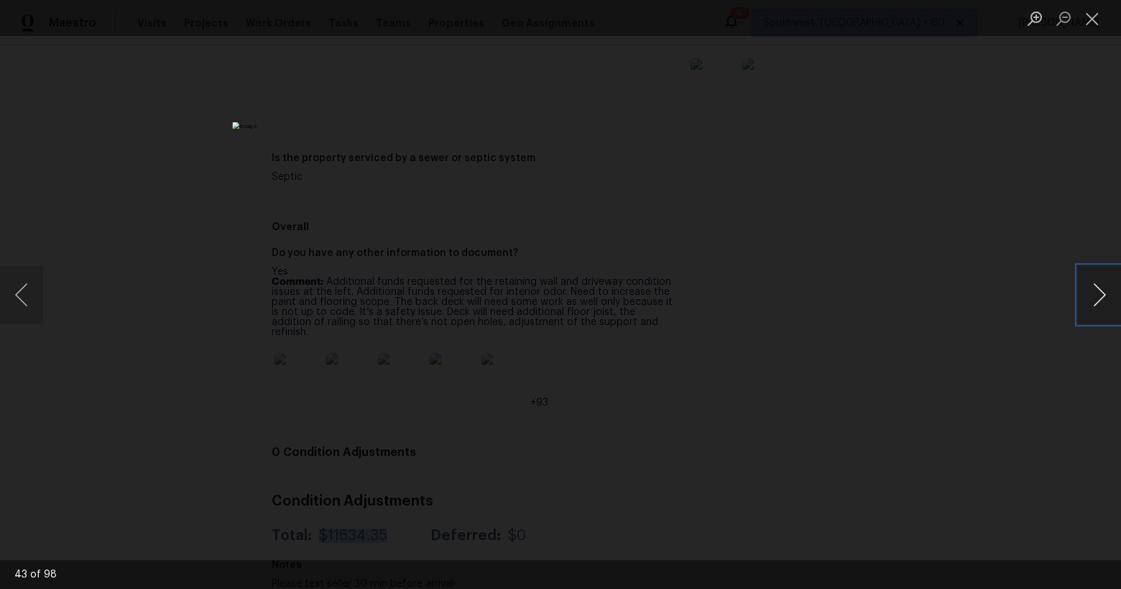
click at [1092, 289] on button "Next image" at bounding box center [1099, 294] width 43 height 57
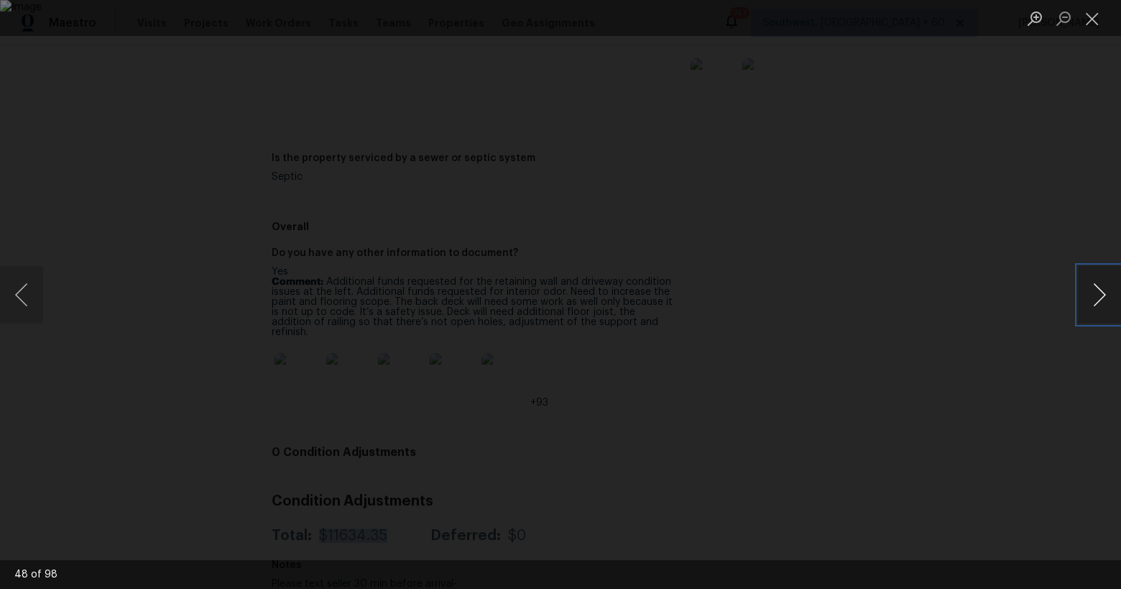
click at [1092, 289] on button "Next image" at bounding box center [1099, 294] width 43 height 57
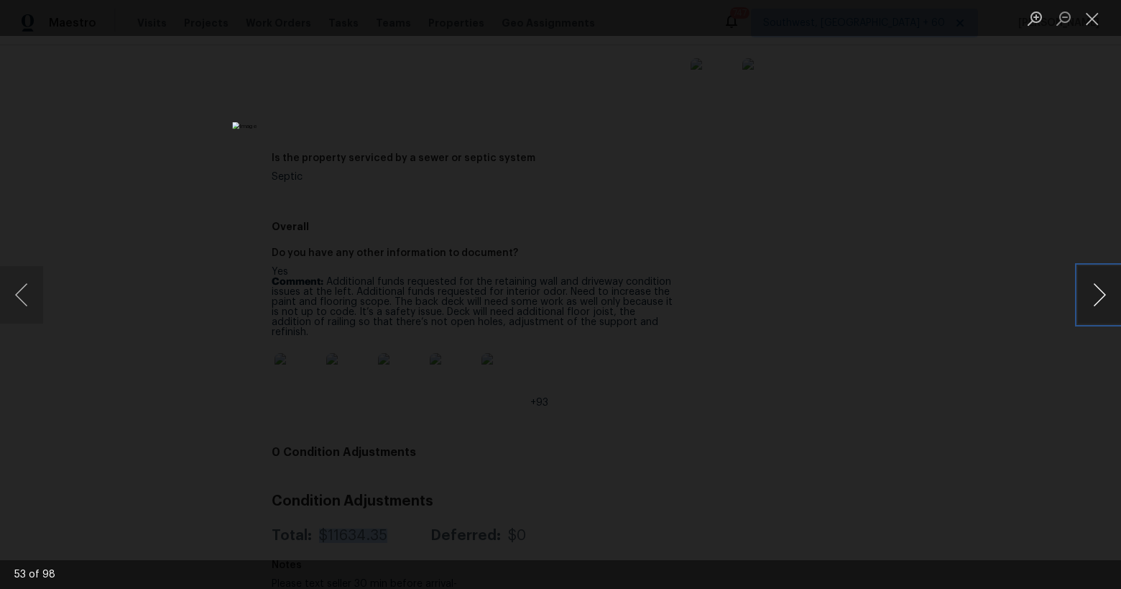
click at [1092, 289] on button "Next image" at bounding box center [1099, 294] width 43 height 57
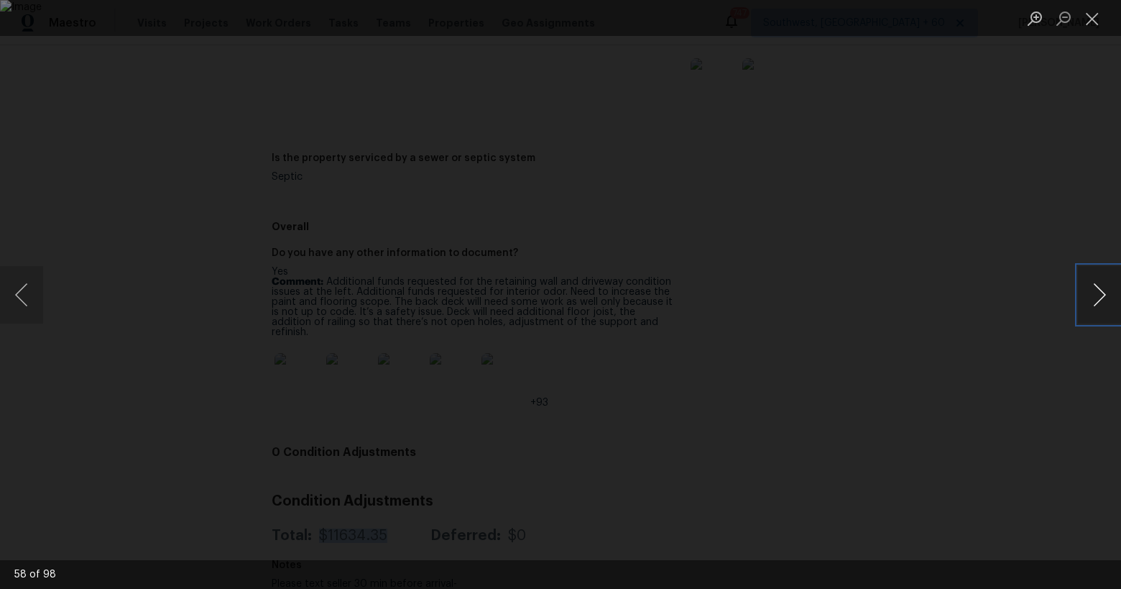
click at [1099, 289] on button "Next image" at bounding box center [1099, 294] width 43 height 57
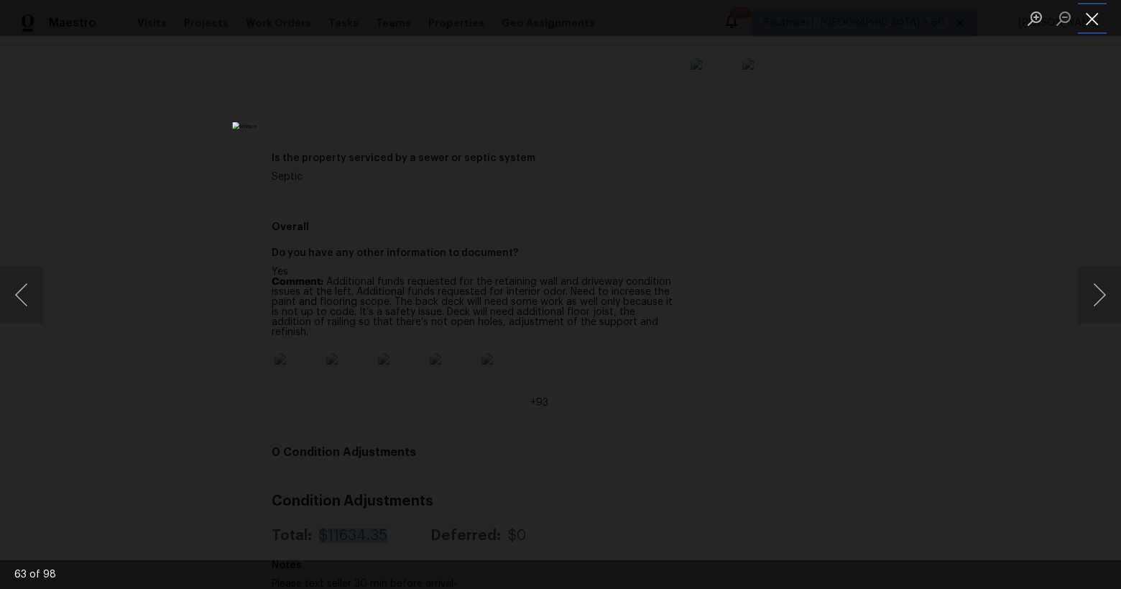
click at [1095, 23] on button "Close lightbox" at bounding box center [1092, 18] width 29 height 25
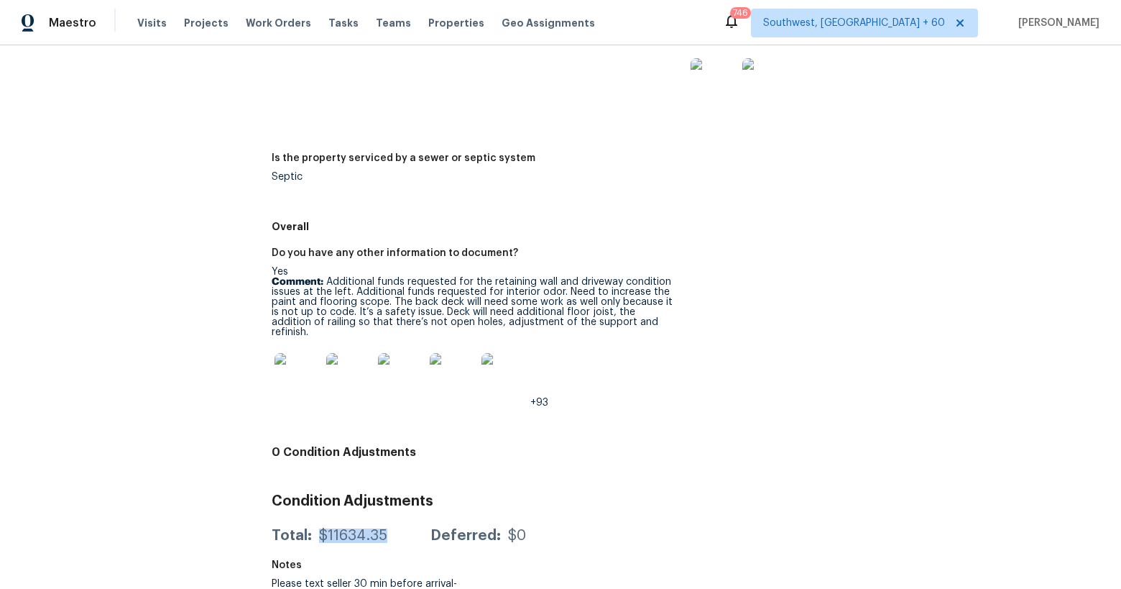
click at [328, 528] on div "$11634.35" at bounding box center [353, 535] width 68 height 14
drag, startPoint x: 313, startPoint y: 516, endPoint x: 397, endPoint y: 511, distance: 84.2
click at [397, 528] on div "Total: $11634.35 Deferred: $0" at bounding box center [399, 535] width 254 height 14
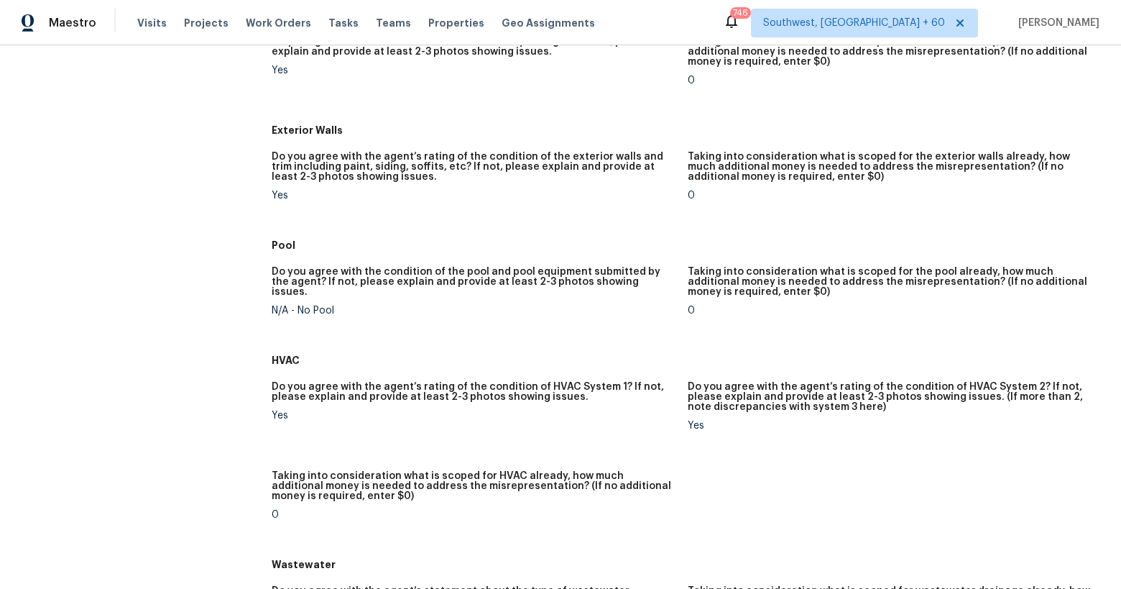
scroll to position [0, 0]
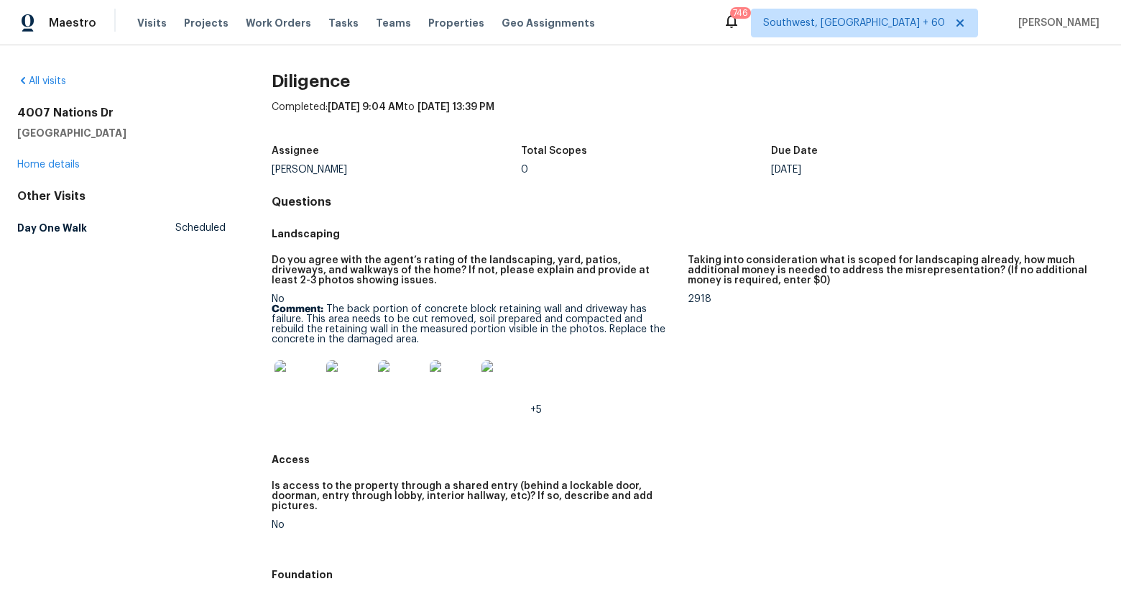
click at [729, 111] on div "Completed: 10/14/2025, 9:04 AM to 10/15/2025, 13:39 PM" at bounding box center [688, 118] width 832 height 37
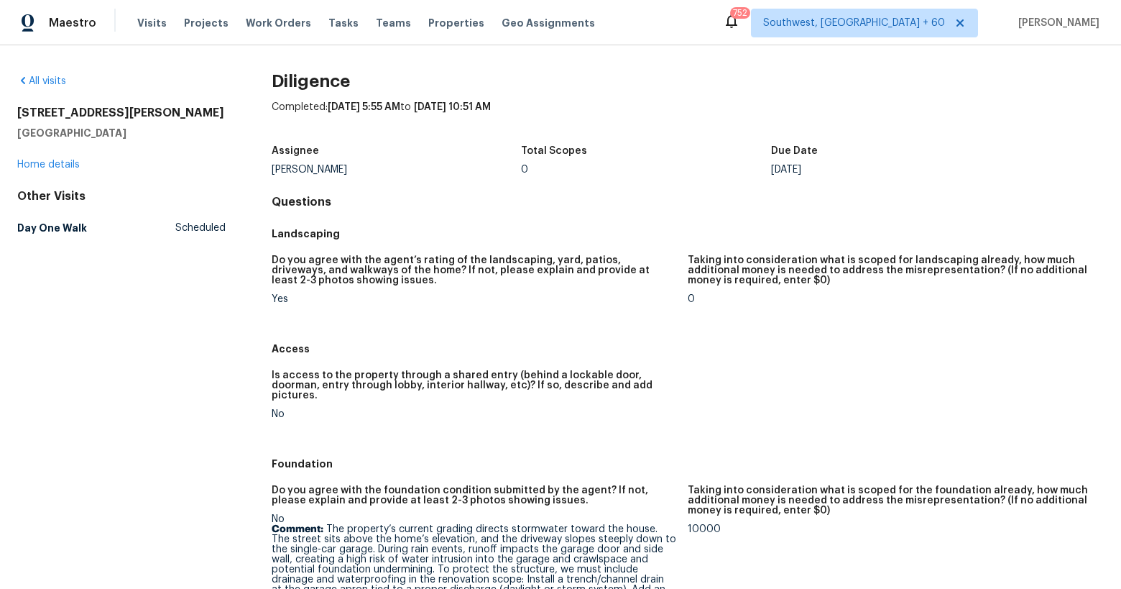
drag, startPoint x: 351, startPoint y: 165, endPoint x: 283, endPoint y: 163, distance: 67.6
click at [285, 163] on figure "Assignee [PERSON_NAME]" at bounding box center [397, 160] width 250 height 29
drag, startPoint x: 296, startPoint y: 262, endPoint x: 420, endPoint y: 262, distance: 124.3
click at [420, 262] on h5 "Do you agree with the agent’s rating of the landscaping, yard, patios, driveway…" at bounding box center [474, 270] width 405 height 30
drag, startPoint x: 292, startPoint y: 297, endPoint x: 274, endPoint y: 297, distance: 18.0
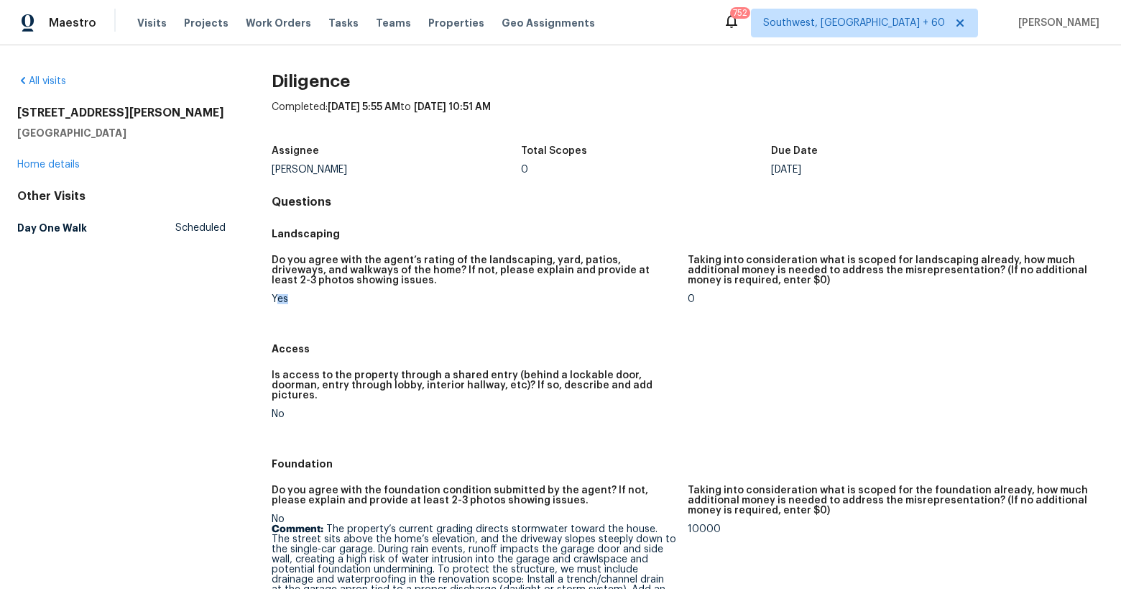
click at [276, 297] on div "Yes" at bounding box center [474, 299] width 405 height 10
click at [277, 298] on div "Yes" at bounding box center [474, 299] width 405 height 10
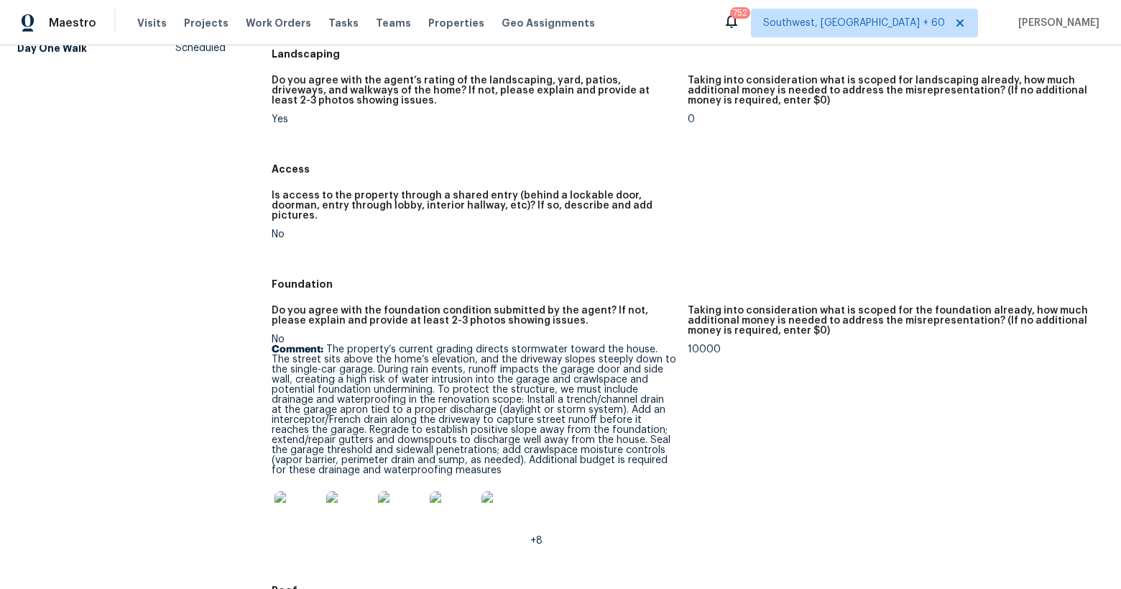
scroll to position [193, 0]
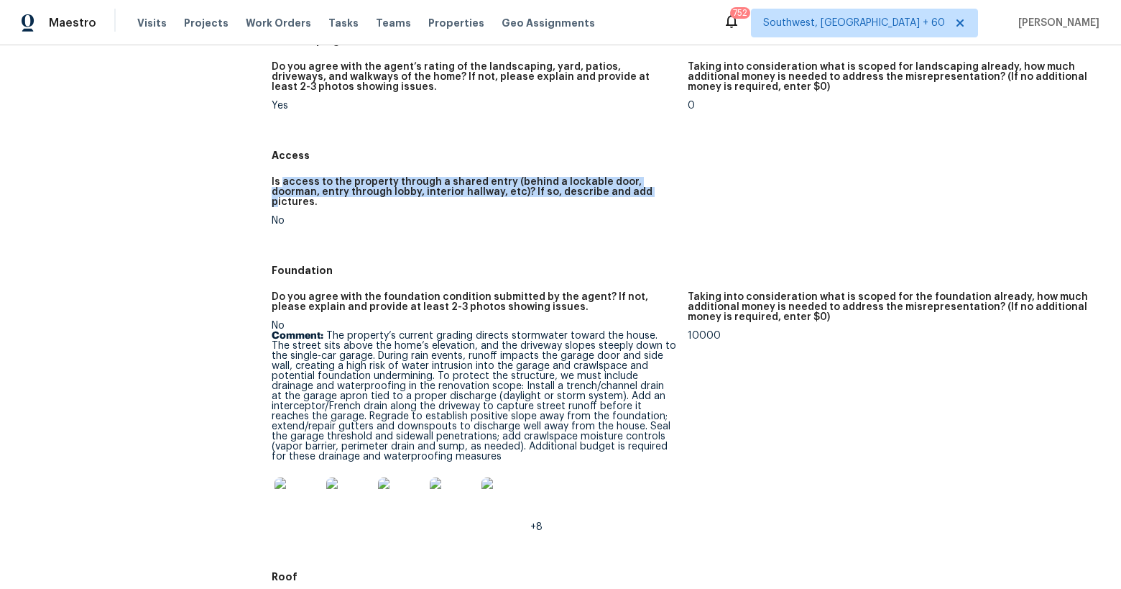
drag, startPoint x: 283, startPoint y: 179, endPoint x: 594, endPoint y: 192, distance: 311.5
click at [594, 192] on h5 "Is access to the property through a shared entry (behind a lockable door, doorm…" at bounding box center [474, 192] width 405 height 30
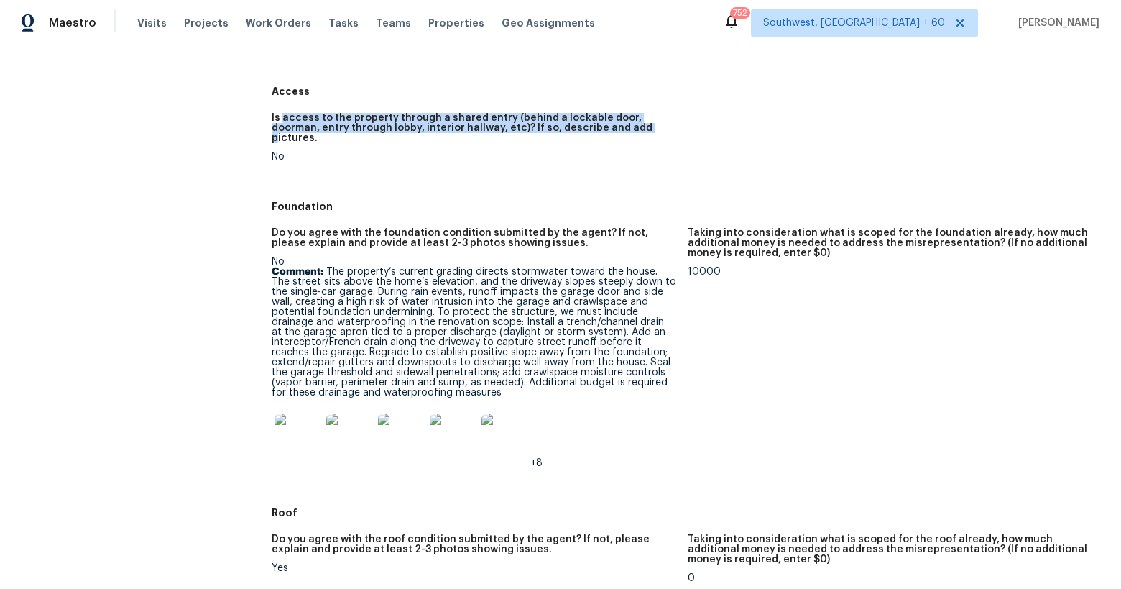
scroll to position [258, 0]
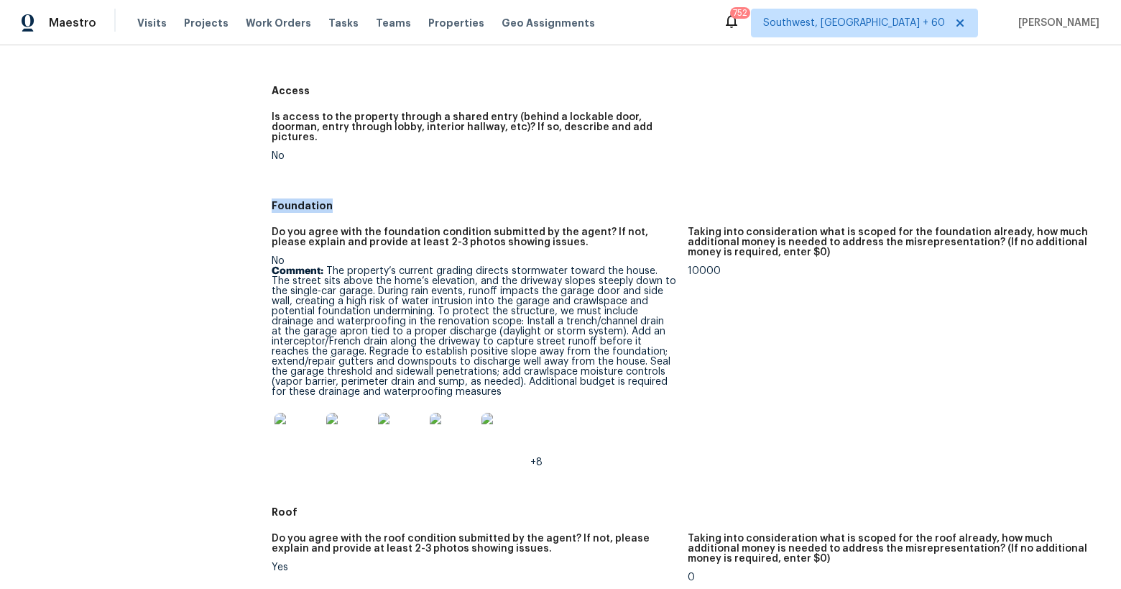
drag, startPoint x: 274, startPoint y: 199, endPoint x: 326, endPoint y: 201, distance: 52.5
click at [326, 199] on h5 "Foundation" at bounding box center [688, 205] width 832 height 14
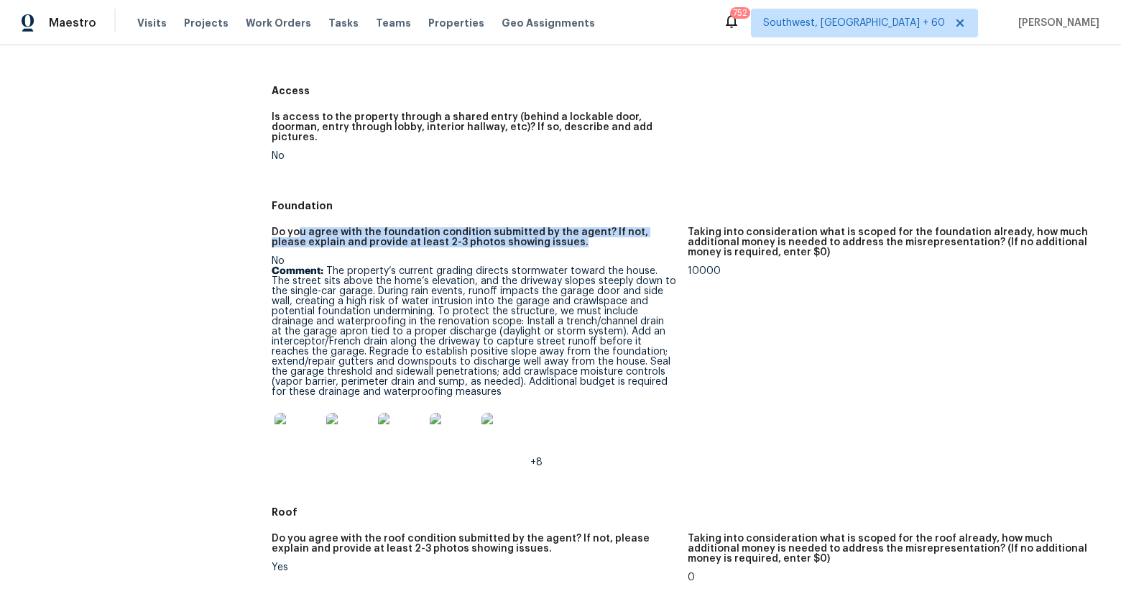
drag, startPoint x: 300, startPoint y: 224, endPoint x: 543, endPoint y: 229, distance: 243.0
click at [543, 229] on h5 "Do you agree with the foundation condition submitted by the agent? If not, plea…" at bounding box center [474, 237] width 405 height 20
click at [308, 266] on b "Comment:" at bounding box center [298, 271] width 52 height 10
drag, startPoint x: 290, startPoint y: 250, endPoint x: 275, endPoint y: 250, distance: 15.1
click at [275, 256] on div "No Comment: +8" at bounding box center [474, 361] width 405 height 211
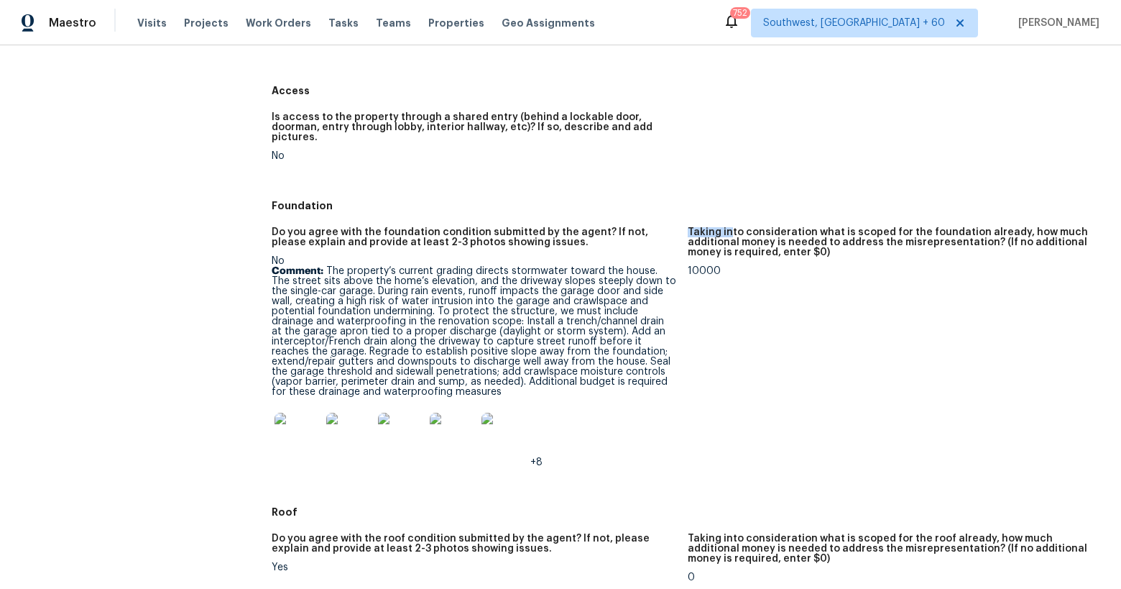
drag, startPoint x: 706, startPoint y: 216, endPoint x: 757, endPoint y: 230, distance: 52.8
click at [757, 230] on h5 "Taking into consideration what is scoped for the foundation already, how much a…" at bounding box center [890, 242] width 405 height 30
drag, startPoint x: 689, startPoint y: 260, endPoint x: 709, endPoint y: 260, distance: 20.1
click at [707, 266] on div "10000" at bounding box center [890, 271] width 405 height 10
click at [297, 423] on img at bounding box center [298, 436] width 46 height 46
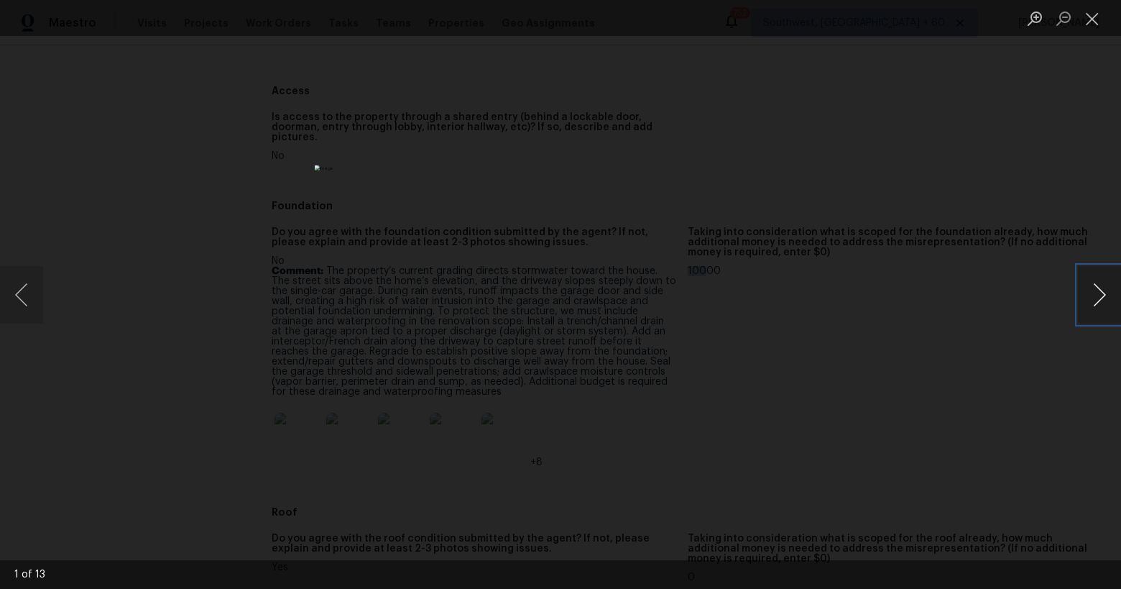
click at [1097, 298] on button "Next image" at bounding box center [1099, 294] width 43 height 57
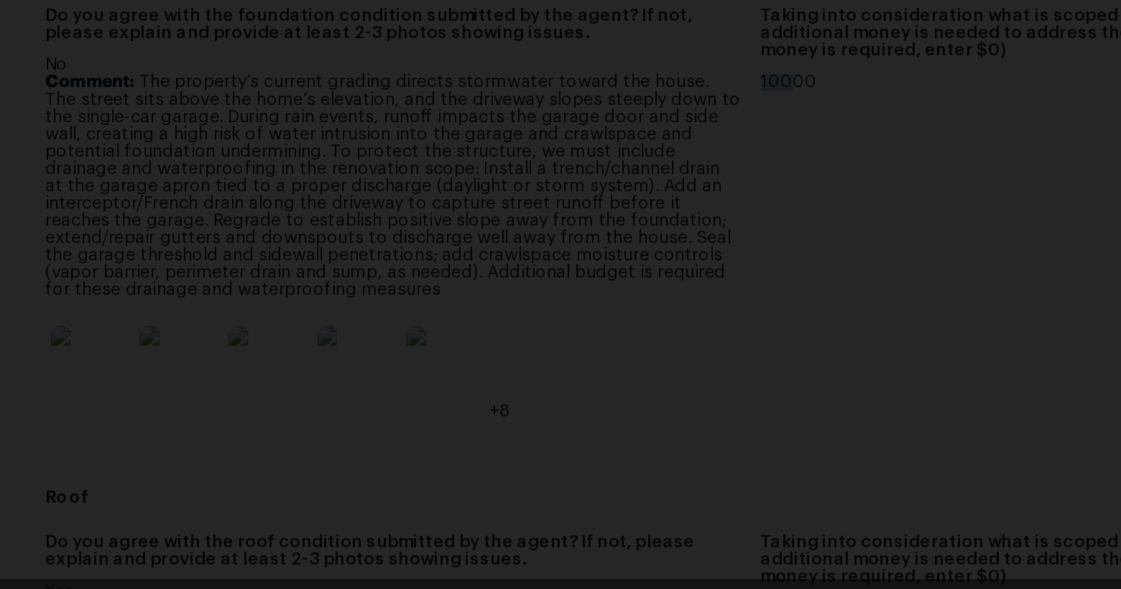
scroll to position [0, 0]
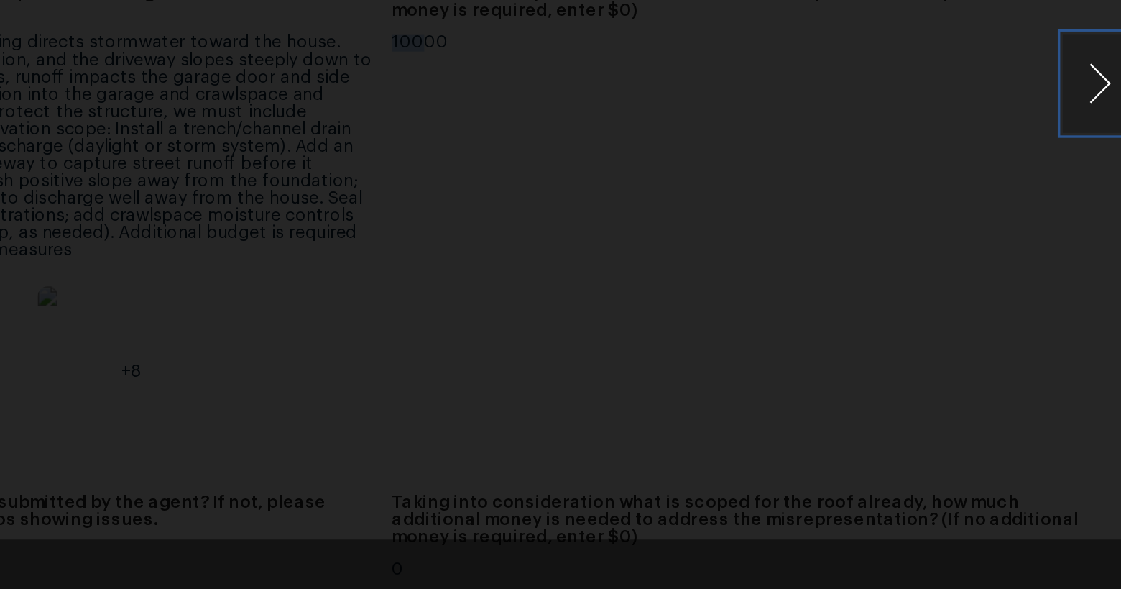
click at [1104, 300] on button "Next image" at bounding box center [1099, 294] width 43 height 57
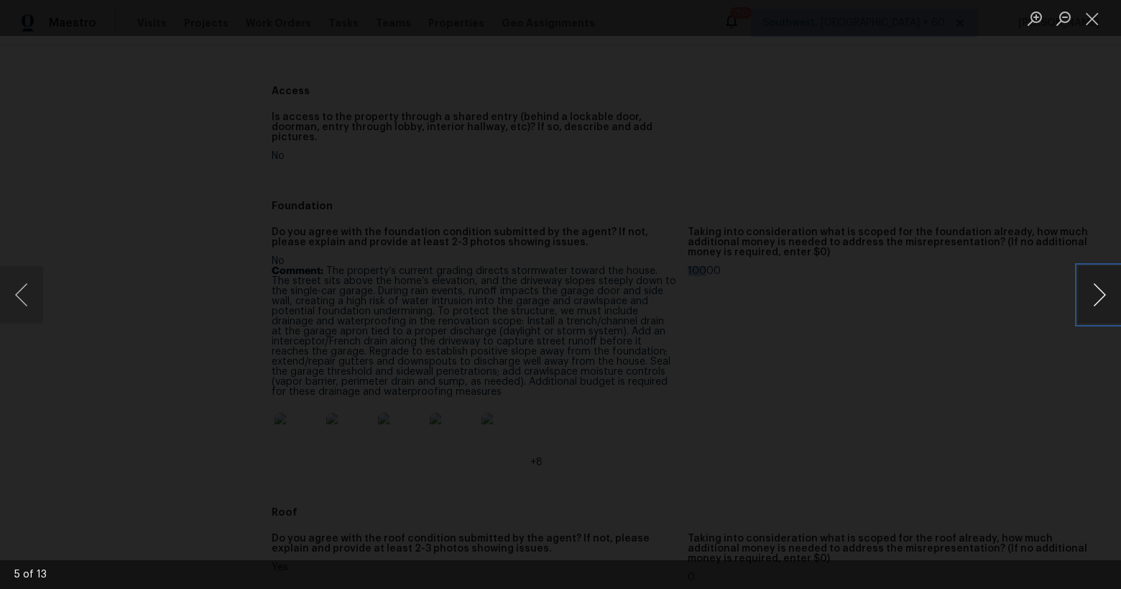
click at [1097, 293] on button "Next image" at bounding box center [1099, 294] width 43 height 57
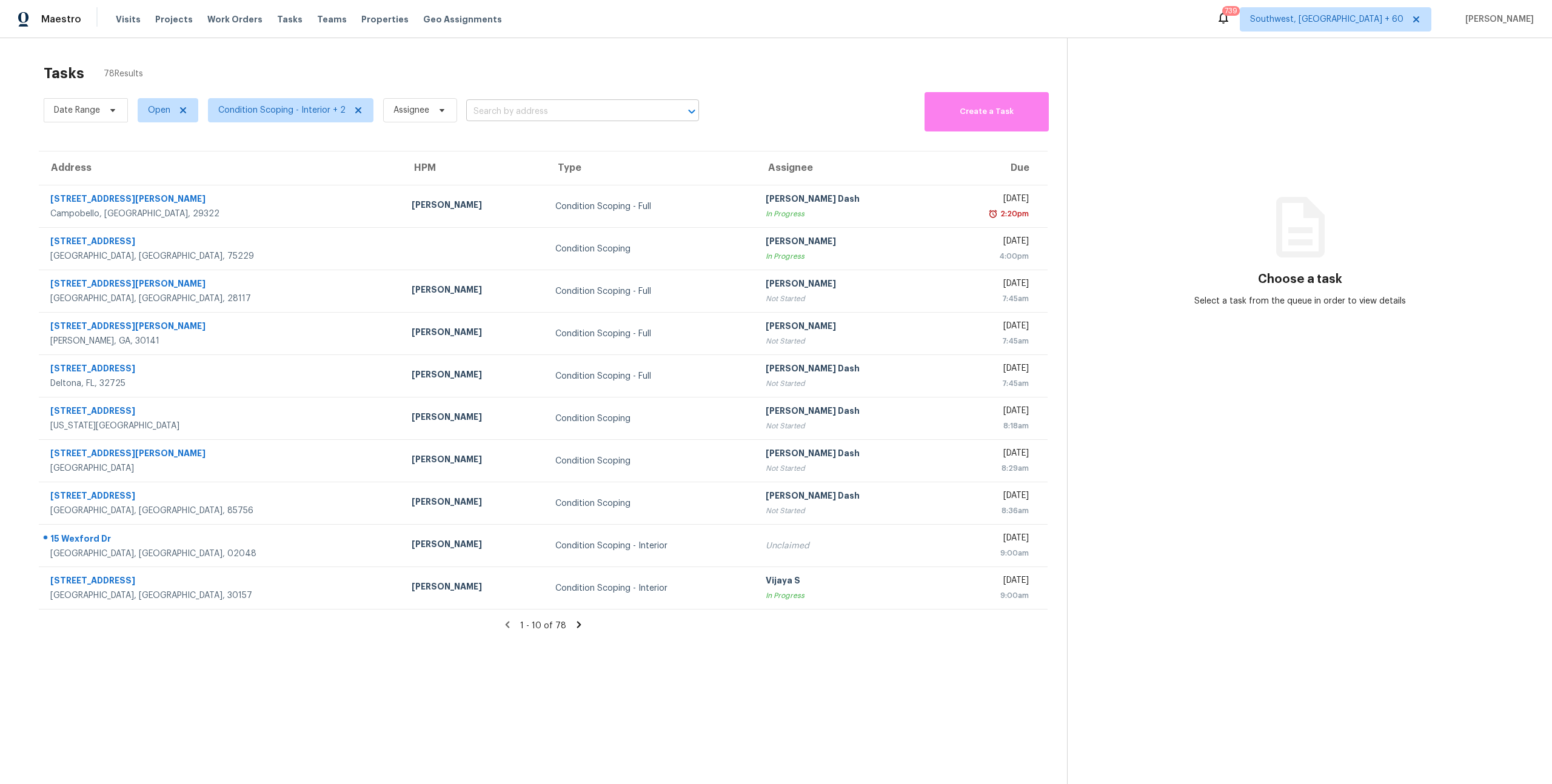
click at [528, 110] on input "text" at bounding box center [566, 111] width 199 height 19
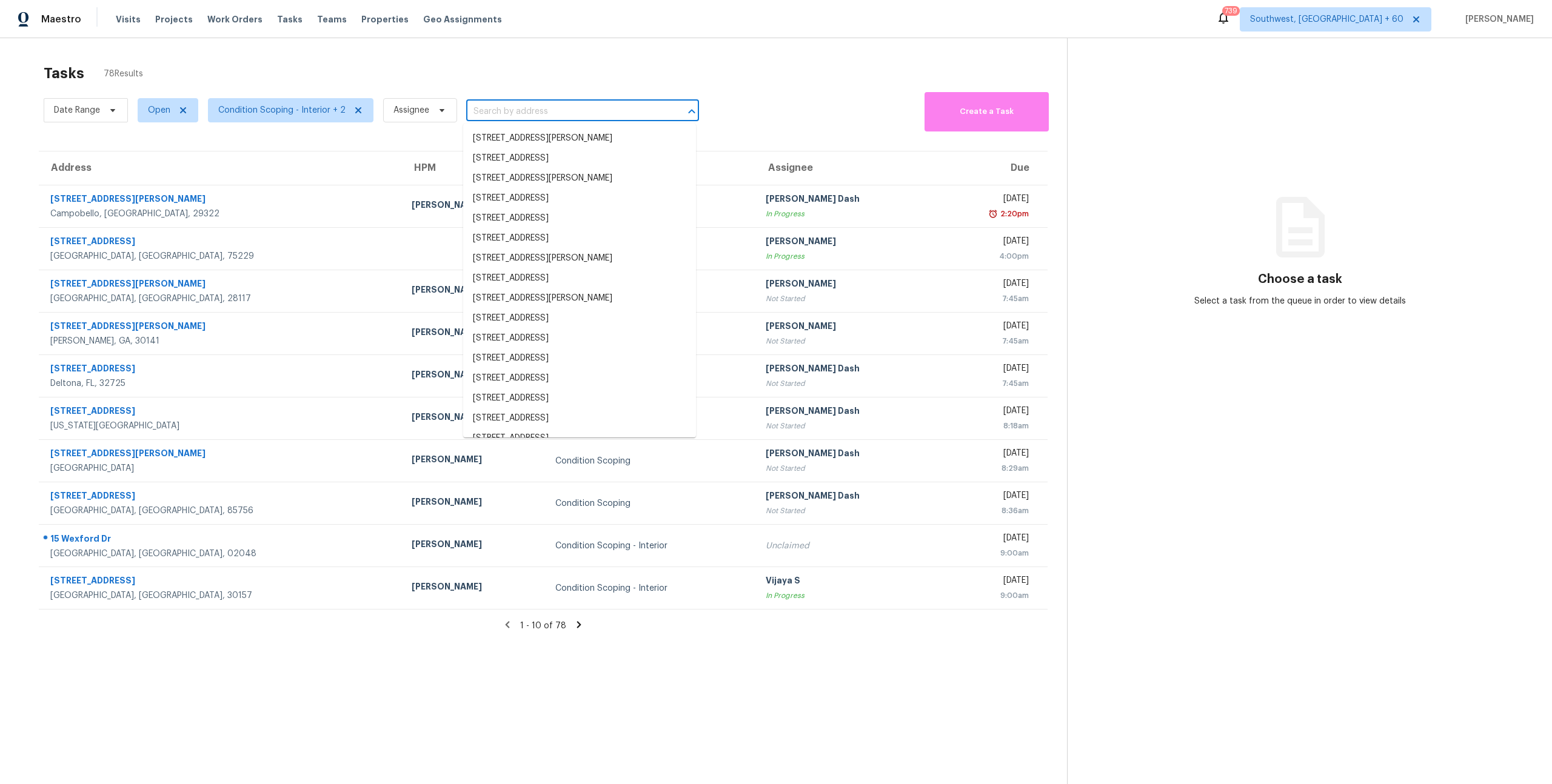
paste input "4960 Paula Ave, Clarkston, MI 48346"
type input "4960 Paula Ave, Clarkston, MI 48346"
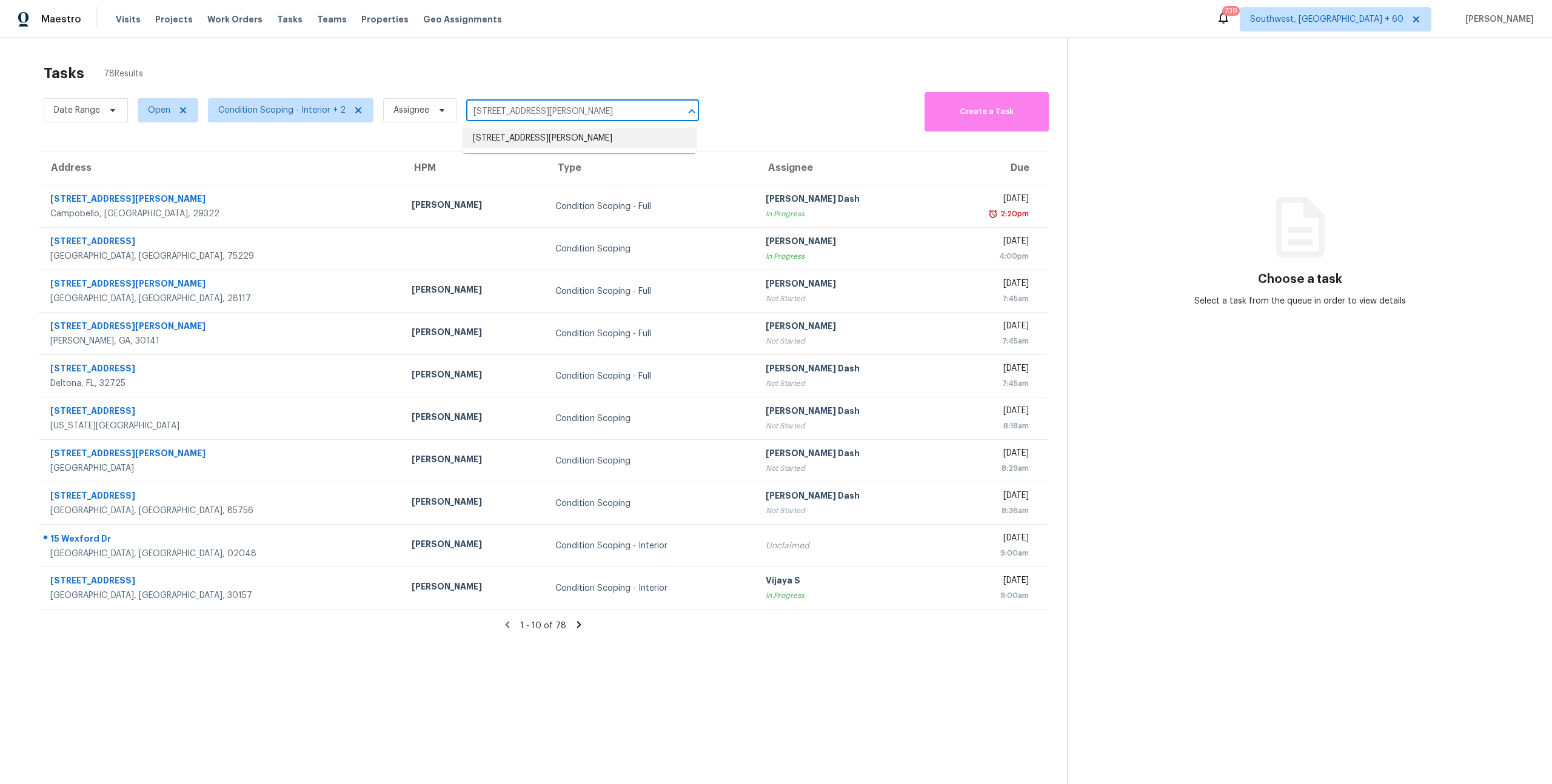
click at [531, 141] on li "4960 Paula Ave, Clarkston, MI 48346" at bounding box center [579, 138] width 233 height 20
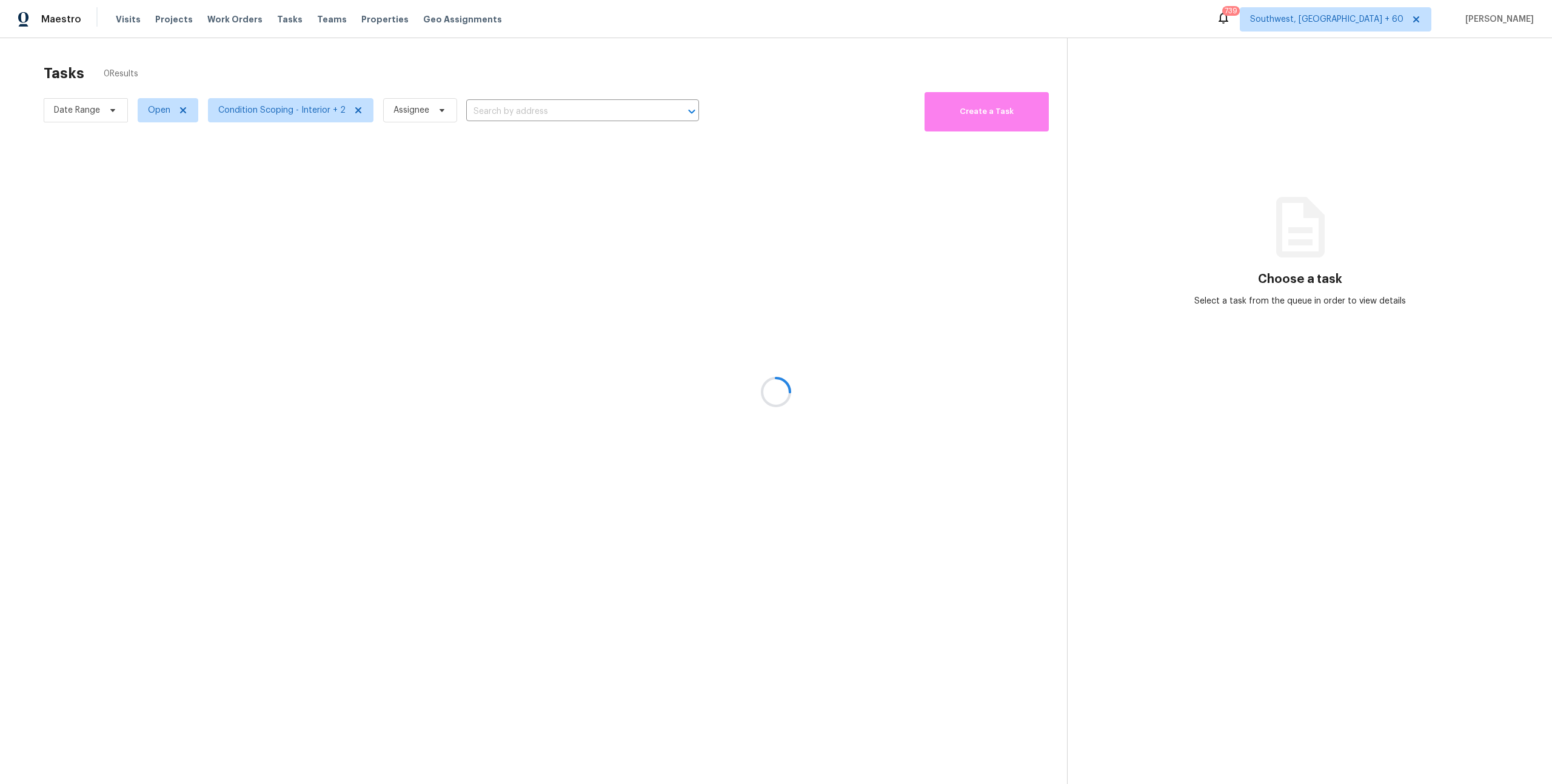
type input "4960 Paula Ave, Clarkston, MI 48346"
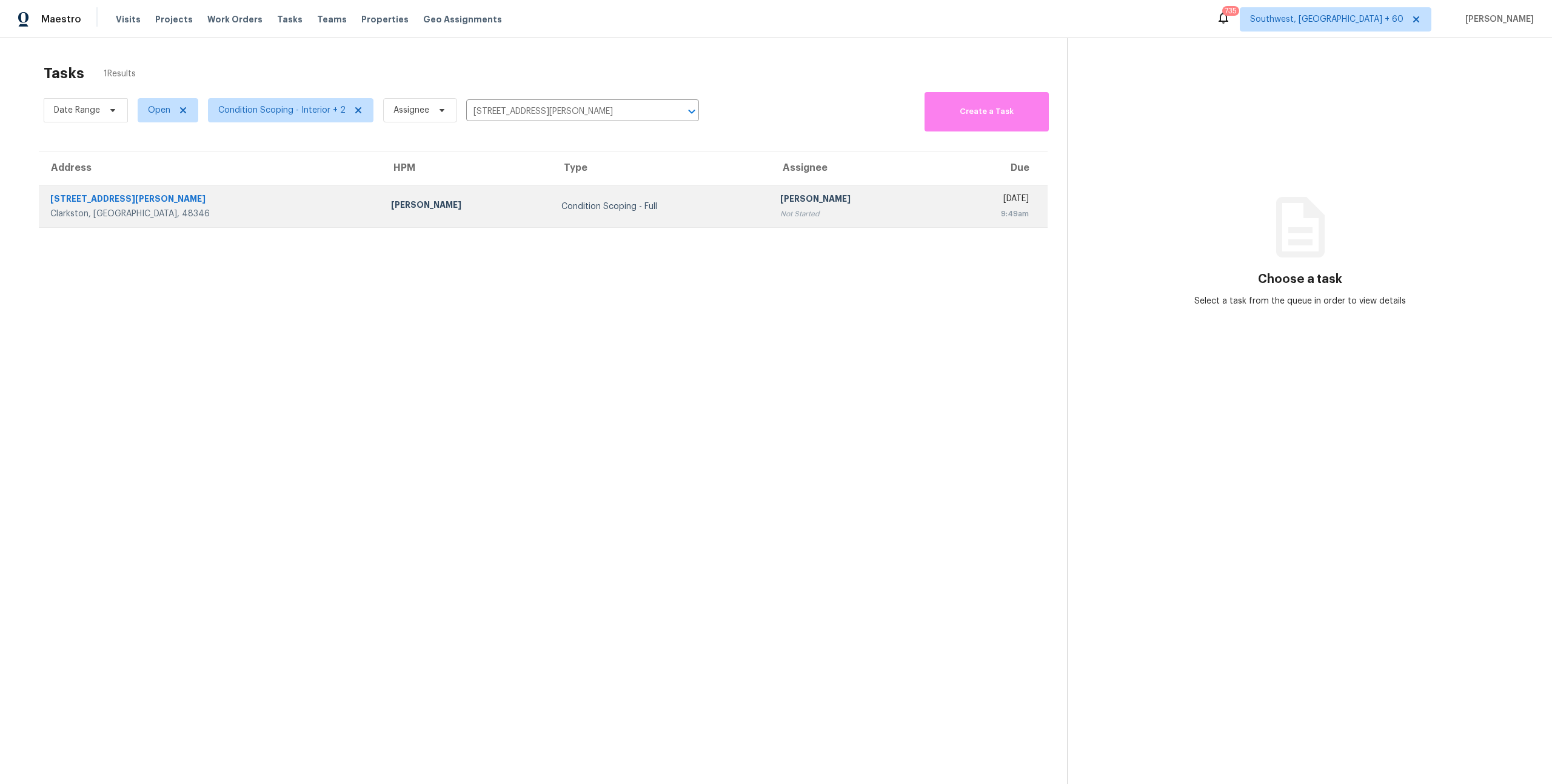
click at [780, 213] on div "Not Started" at bounding box center [855, 214] width 151 height 12
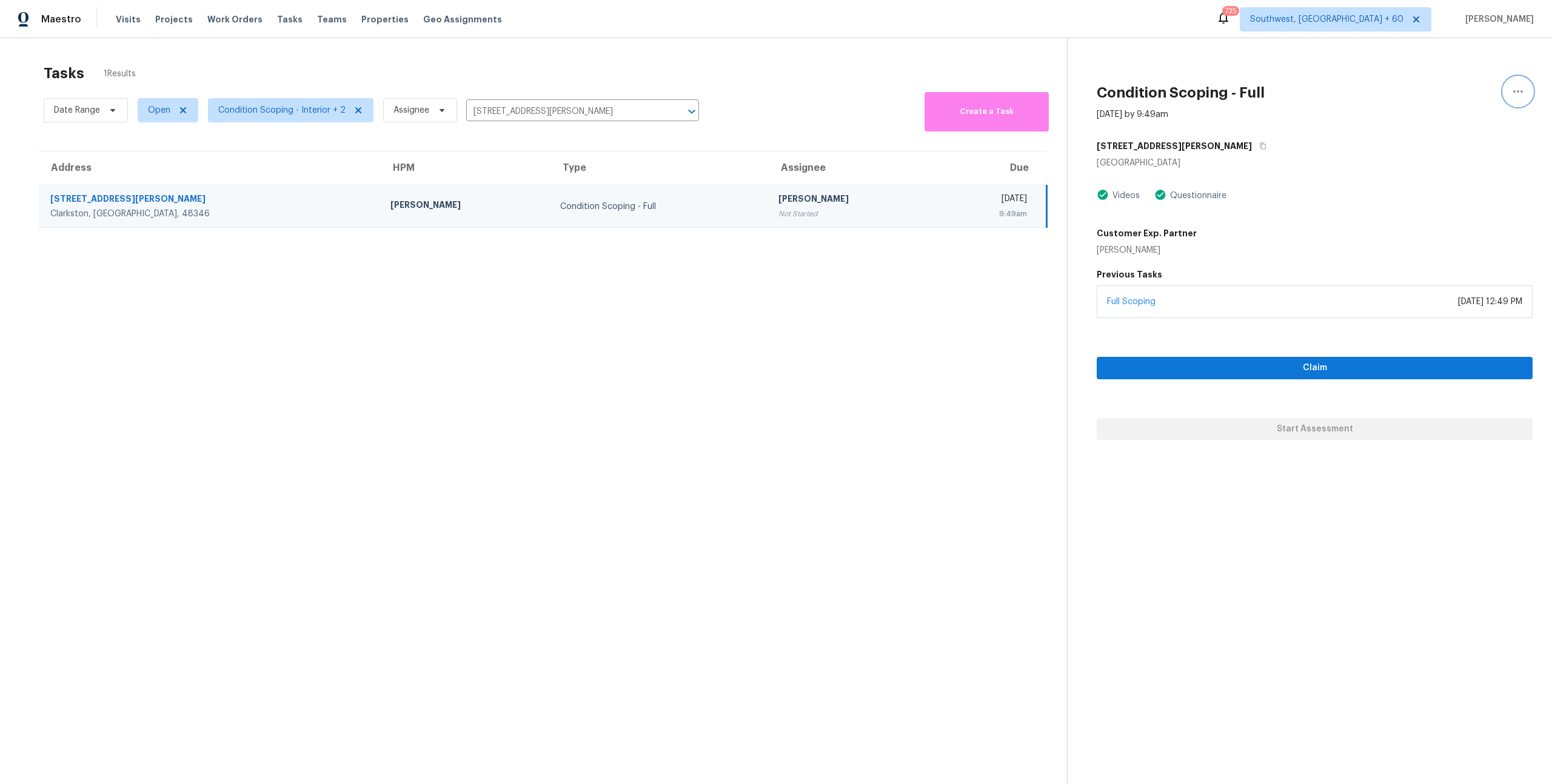
click at [1520, 91] on icon "button" at bounding box center [1517, 91] width 9 height 3
click at [1417, 78] on div "Cancel this task" at bounding box center [1449, 76] width 94 height 12
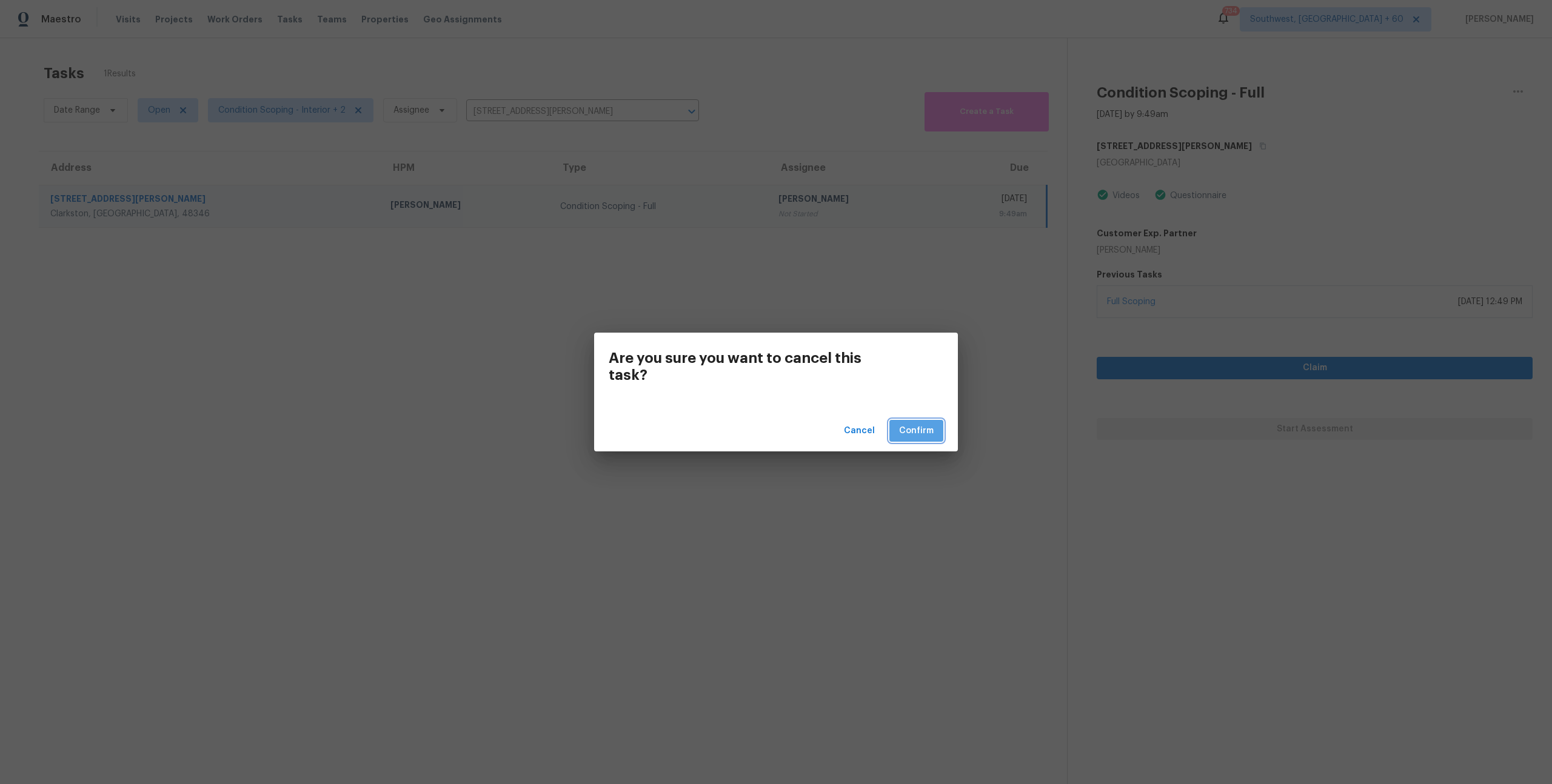
click at [917, 421] on button "Confirm" at bounding box center [916, 431] width 54 height 23
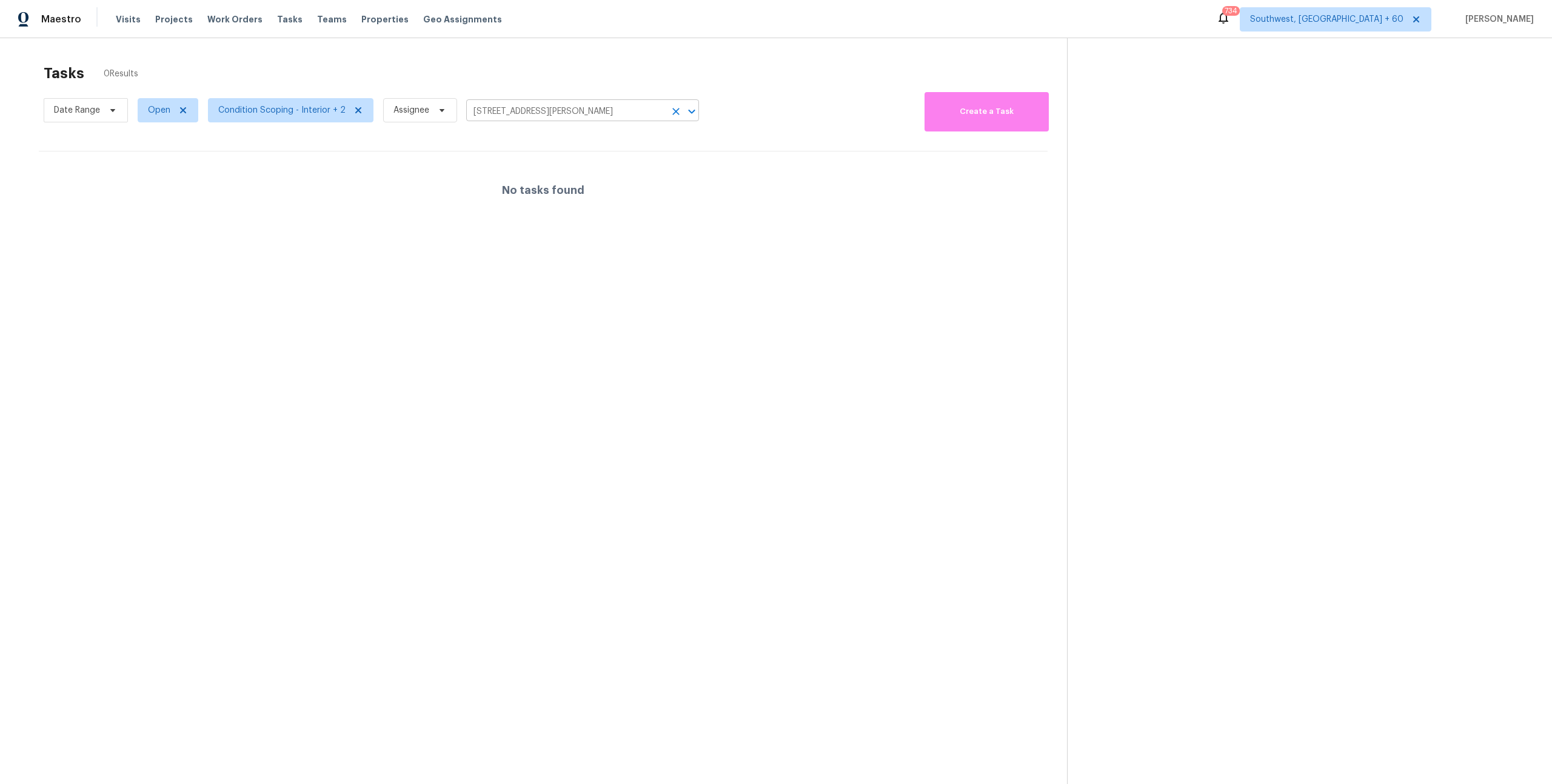
click at [674, 117] on icon "Clear" at bounding box center [676, 111] width 12 height 12
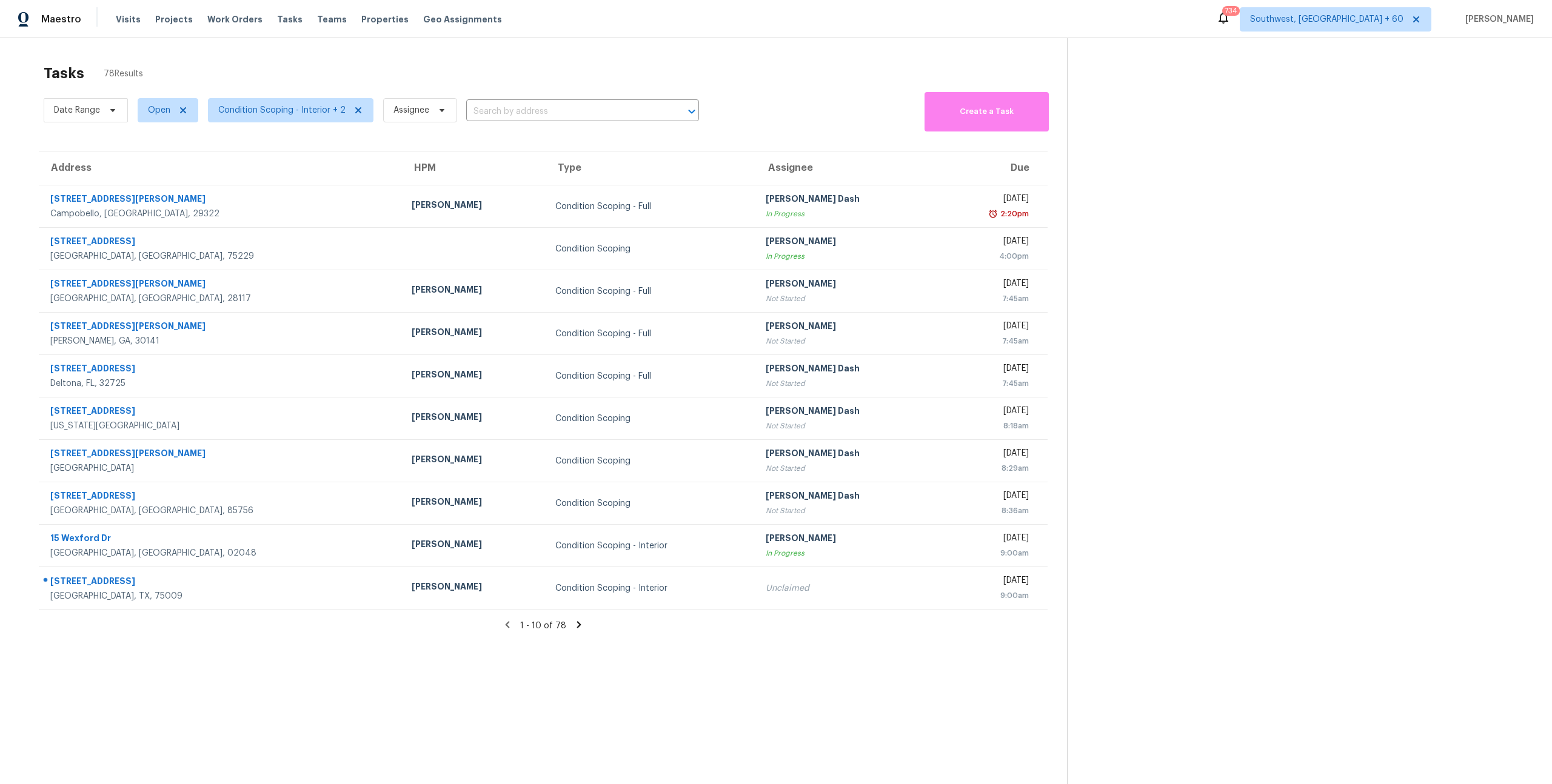
click at [481, 115] on input "text" at bounding box center [566, 111] width 199 height 19
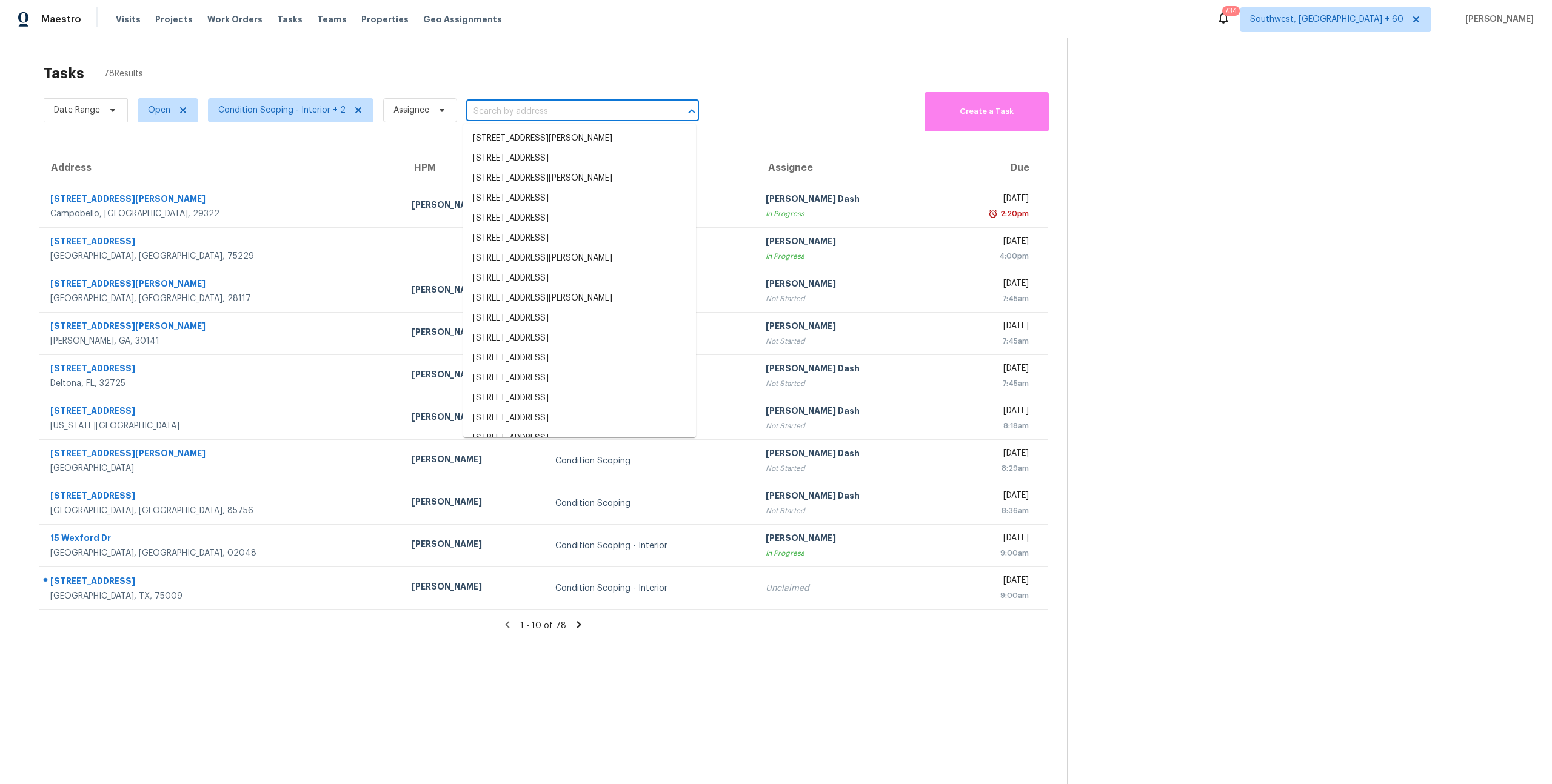
paste input "9820 N Central Ave Unit 307 Phoenix, AZ, 85020"
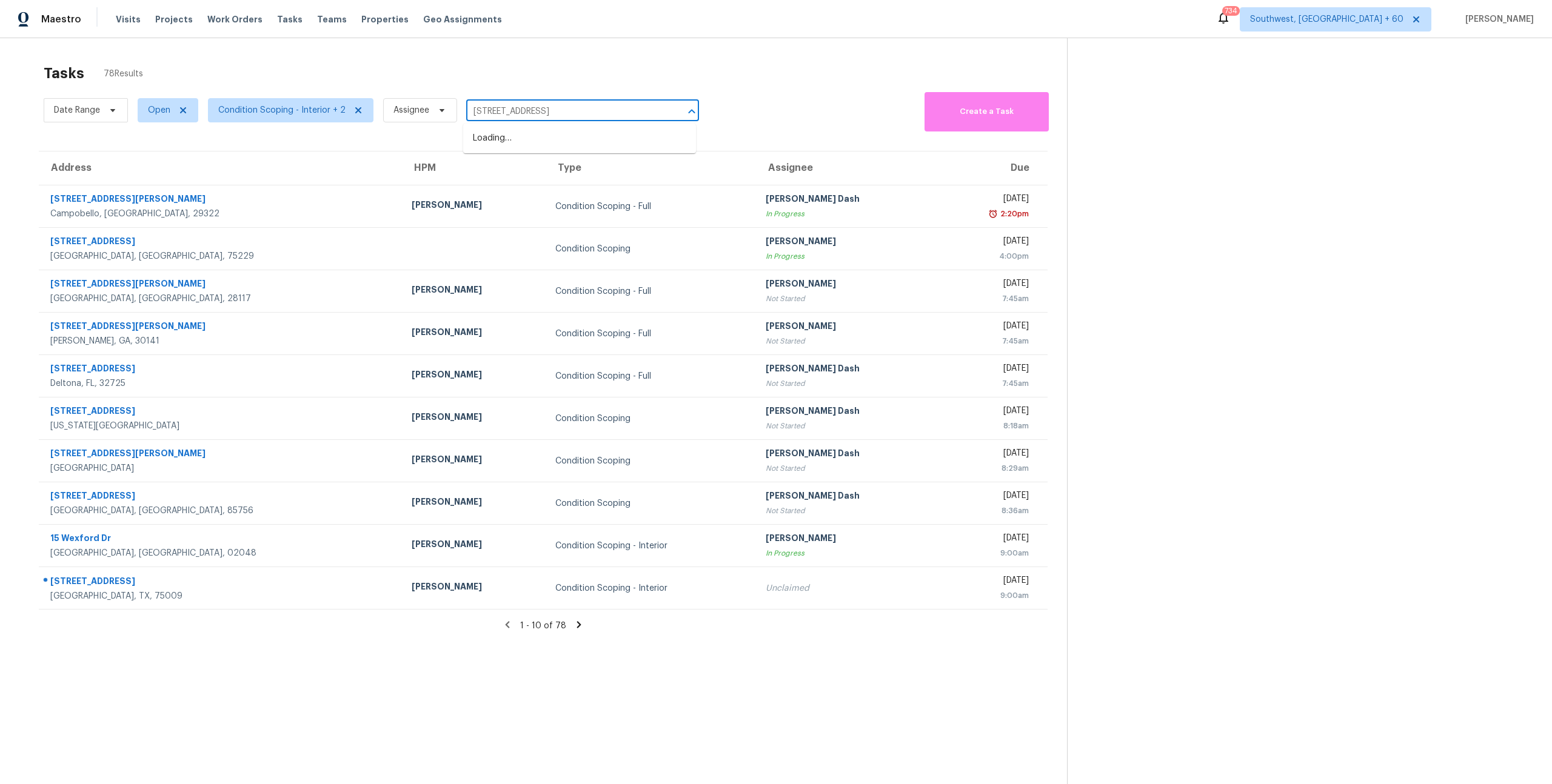
scroll to position [0, 1]
type input "9820 N Central Ave Unit 307 Phoenix, AZ, 85020"
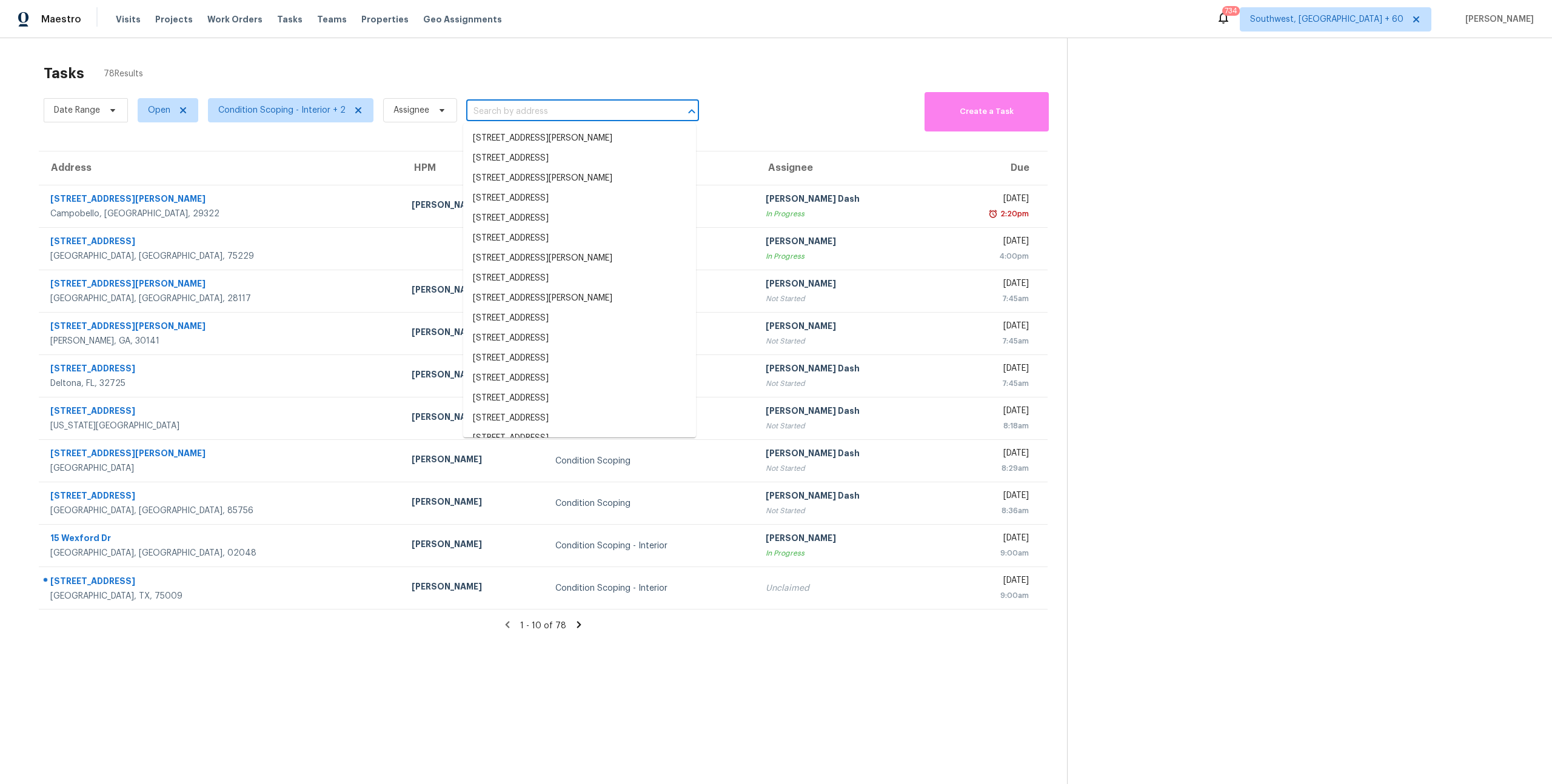
scroll to position [0, 0]
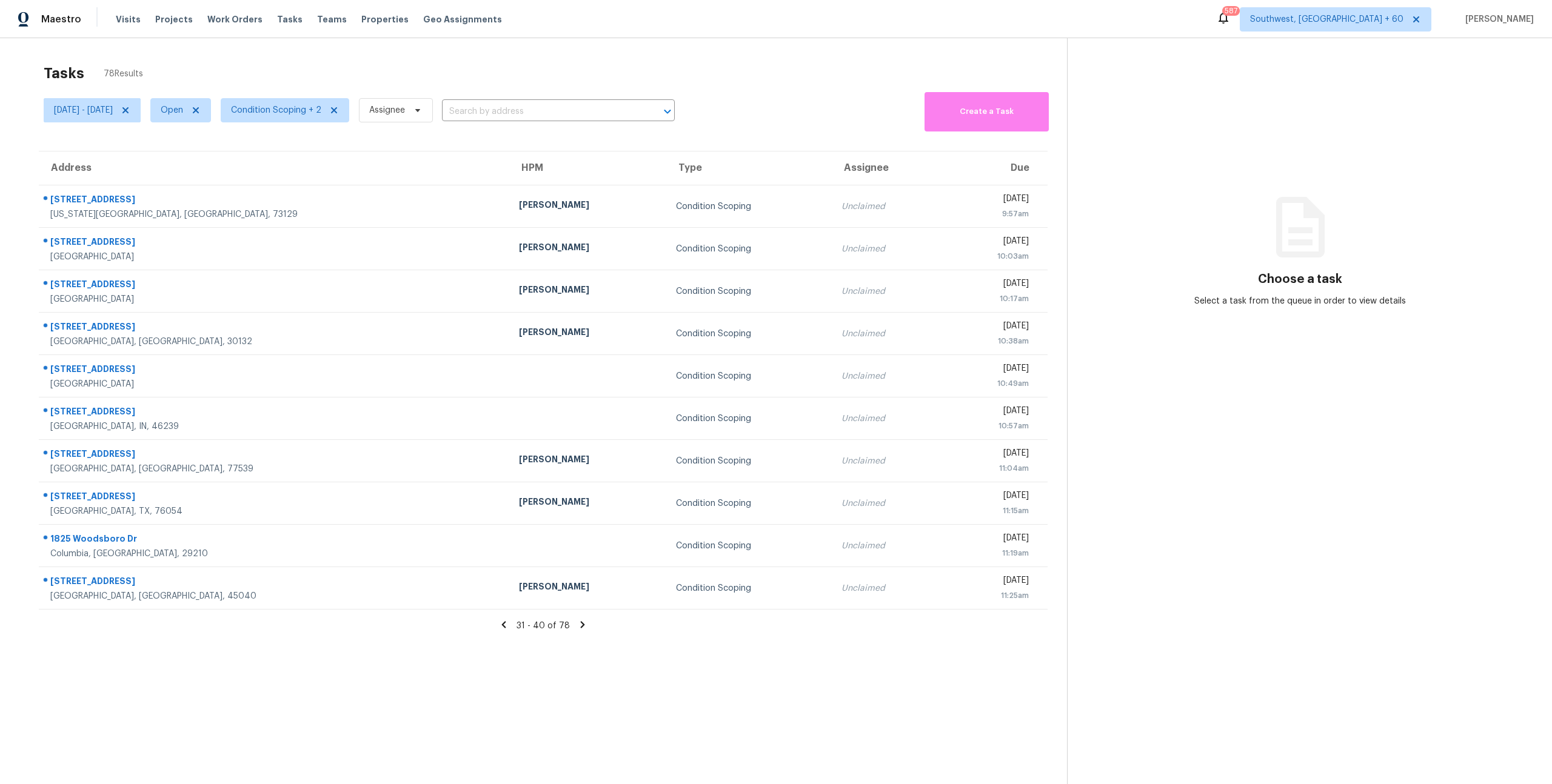
click at [292, 56] on div "Tasks 78 Results [DATE] - [DATE] Open Condition Scoping + 2 Assignee ​ Create a…" at bounding box center [776, 430] width 1552 height 784
click at [282, 120] on span "Condition Scoping + 2" at bounding box center [285, 110] width 128 height 24
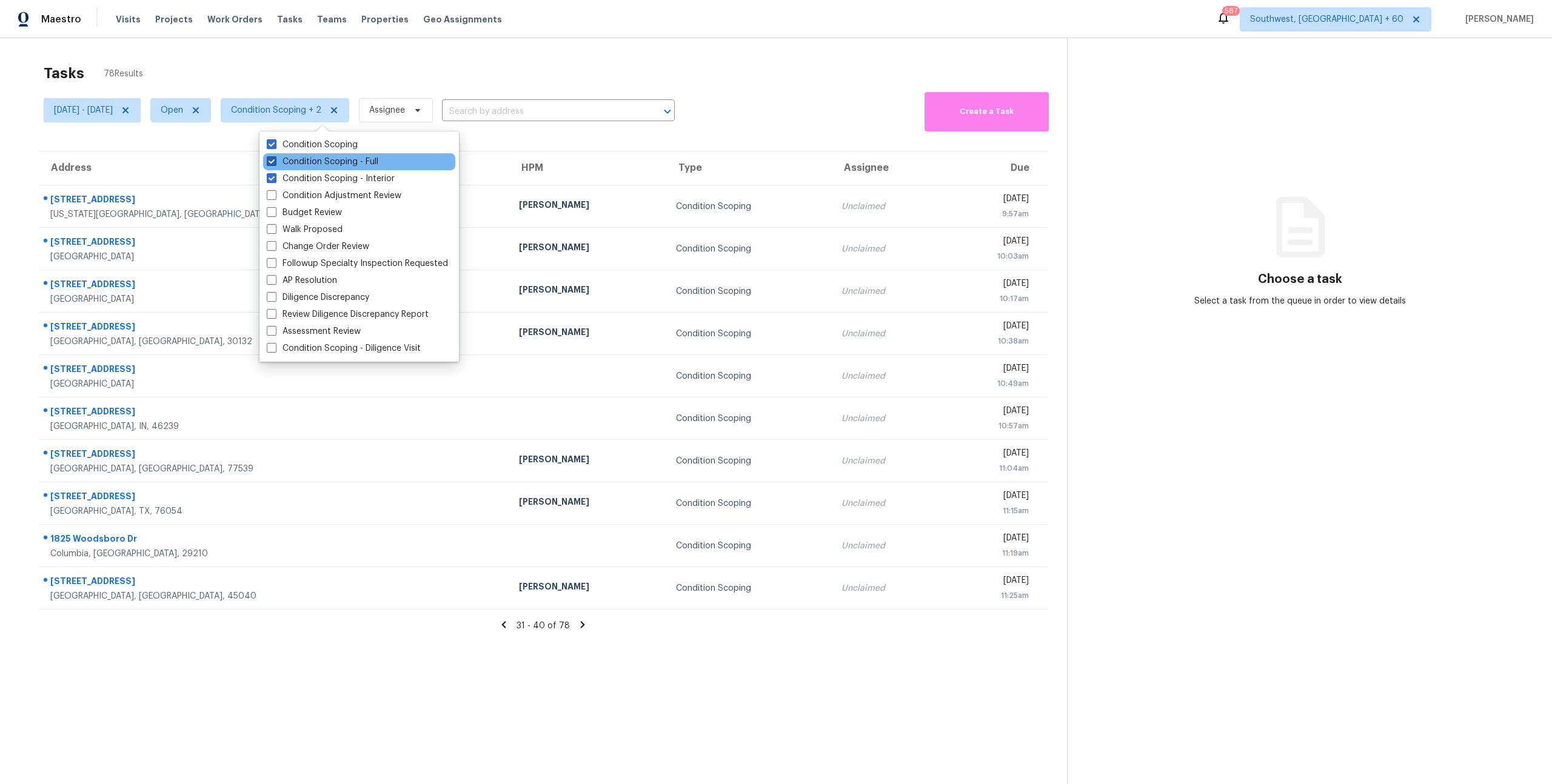
click at [294, 164] on label "Condition Scoping - Full" at bounding box center [322, 162] width 111 height 12
click at [275, 164] on input "Condition Scoping - Full" at bounding box center [270, 159] width 8 height 8
checkbox input "false"
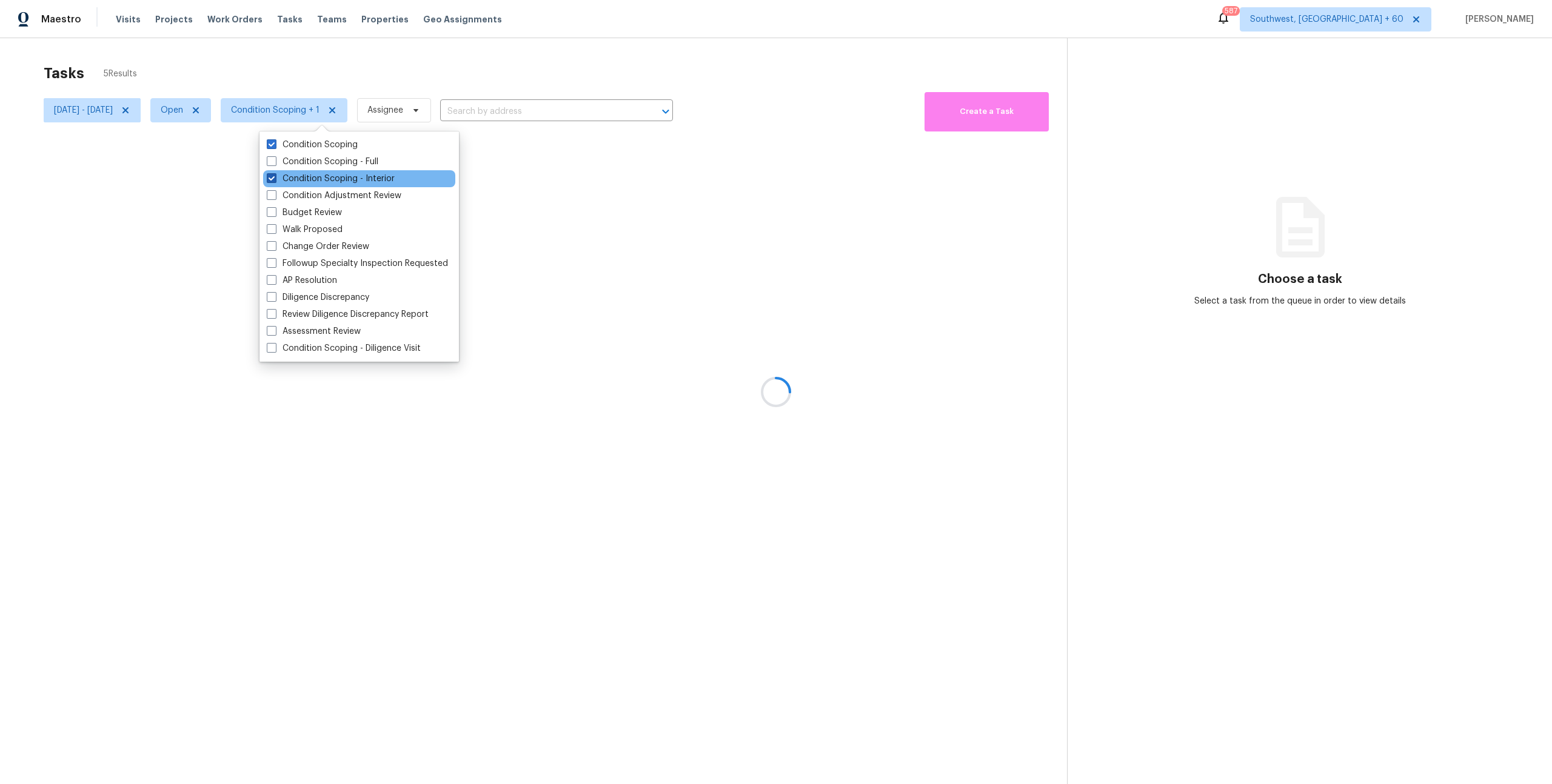
click at [296, 178] on label "Condition Scoping - Interior" at bounding box center [331, 179] width 128 height 12
click at [275, 178] on input "Condition Scoping - Interior" at bounding box center [270, 176] width 8 height 8
checkbox input "false"
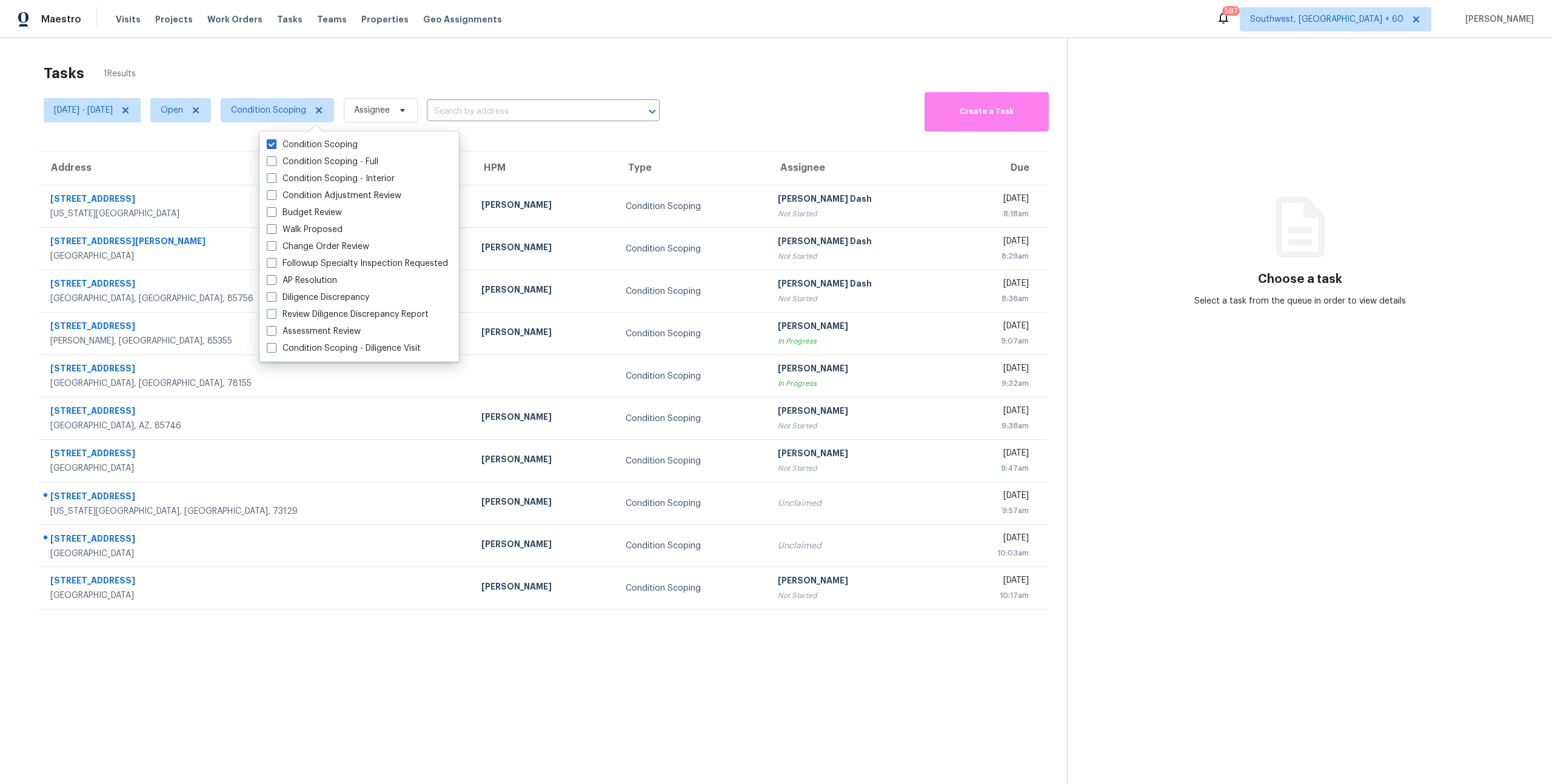
click at [235, 46] on div "Tasks 1 Results Thu, Oct 16 - Thu, Oct 16 Open Condition Scoping Assignee ​ Cre…" at bounding box center [776, 430] width 1552 height 784
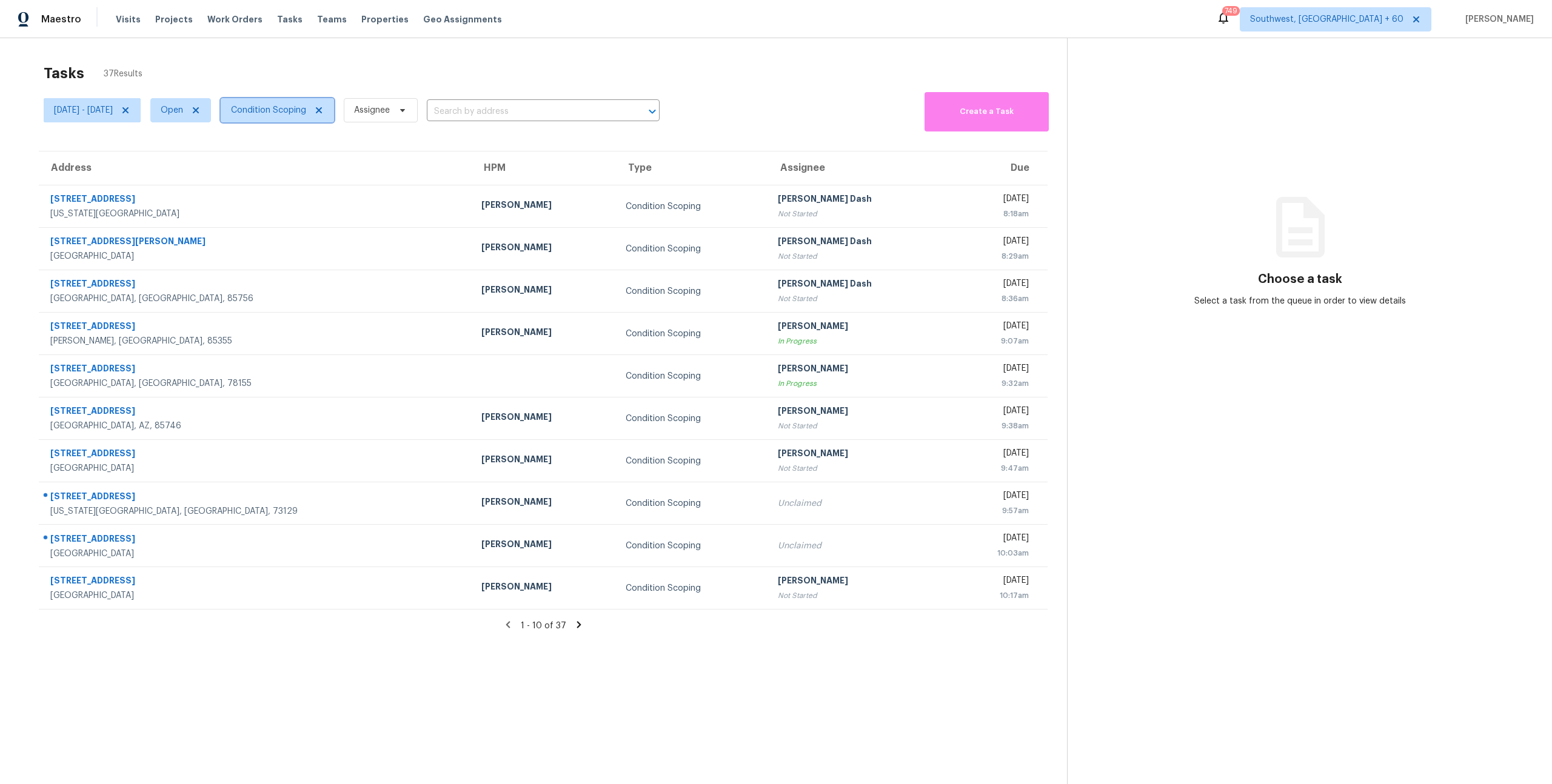
click at [306, 112] on span "Condition Scoping" at bounding box center [268, 110] width 75 height 12
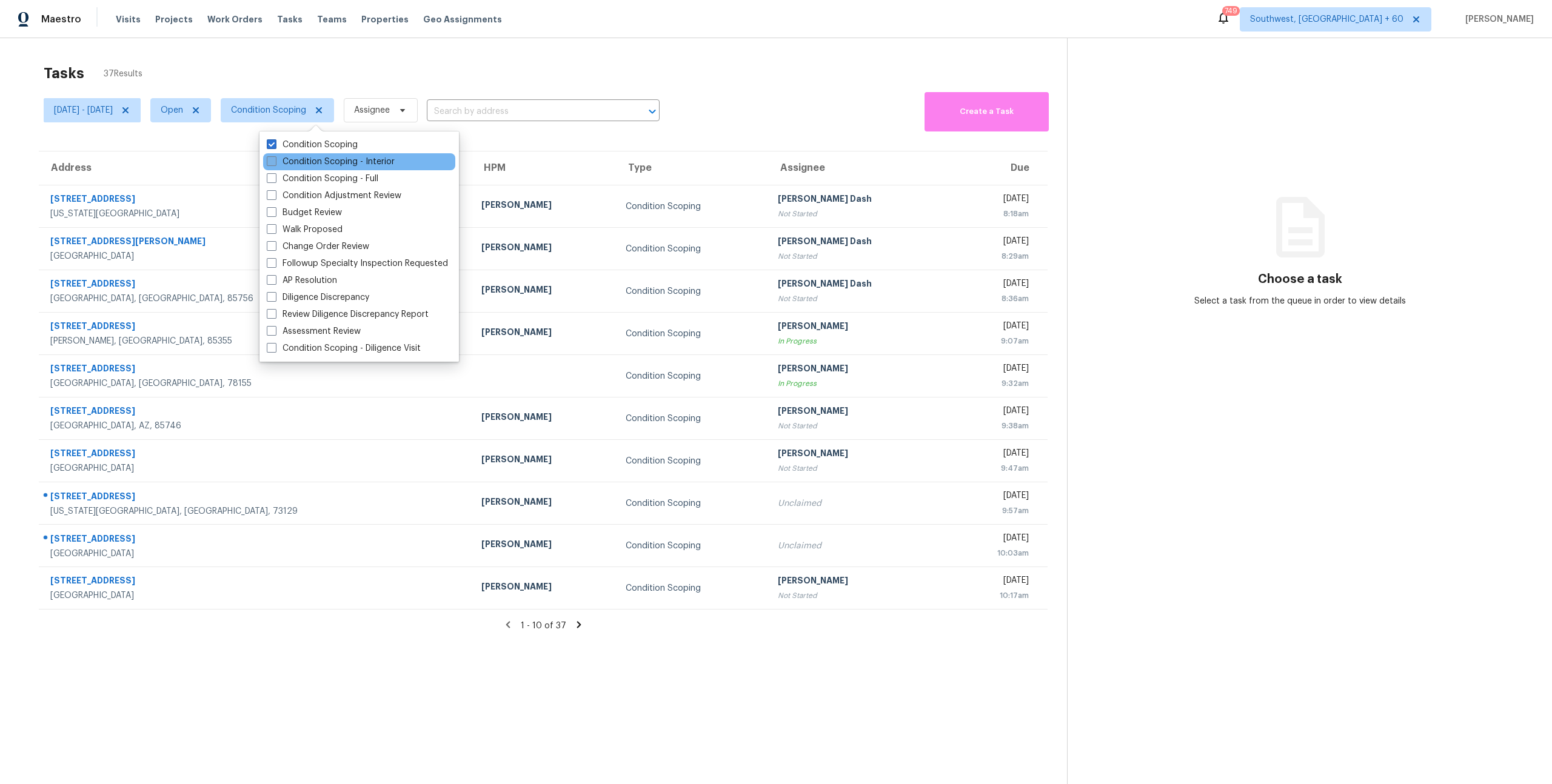
click at [310, 163] on label "Condition Scoping - Interior" at bounding box center [331, 162] width 128 height 12
click at [275, 163] on input "Condition Scoping - Interior" at bounding box center [270, 159] width 8 height 8
checkbox input "true"
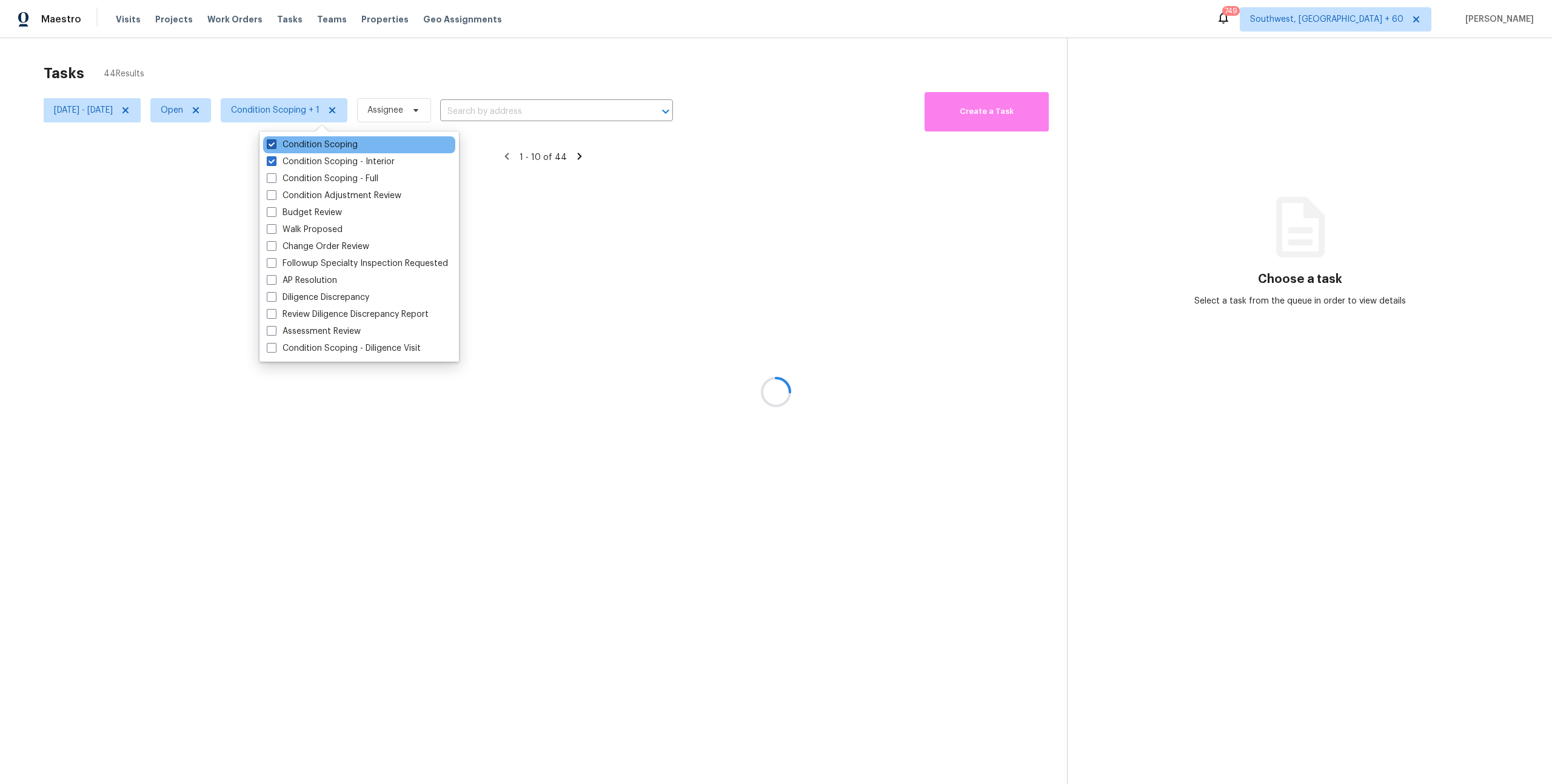
click at [303, 148] on label "Condition Scoping" at bounding box center [312, 145] width 91 height 12
click at [275, 147] on input "Condition Scoping" at bounding box center [270, 142] width 8 height 8
checkbox input "false"
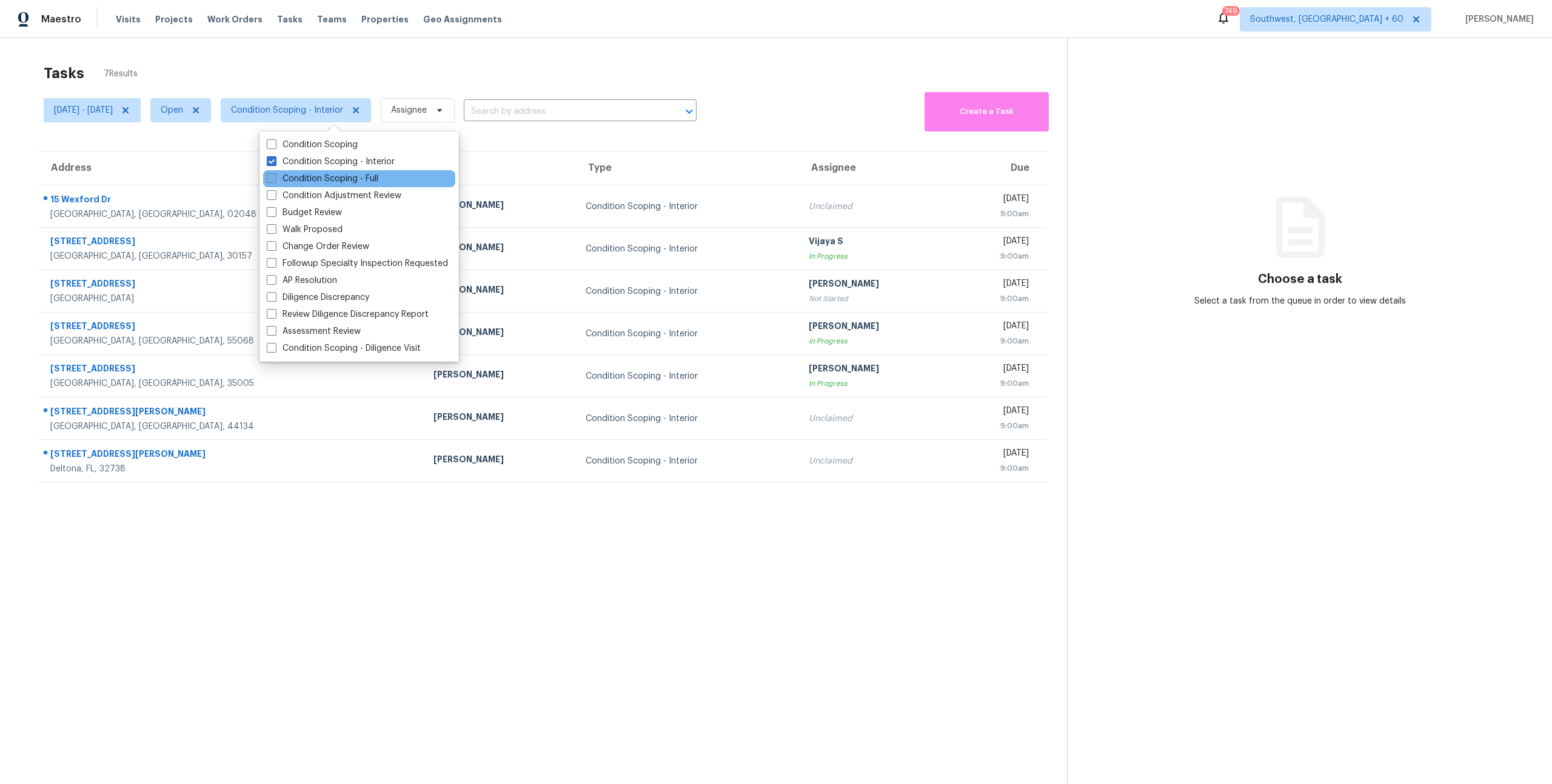
click at [309, 180] on label "Condition Scoping - Full" at bounding box center [322, 179] width 111 height 12
click at [275, 180] on input "Condition Scoping - Full" at bounding box center [270, 176] width 8 height 8
checkbox input "true"
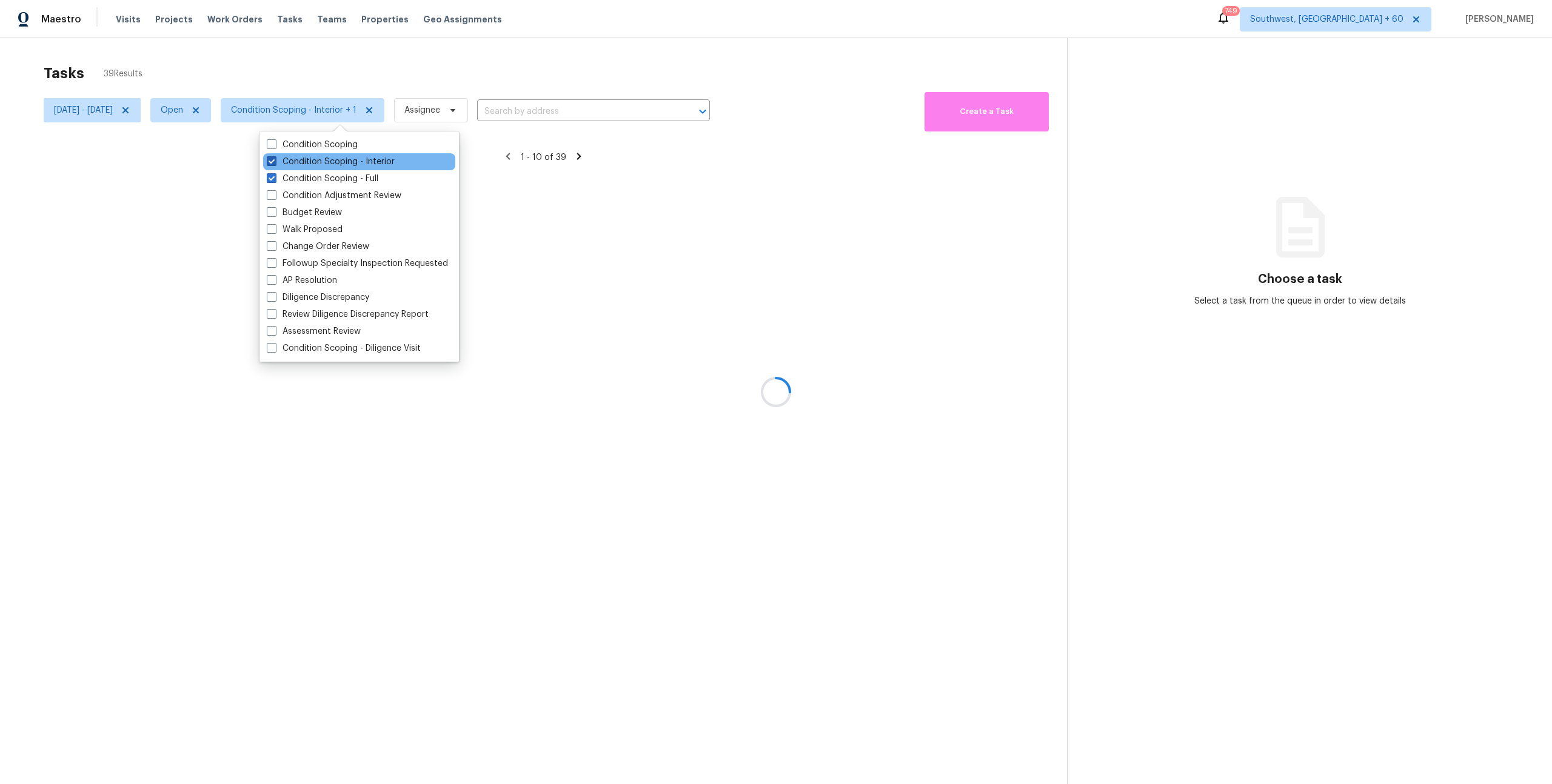
click at [301, 158] on label "Condition Scoping - Interior" at bounding box center [331, 162] width 128 height 12
click at [275, 158] on input "Condition Scoping - Interior" at bounding box center [270, 159] width 8 height 8
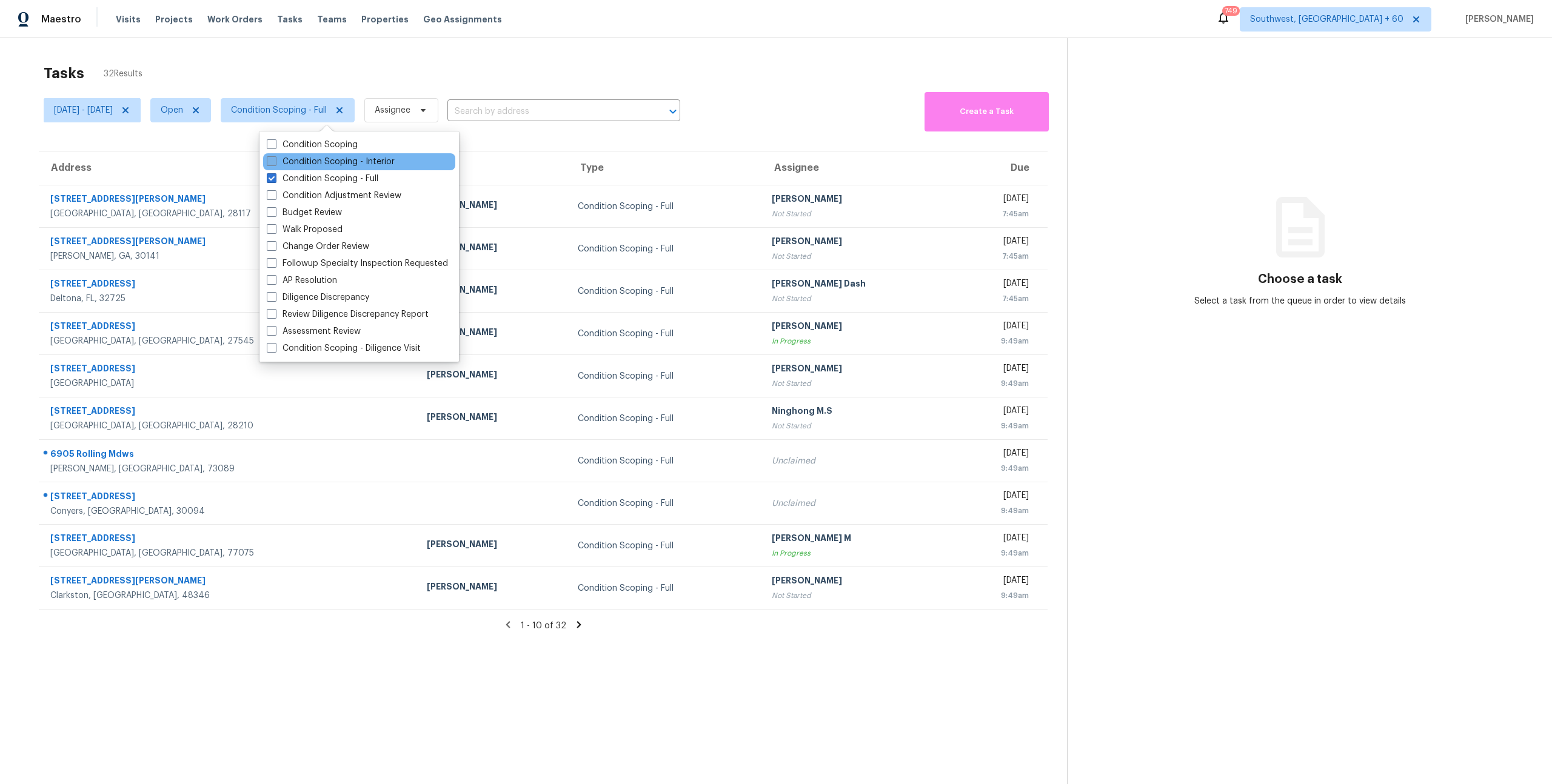
click at [311, 163] on label "Condition Scoping - Interior" at bounding box center [331, 162] width 128 height 12
click at [275, 163] on input "Condition Scoping - Interior" at bounding box center [270, 159] width 8 height 8
checkbox input "true"
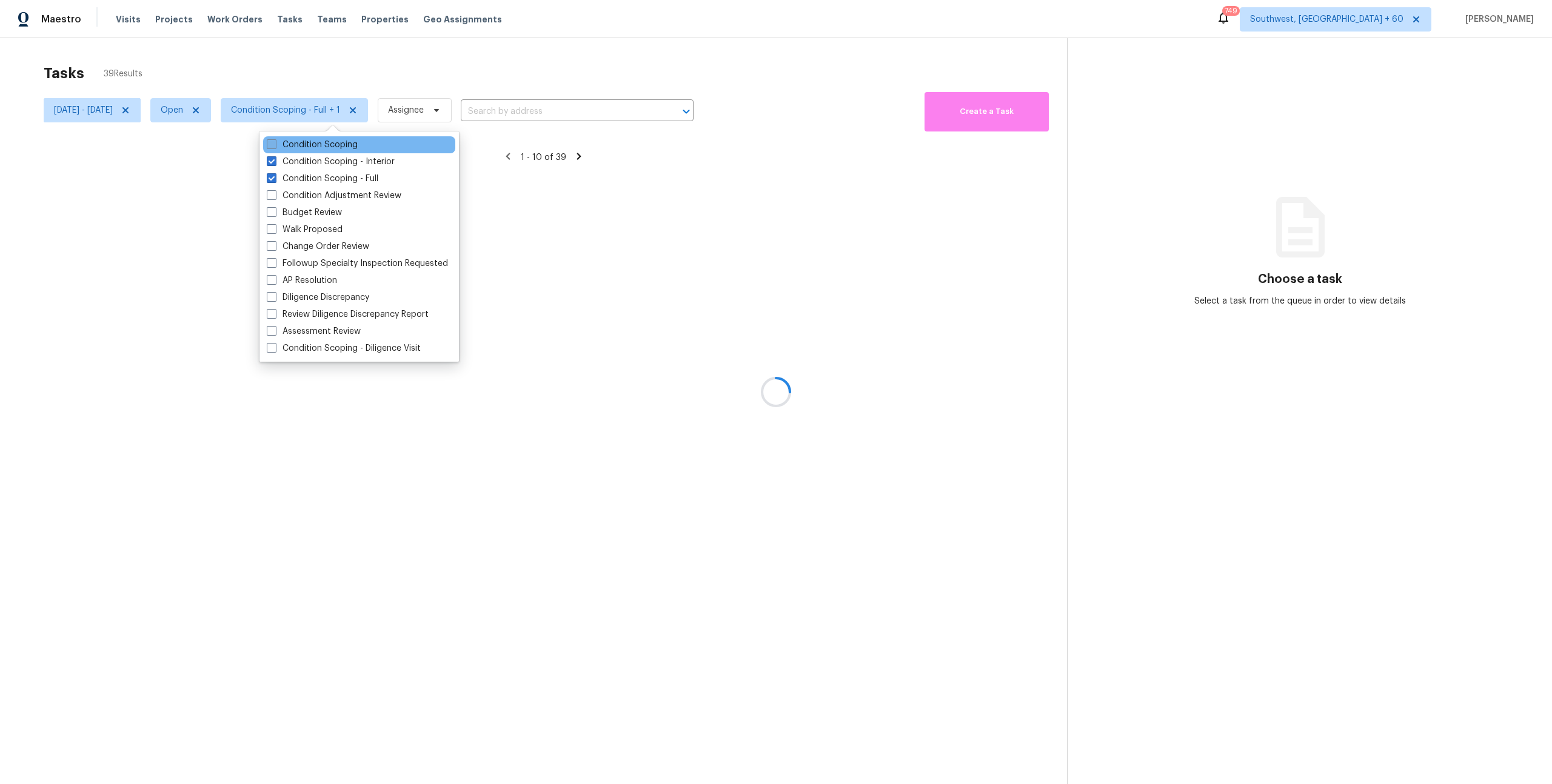
click at [300, 141] on label "Condition Scoping" at bounding box center [312, 145] width 91 height 12
click at [275, 141] on input "Condition Scoping" at bounding box center [270, 142] width 8 height 8
checkbox input "true"
click at [234, 57] on div at bounding box center [776, 392] width 1552 height 784
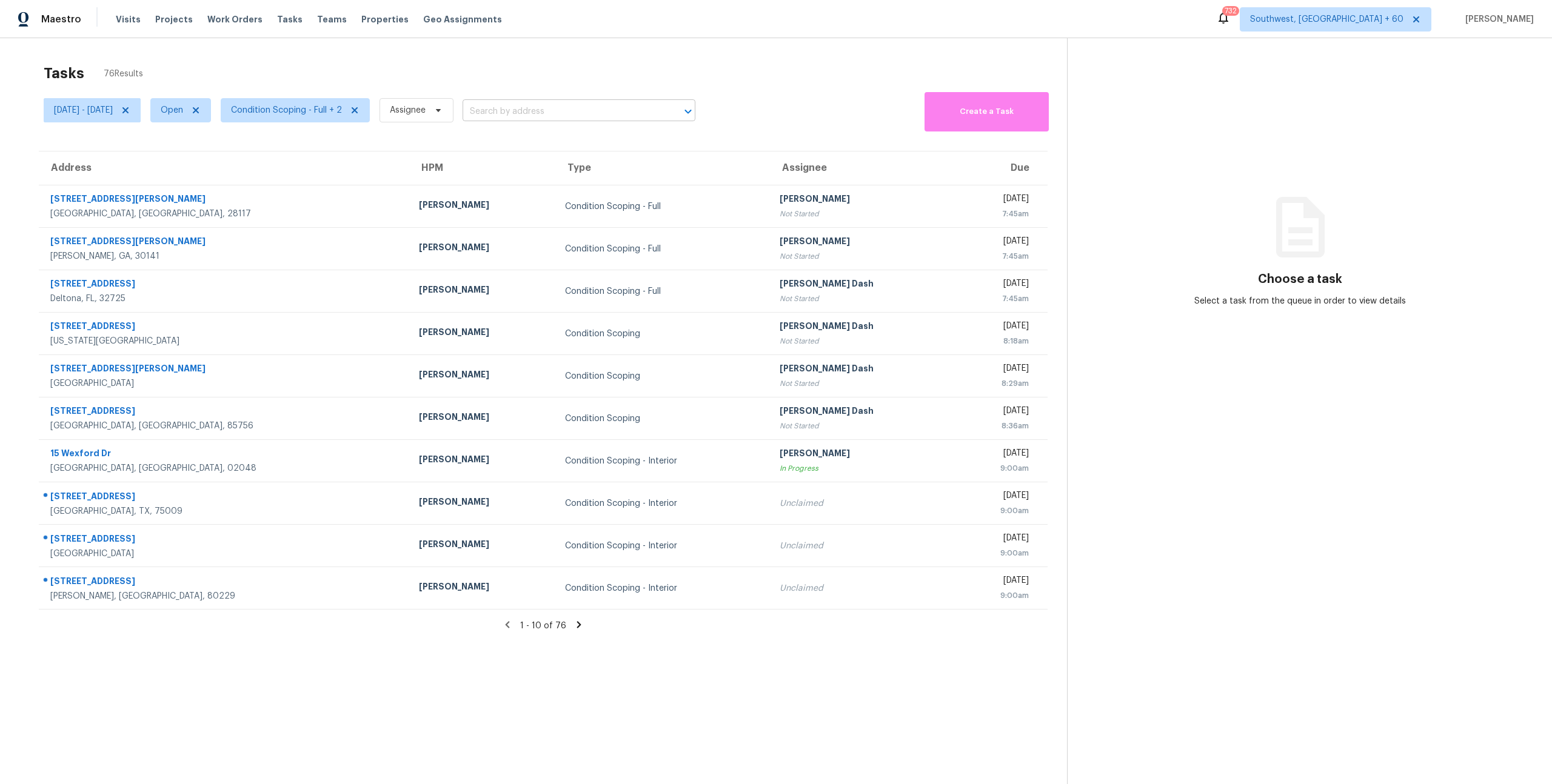
click at [549, 116] on input "text" at bounding box center [562, 111] width 199 height 19
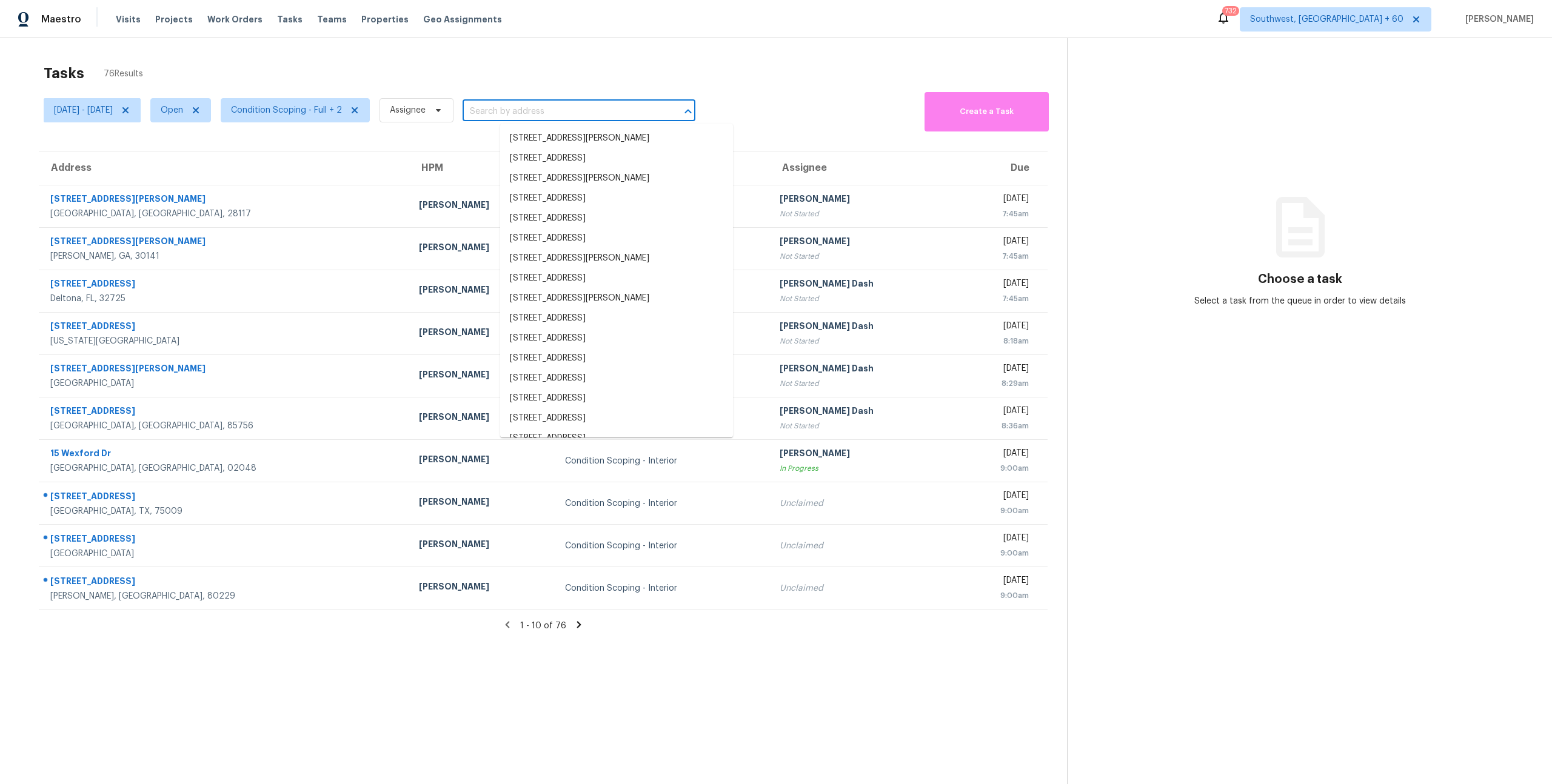
paste input "[STREET_ADDRESS]"
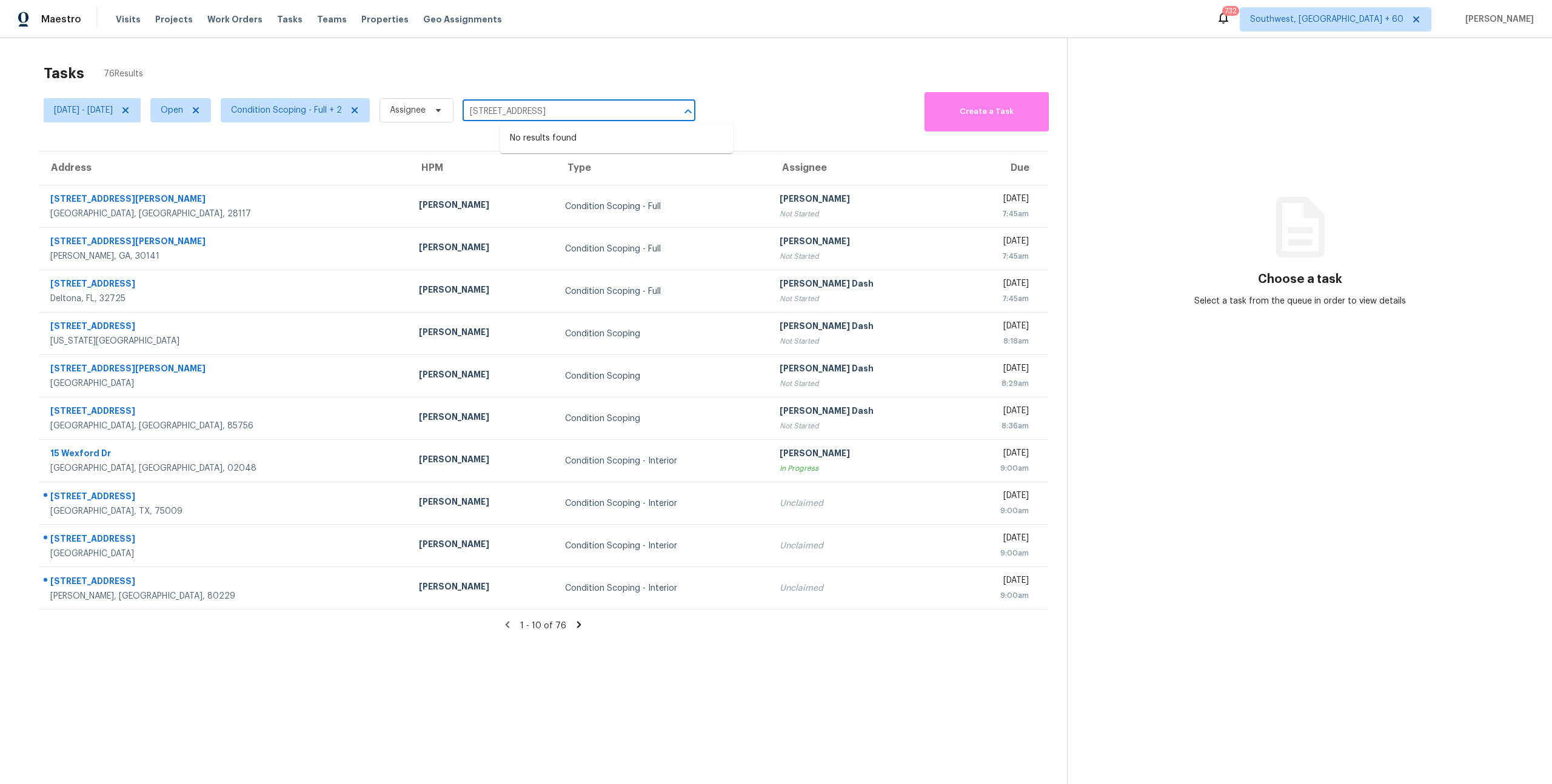
type input "[STREET_ADDRESS]"
click at [578, 628] on icon at bounding box center [579, 624] width 11 height 11
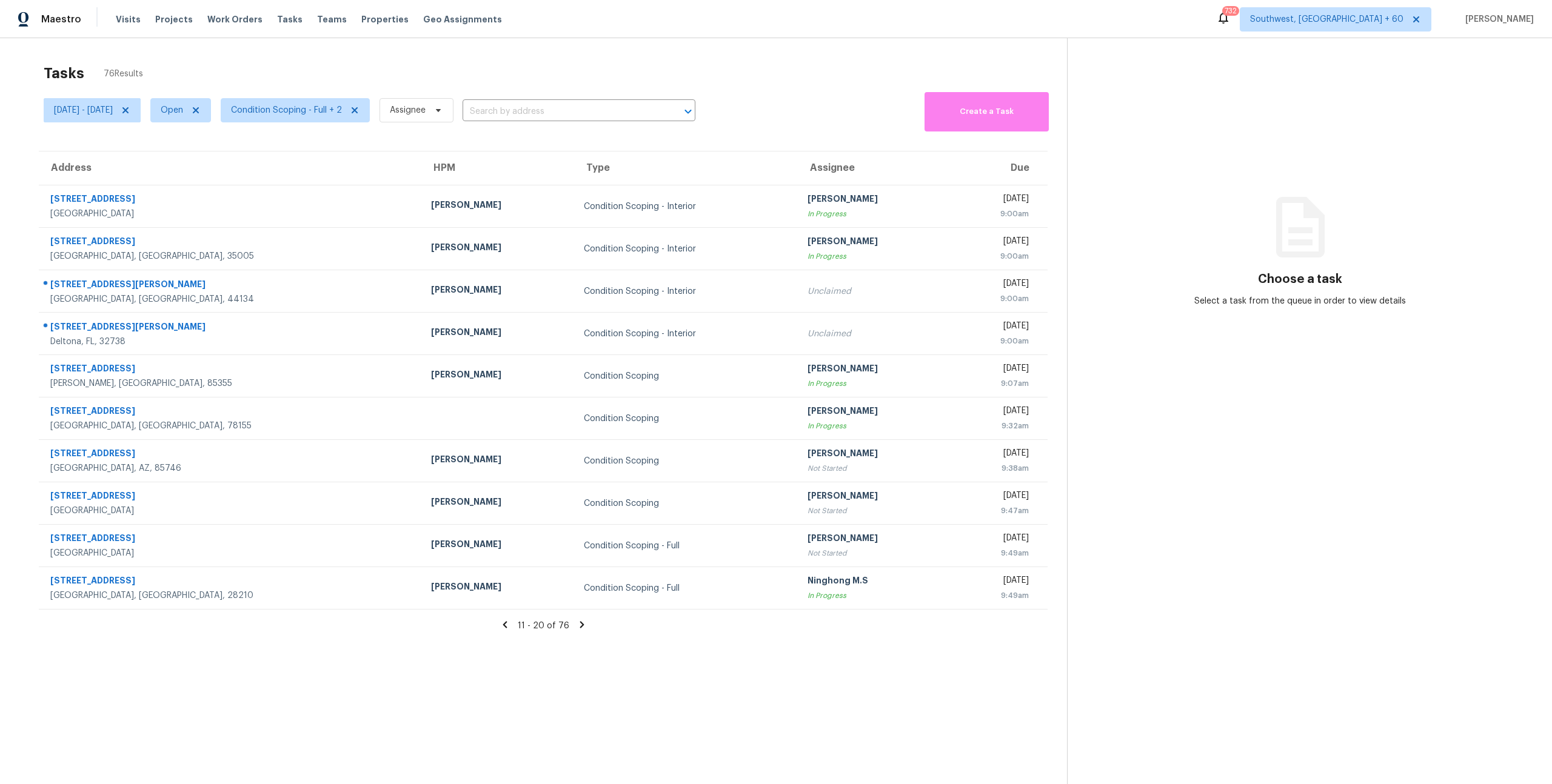
click at [579, 628] on icon at bounding box center [581, 625] width 4 height 7
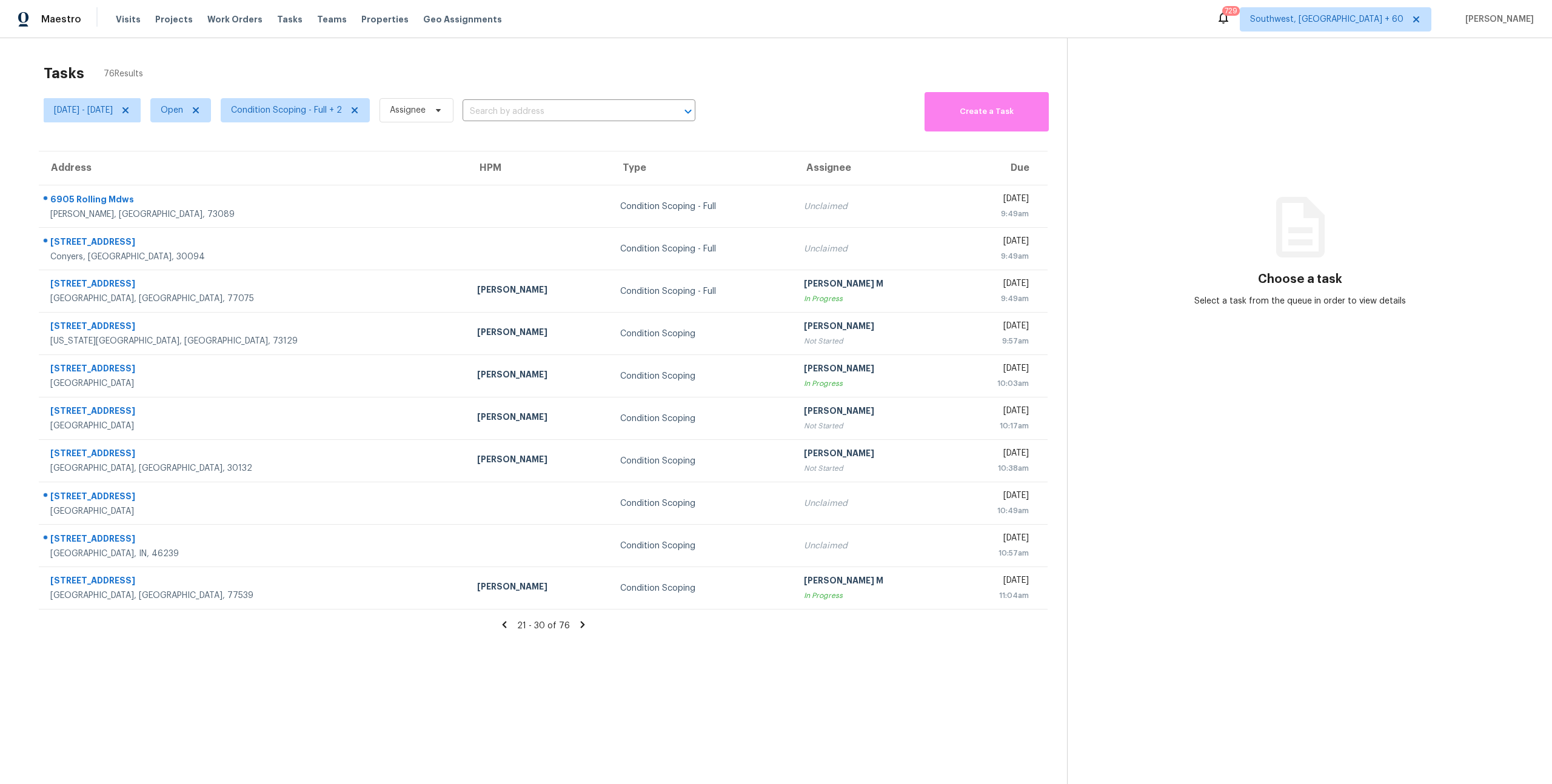
click at [577, 624] on icon at bounding box center [582, 624] width 11 height 11
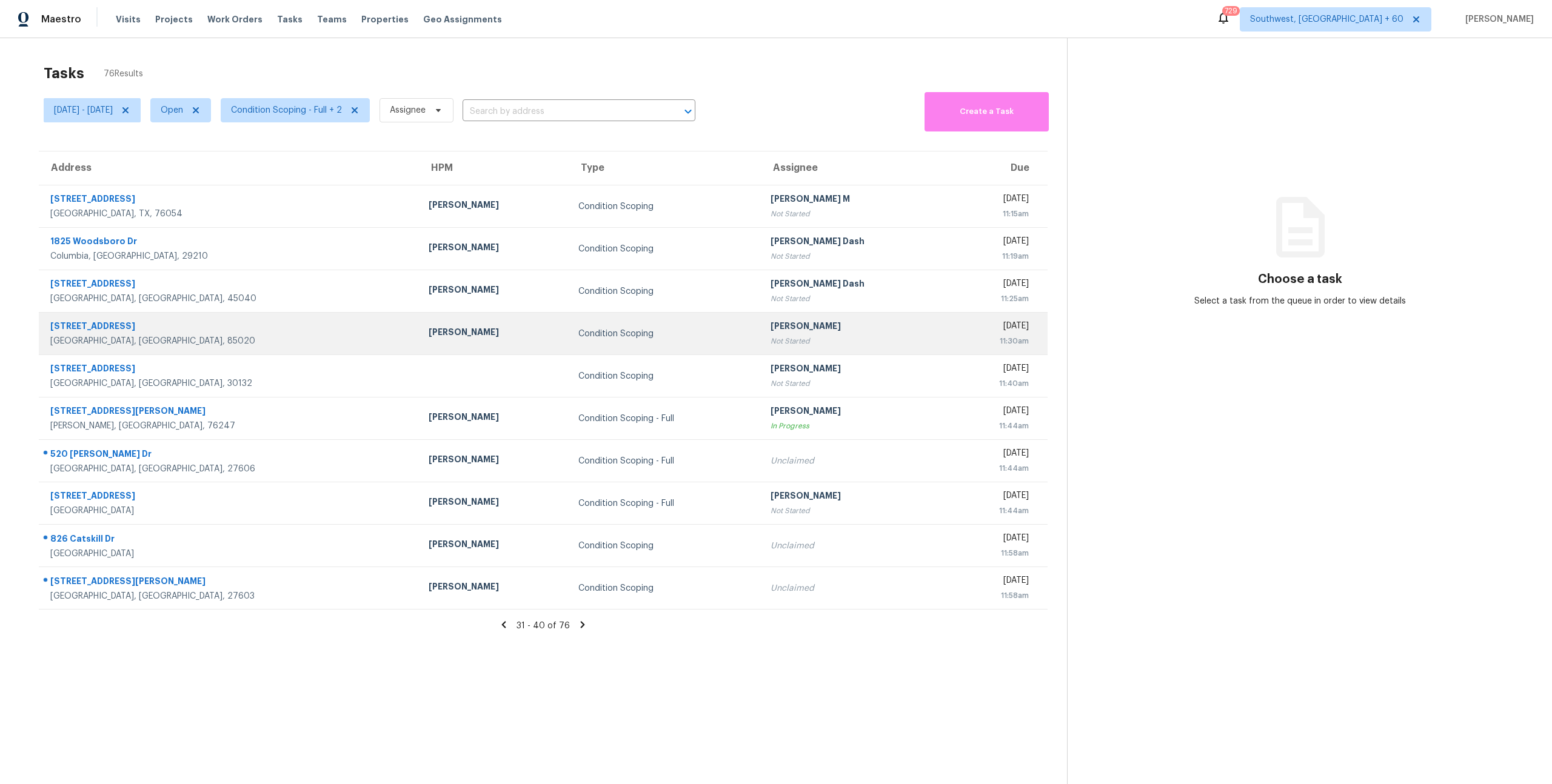
click at [225, 339] on div "[GEOGRAPHIC_DATA], [GEOGRAPHIC_DATA], 85020" at bounding box center [229, 341] width 358 height 12
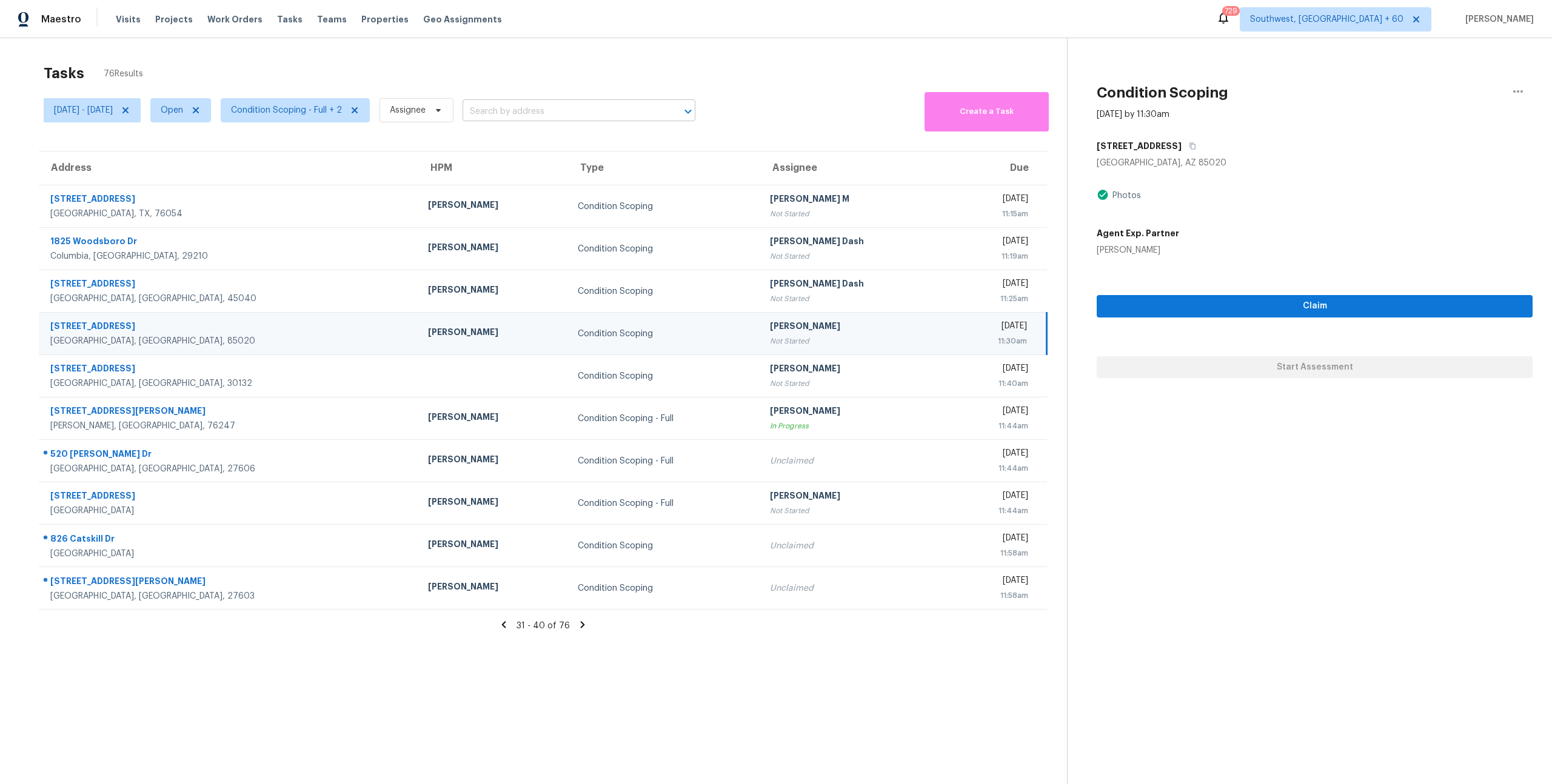
click at [609, 120] on input "text" at bounding box center [562, 111] width 199 height 19
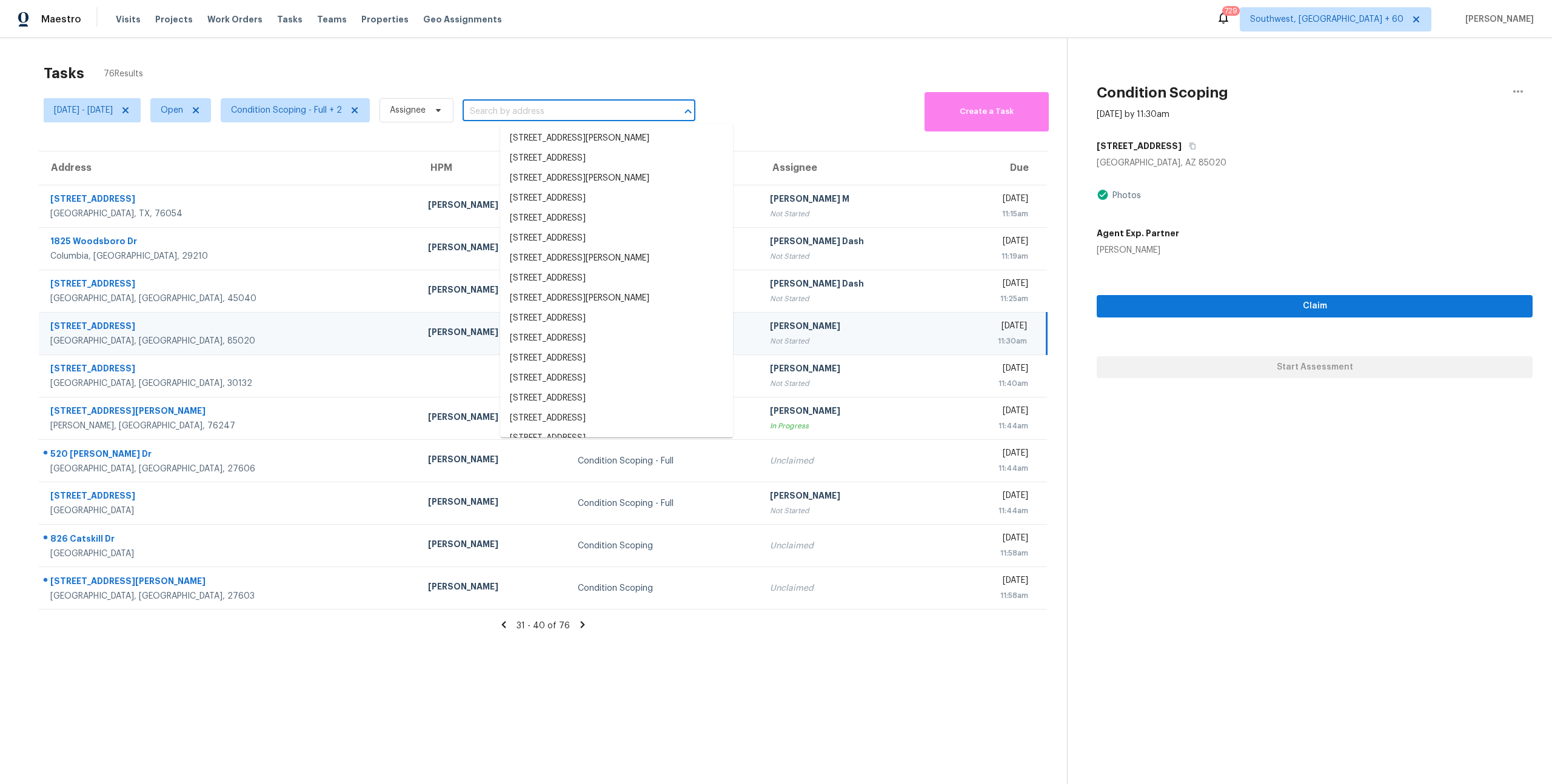
paste input "[STREET_ADDRESS]"
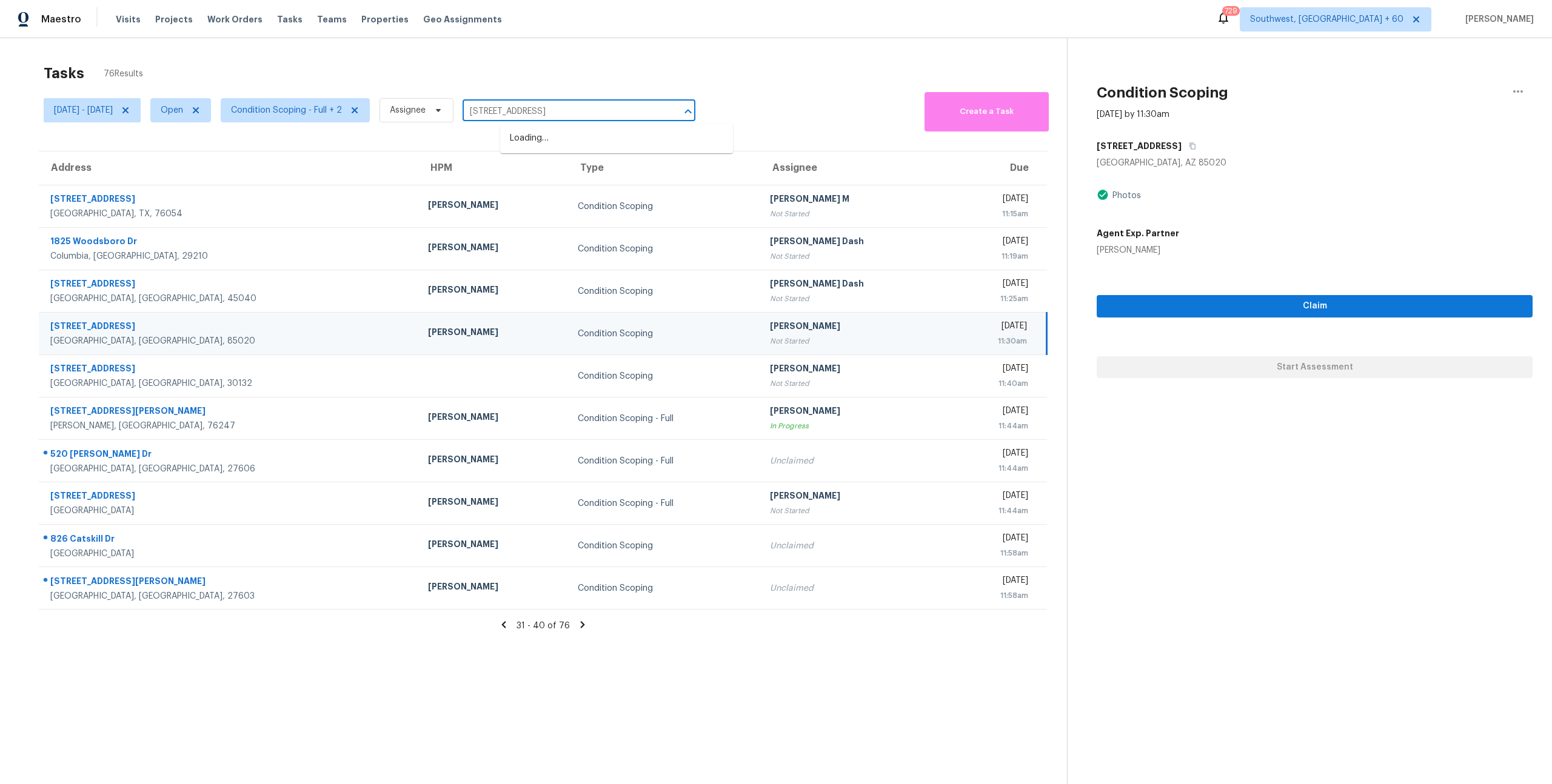
type input "[STREET_ADDRESS]"
click at [601, 144] on li "9820 N Central Ave Unit 307, Phoenix, AZ 85020" at bounding box center [617, 138] width 233 height 20
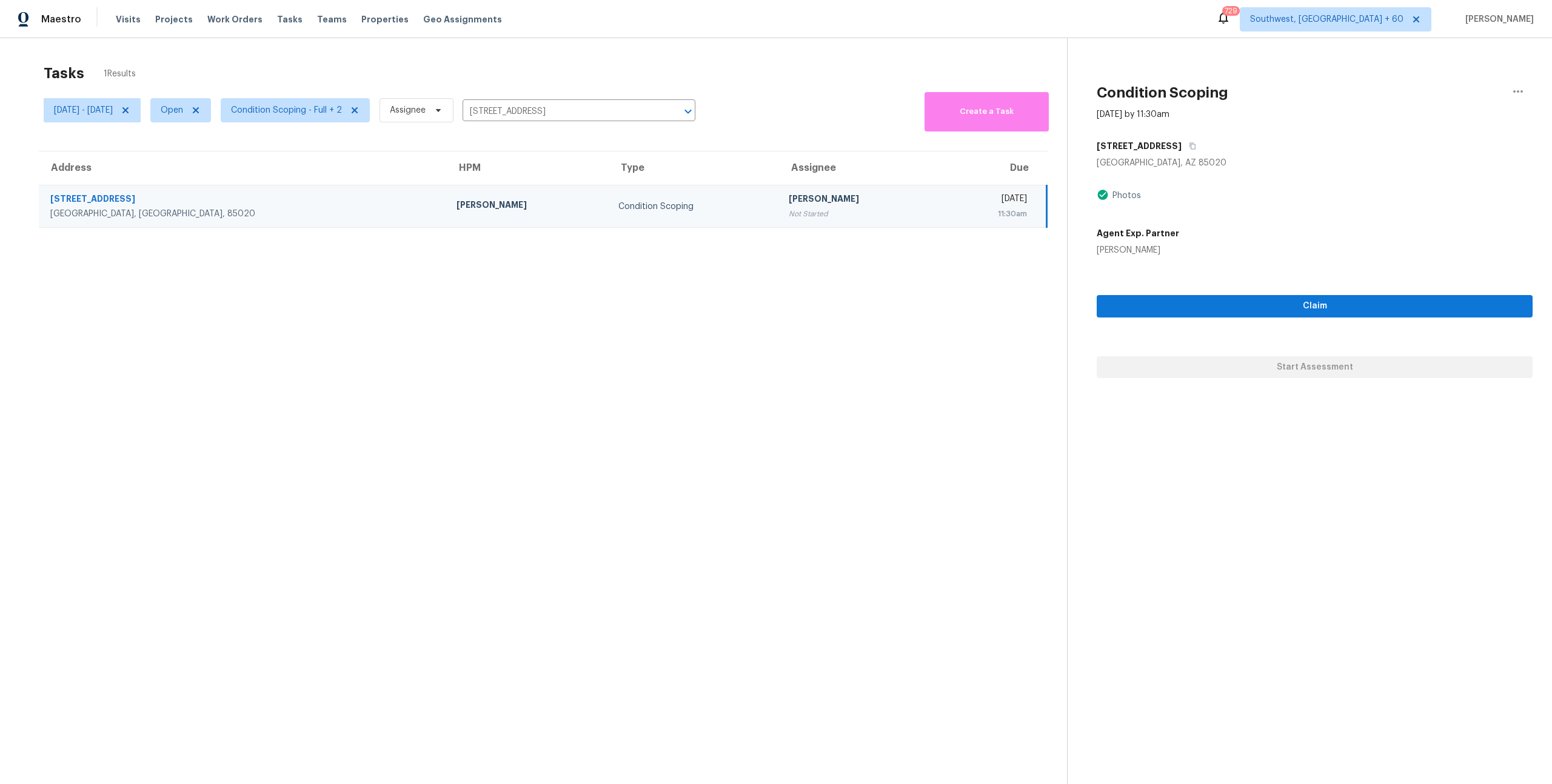
click at [618, 203] on div "Condition Scoping" at bounding box center [693, 207] width 151 height 12
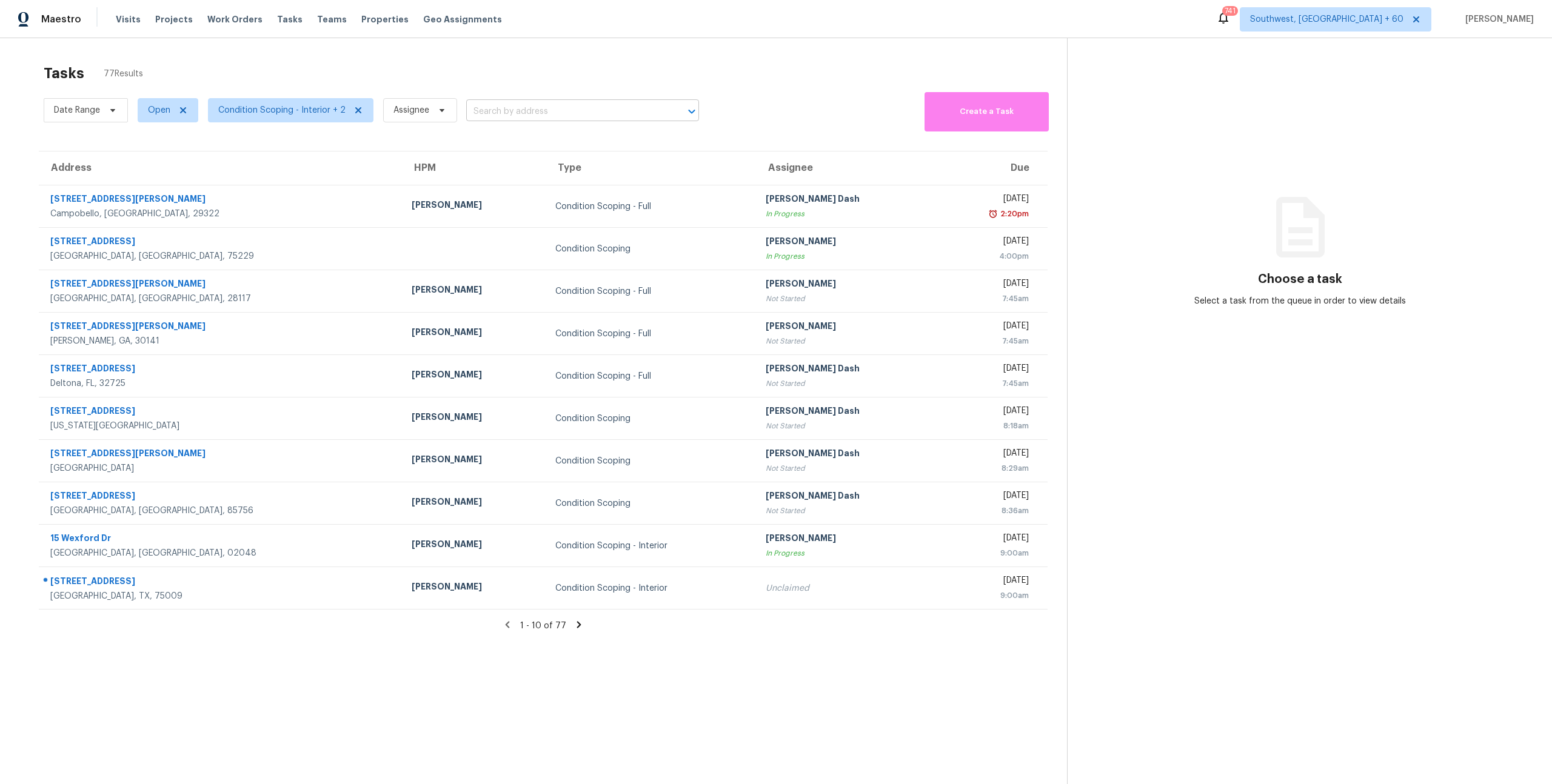
click at [512, 109] on input "text" at bounding box center [566, 111] width 199 height 19
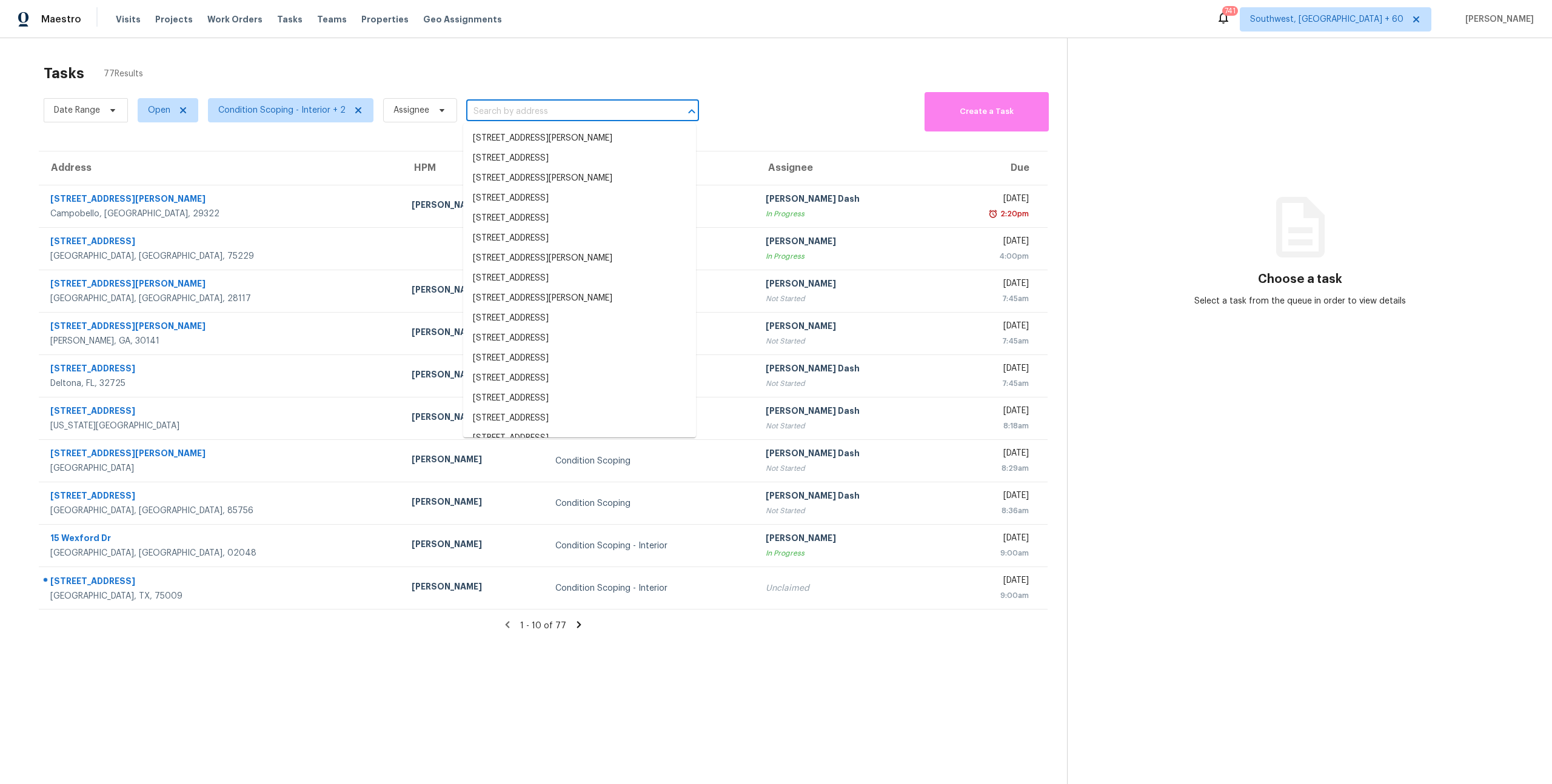
paste input "[STREET_ADDRESS]"
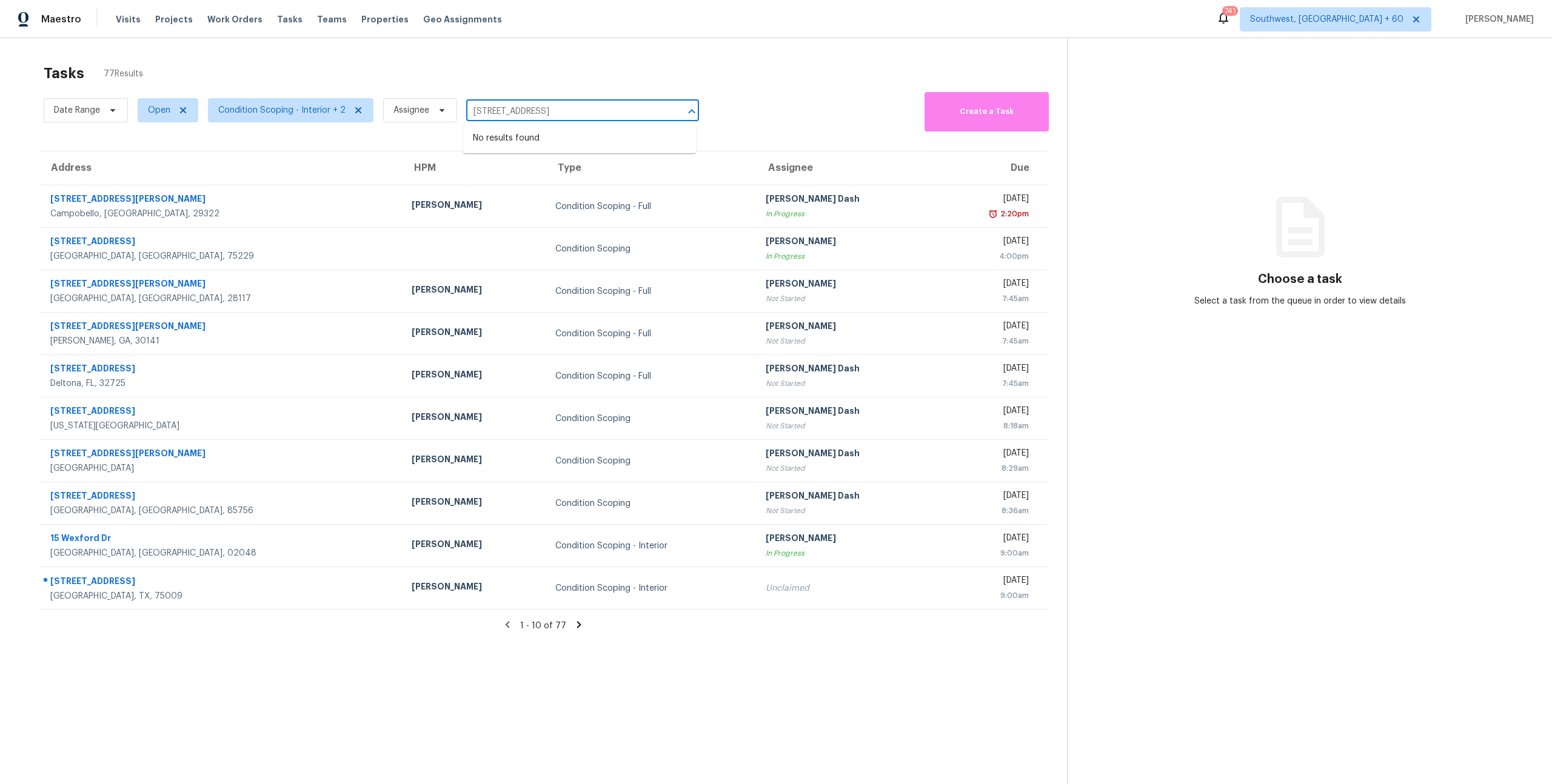
type input "9820 N Central Ave Unit 307 Phoenix, AZ, 85020"
click at [414, 66] on div "Tasks 77 Results" at bounding box center [555, 72] width 1023 height 31
click at [494, 117] on input "text" at bounding box center [566, 111] width 199 height 19
paste input "[STREET_ADDRESS]"
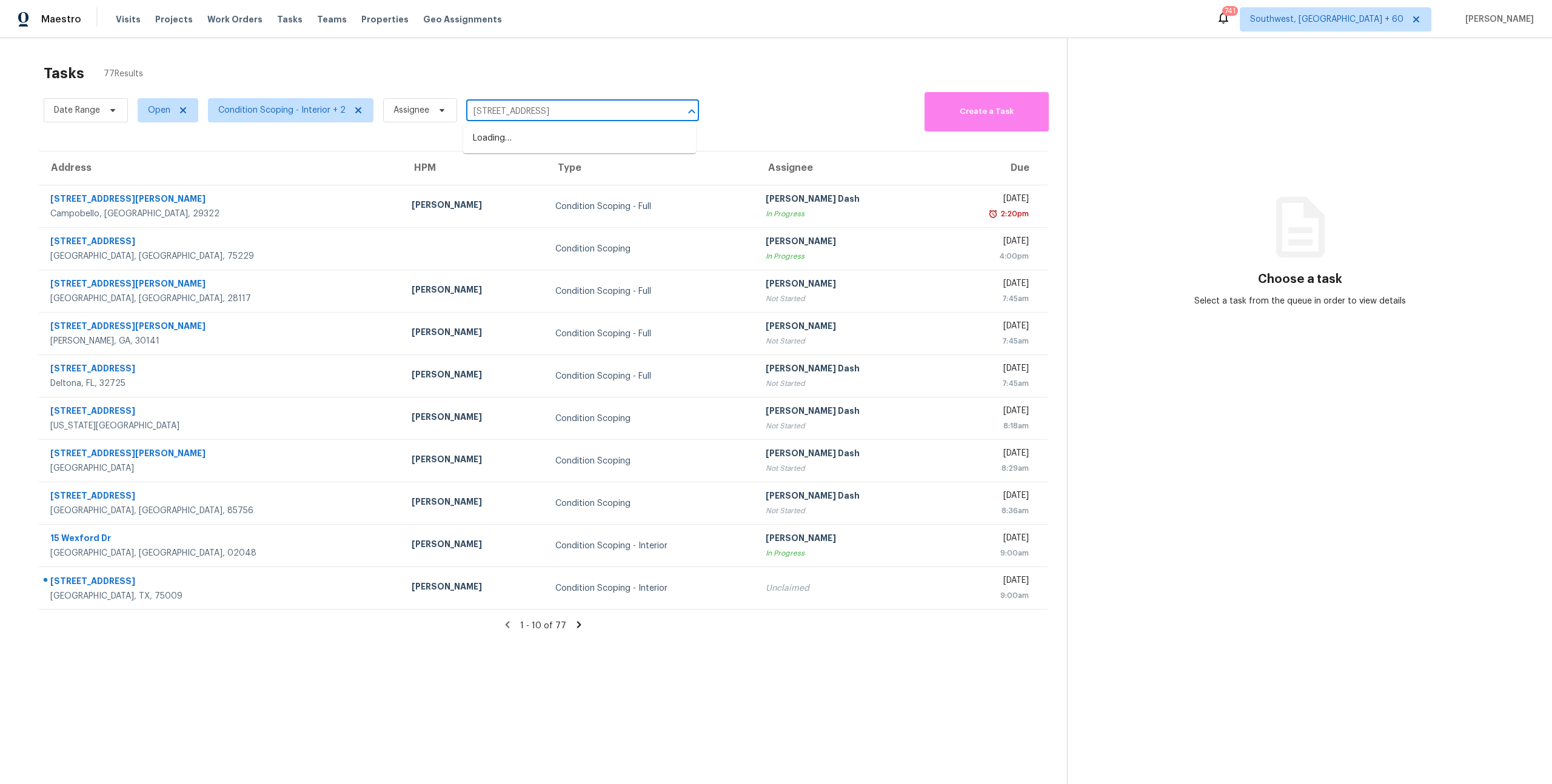
scroll to position [0, 1]
type input "[STREET_ADDRESS]"
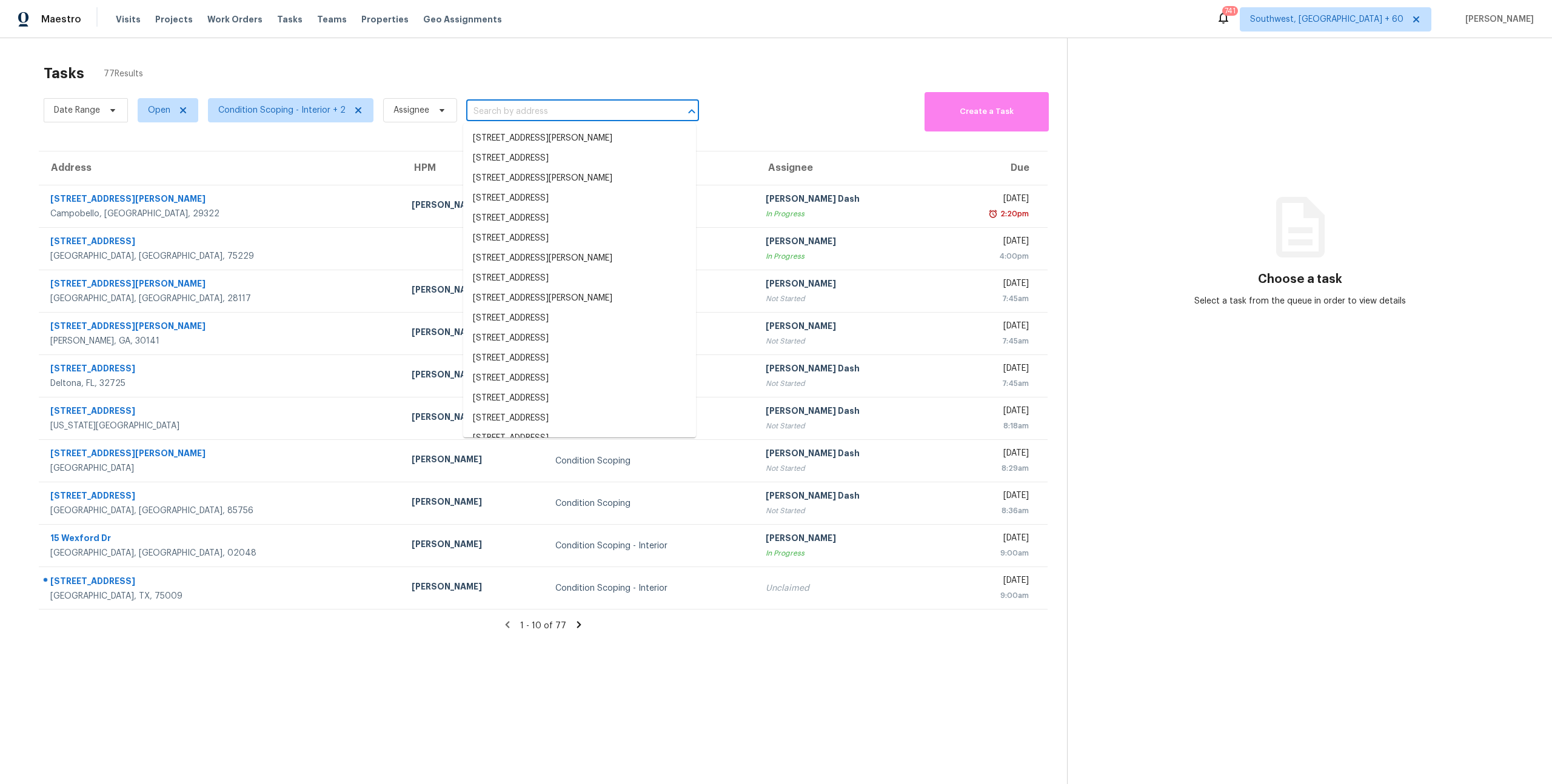
scroll to position [0, 0]
click at [560, 110] on input "text" at bounding box center [566, 111] width 199 height 19
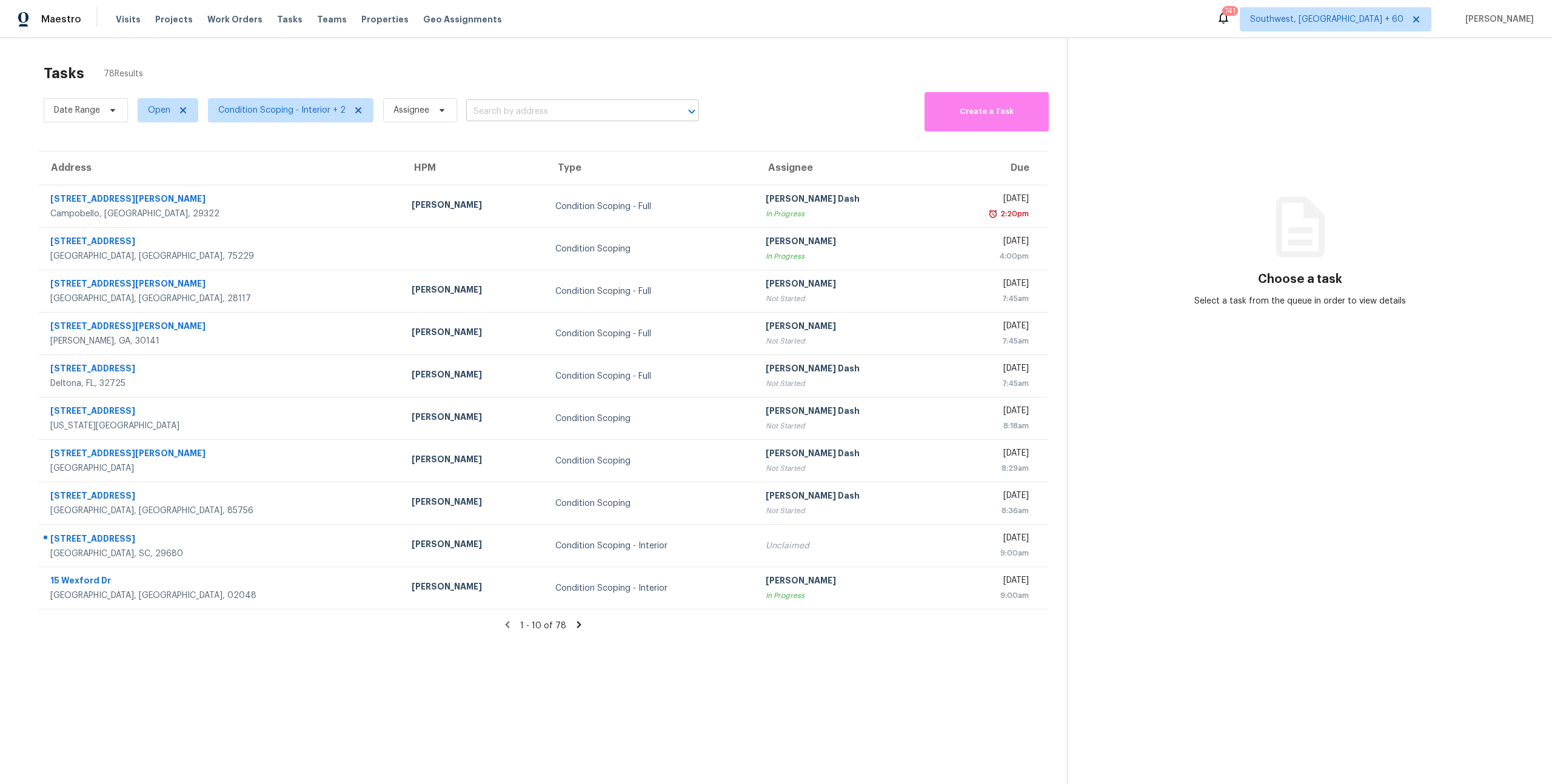
click at [477, 109] on input "text" at bounding box center [566, 111] width 199 height 19
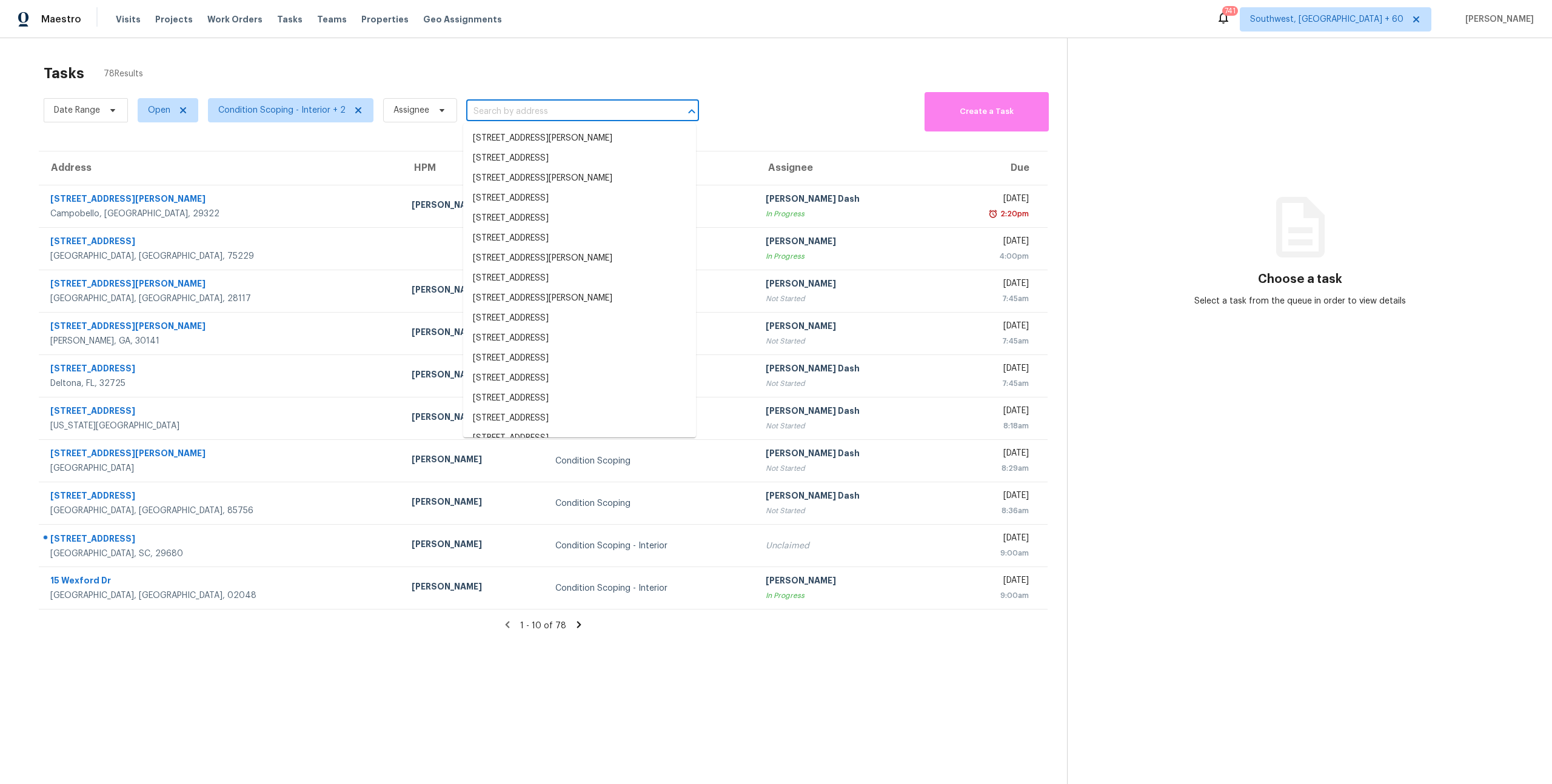
paste input "[STREET_ADDRESS]"
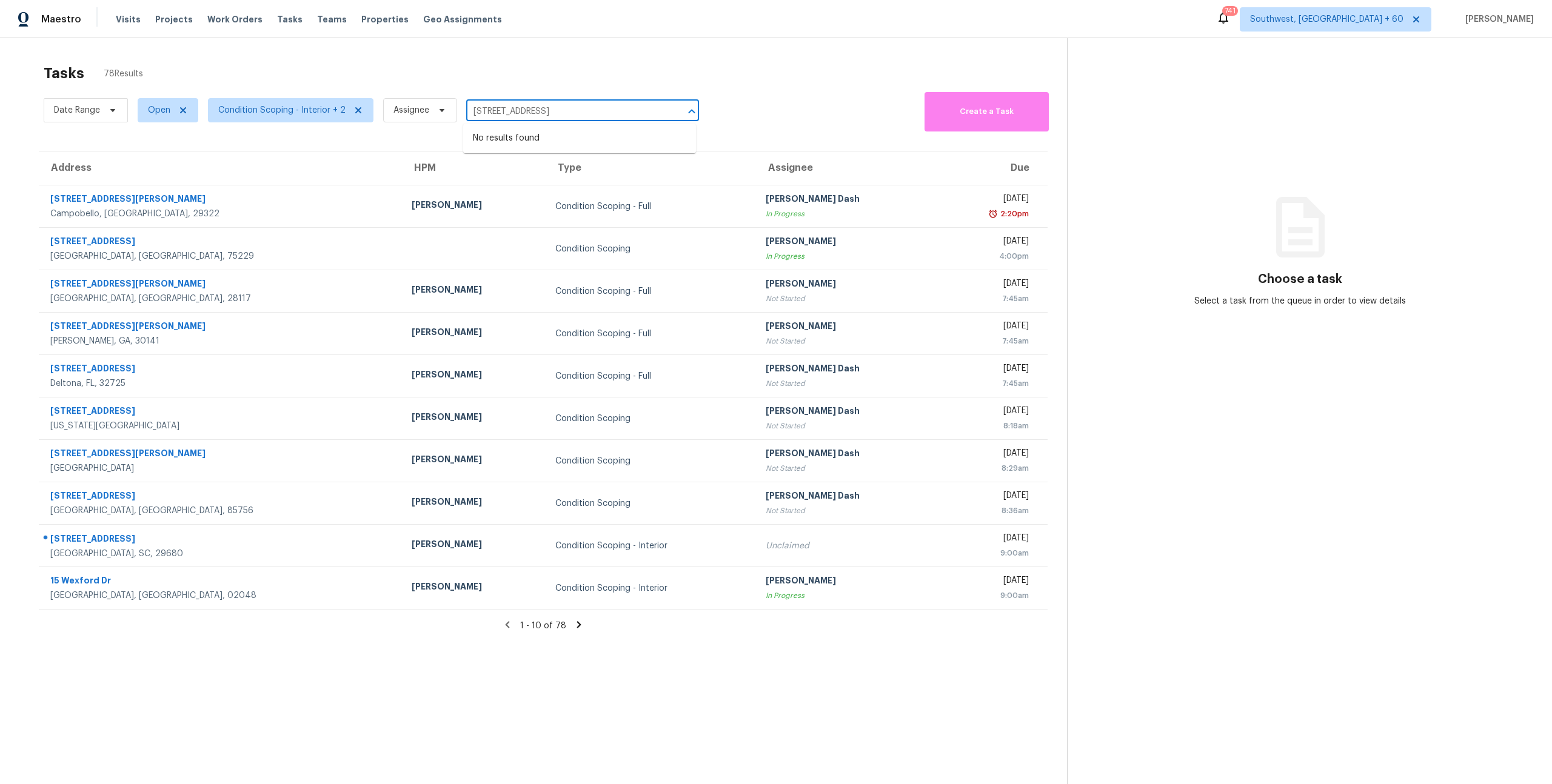
type input "[STREET_ADDRESS]"
click at [439, 77] on div "Tasks 78 Results" at bounding box center [555, 72] width 1023 height 31
